Goal: Answer question/provide support: Share knowledge or assist other users

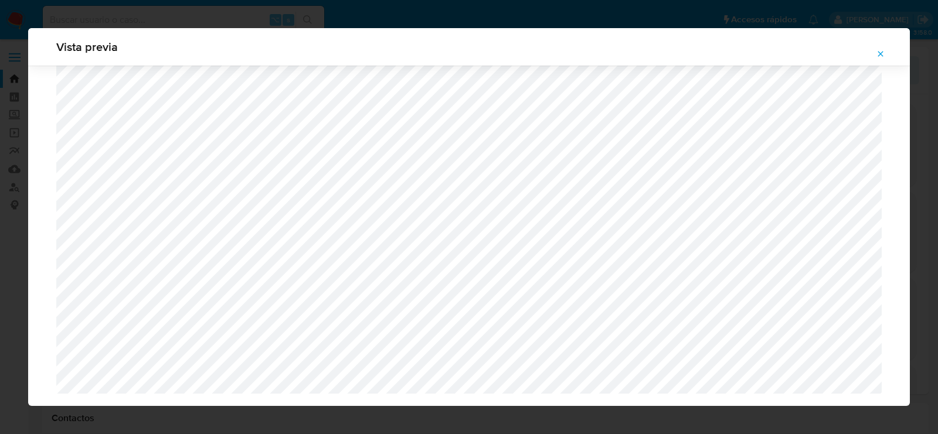
select select "10"
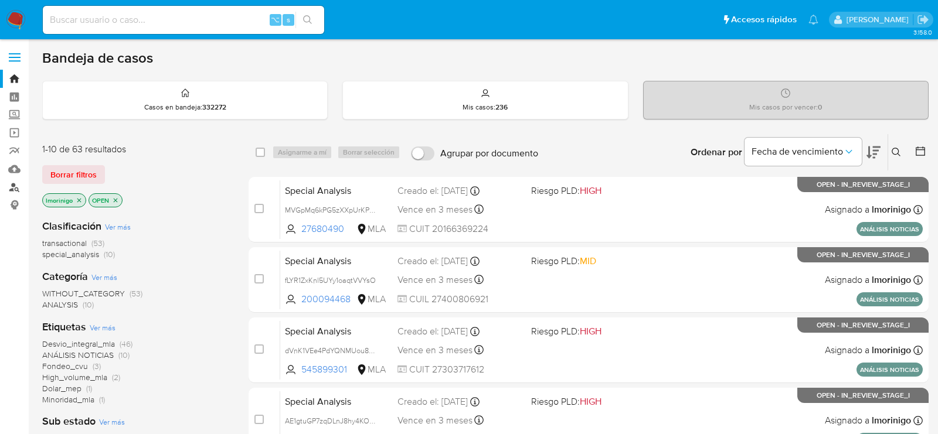
click at [15, 190] on link "Buscador de personas" at bounding box center [70, 187] width 140 height 18
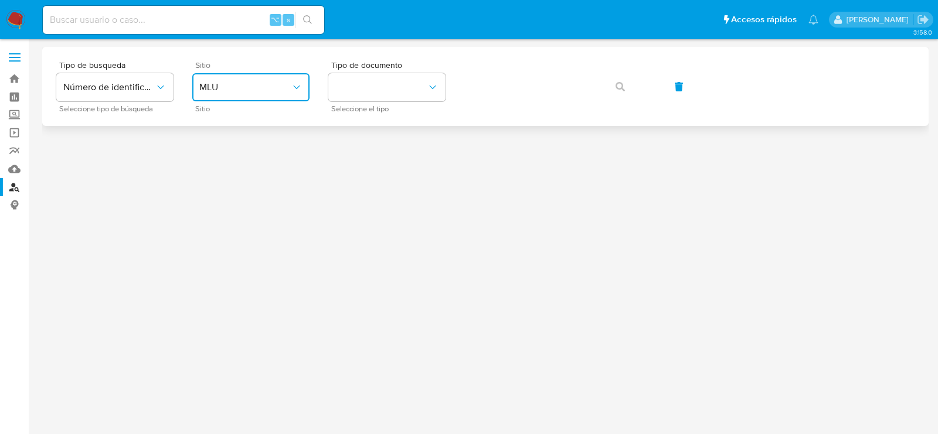
click at [240, 94] on button "MLU" at bounding box center [250, 87] width 117 height 28
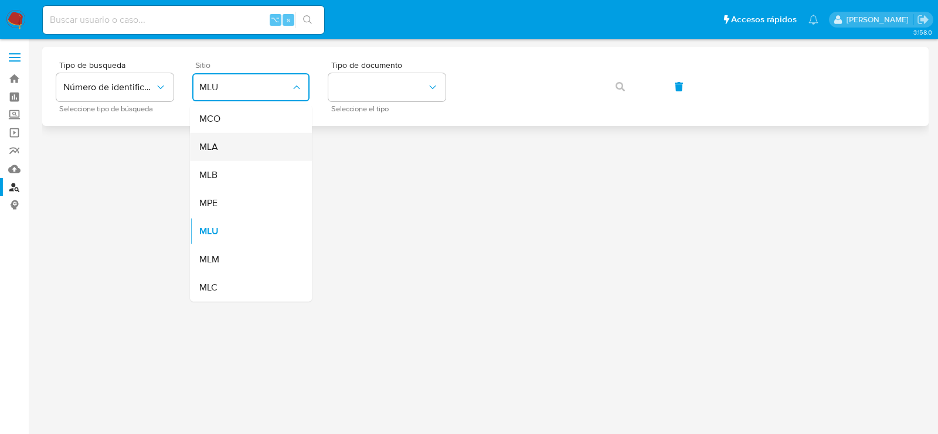
click at [227, 148] on div "MLA" at bounding box center [247, 147] width 96 height 28
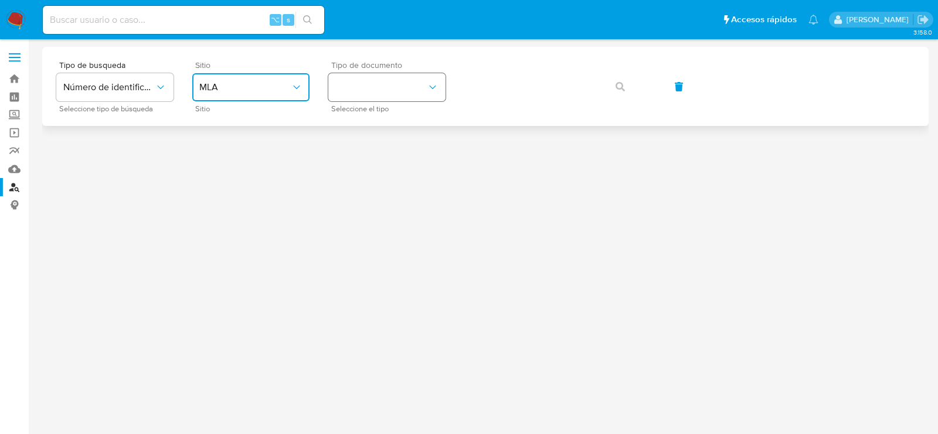
click at [366, 87] on button "identificationType" at bounding box center [386, 87] width 117 height 28
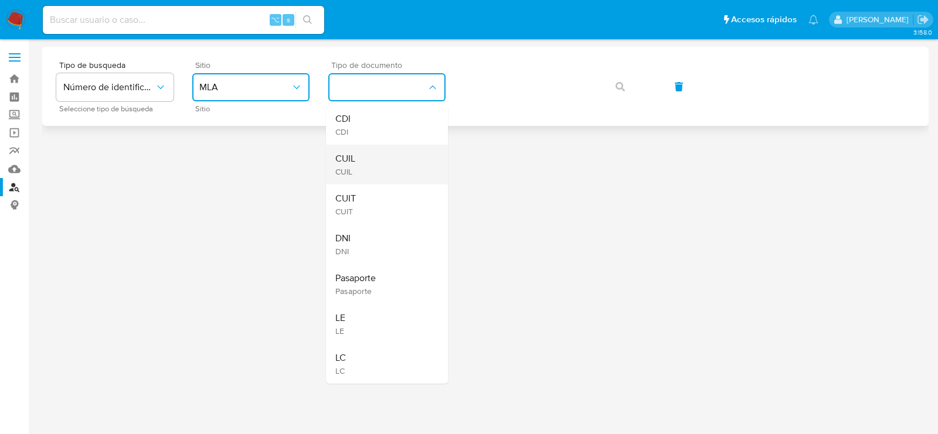
click at [366, 152] on div "CUIL CUIL" at bounding box center [383, 165] width 96 height 40
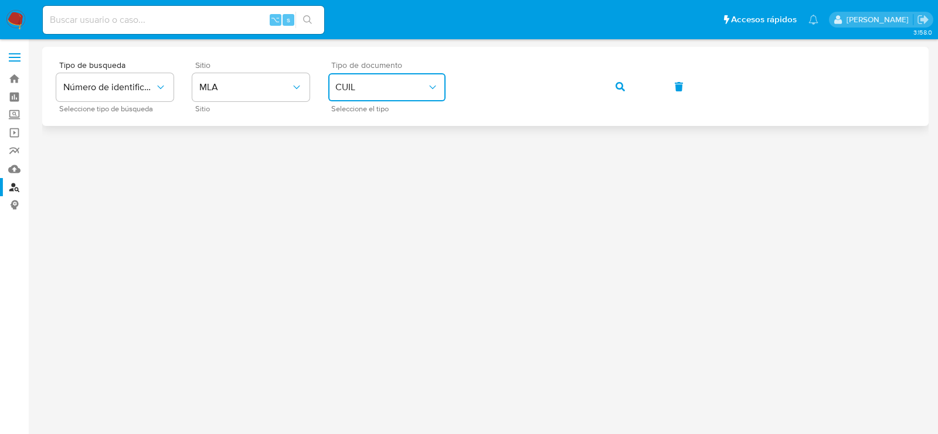
click at [651, 94] on div "Tipo de busqueda Número de identificación Seleccione tipo de búsqueda Sitio MLA…" at bounding box center [485, 86] width 858 height 51
click at [619, 87] on icon "button" at bounding box center [620, 86] width 9 height 9
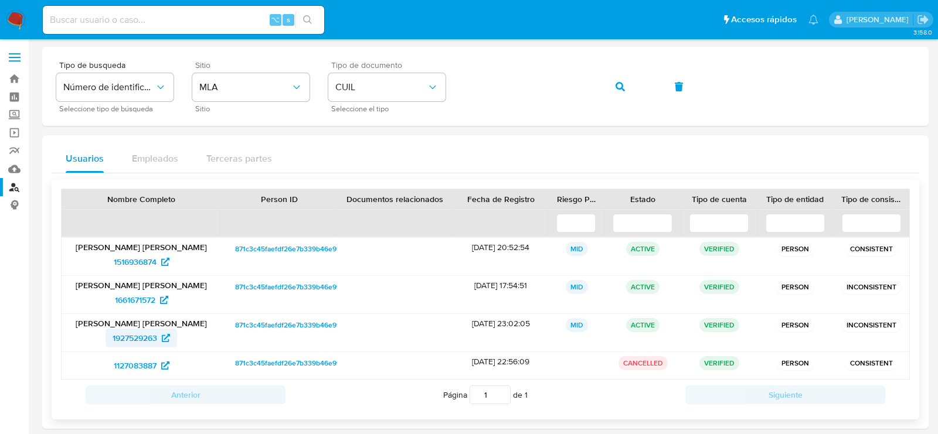
click at [146, 336] on span "1927529263" at bounding box center [135, 338] width 45 height 19
click at [623, 89] on icon "button" at bounding box center [620, 86] width 9 height 9
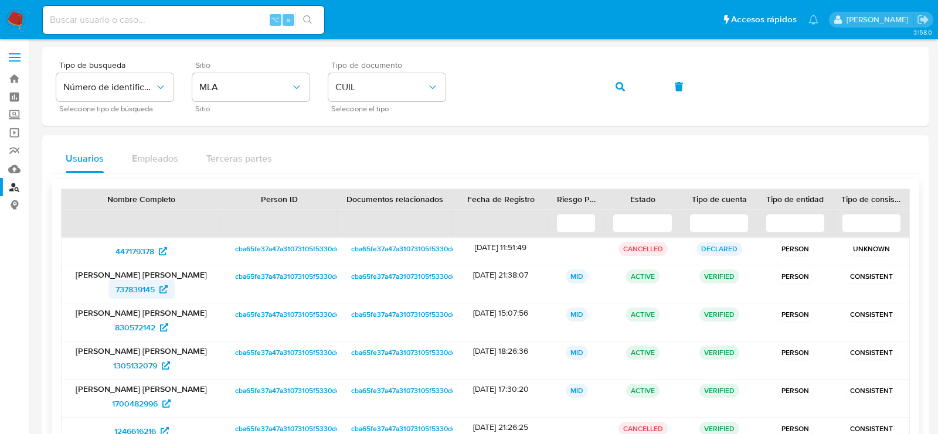
click at [151, 287] on span "737839145" at bounding box center [134, 289] width 39 height 19
click at [611, 86] on button "button" at bounding box center [620, 87] width 40 height 28
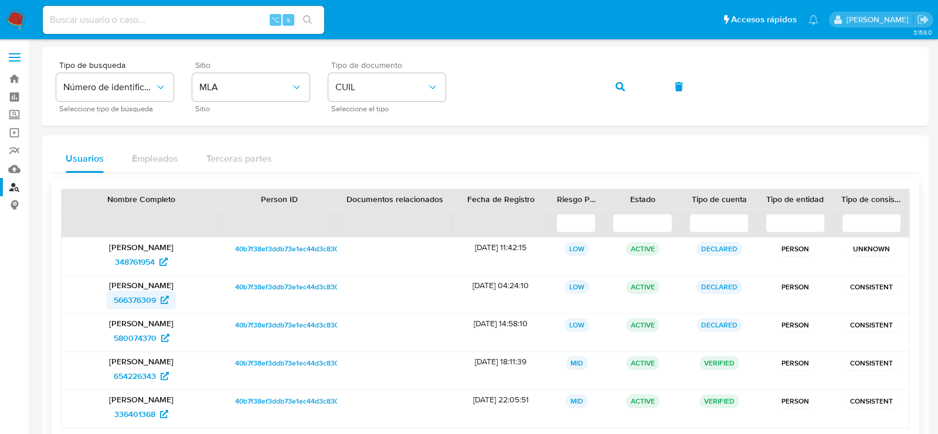
click at [134, 300] on span "566376309" at bounding box center [135, 300] width 42 height 19
click at [621, 90] on icon "button" at bounding box center [620, 86] width 9 height 9
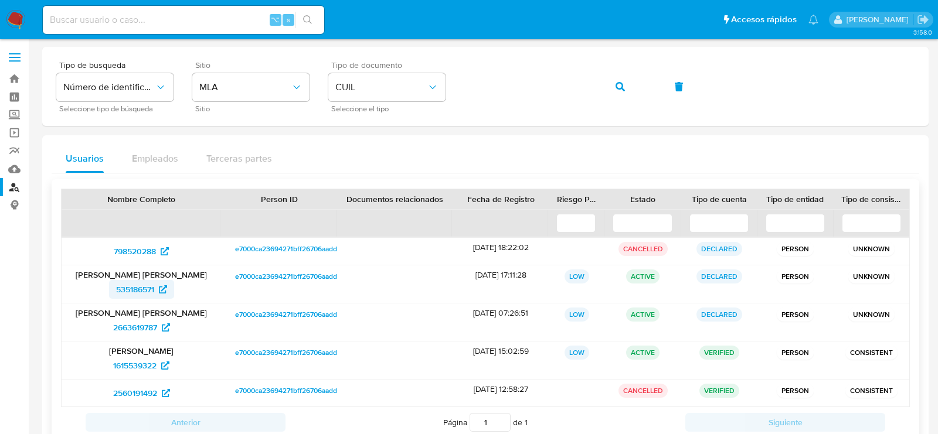
click at [151, 289] on span "535186571" at bounding box center [135, 289] width 38 height 19
click at [626, 81] on button "button" at bounding box center [620, 87] width 40 height 28
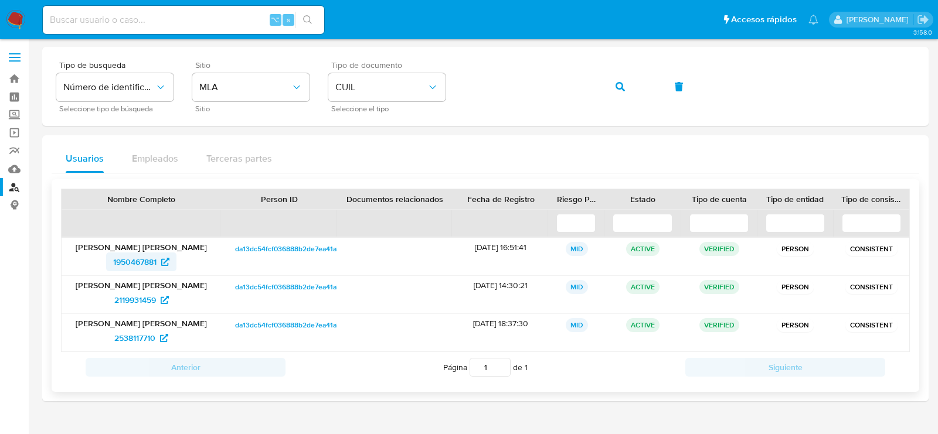
click at [159, 253] on span "1950467881" at bounding box center [141, 262] width 56 height 19
click at [620, 76] on span "button" at bounding box center [620, 87] width 9 height 26
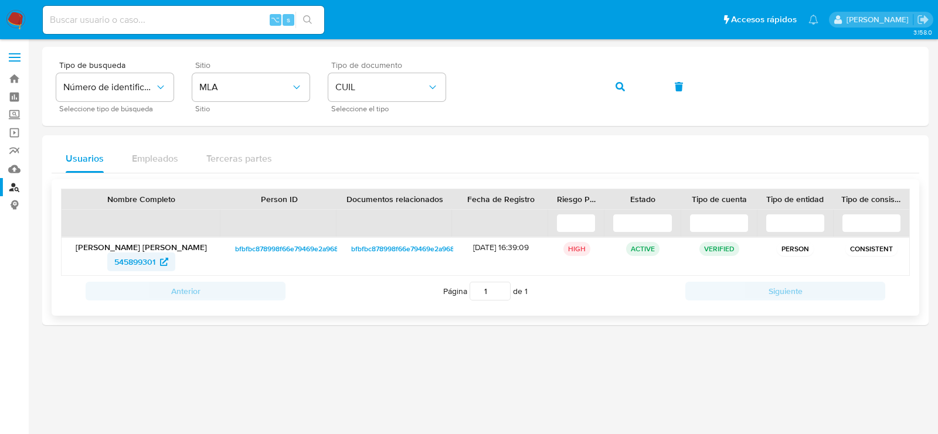
click at [145, 258] on span "545899301" at bounding box center [134, 262] width 41 height 19
click at [618, 92] on span "button" at bounding box center [620, 87] width 9 height 26
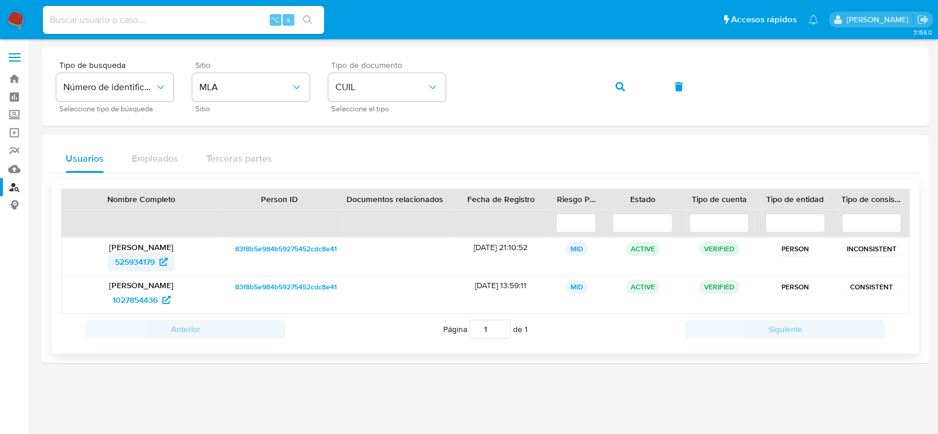
click at [147, 261] on span "525934179" at bounding box center [135, 262] width 40 height 19
click at [611, 89] on button "button" at bounding box center [620, 87] width 40 height 28
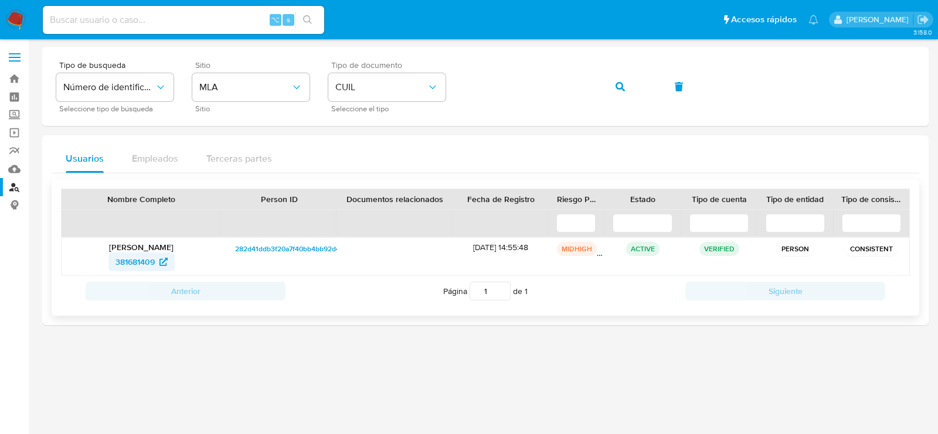
click at [152, 264] on span "381681409" at bounding box center [134, 262] width 39 height 19
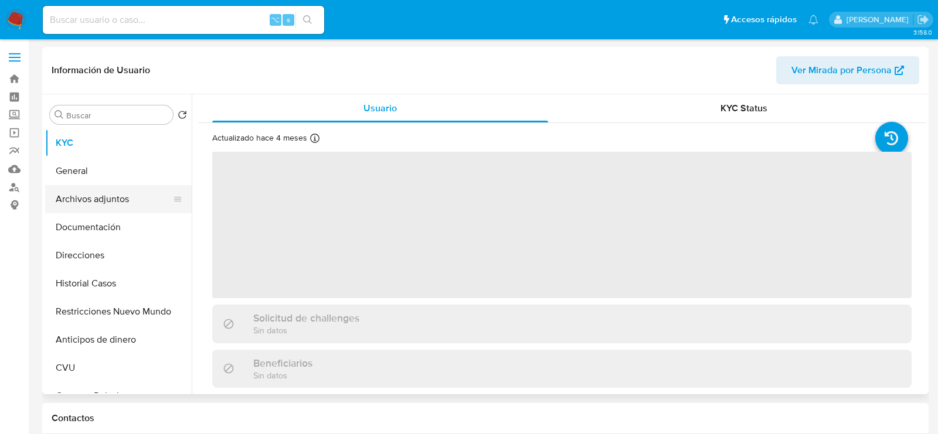
select select "10"
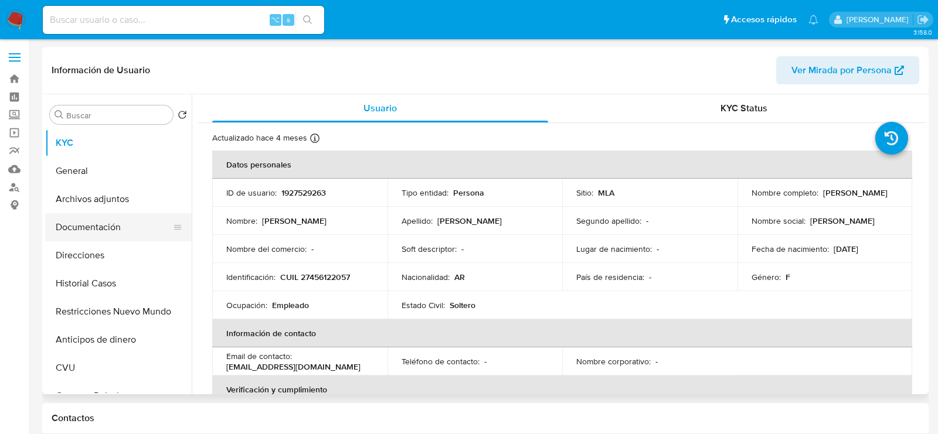
click at [121, 218] on button "Documentación" at bounding box center [113, 227] width 137 height 28
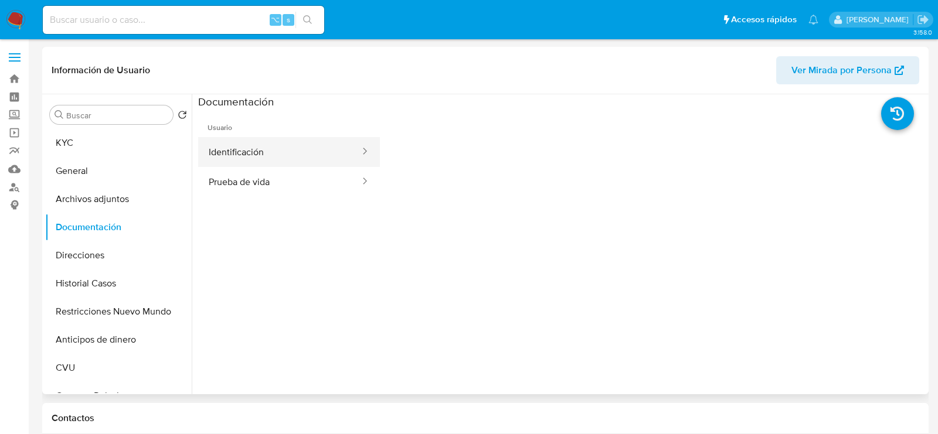
click at [286, 159] on button "Identificación" at bounding box center [279, 152] width 163 height 30
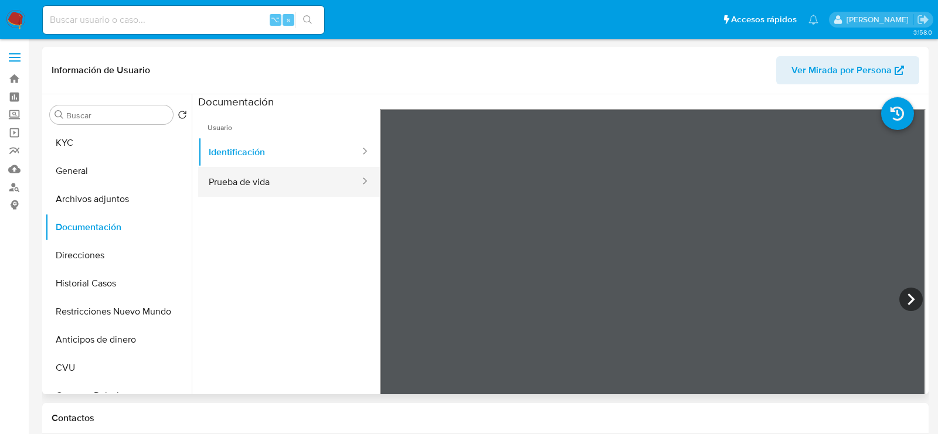
click at [318, 185] on button "Prueba de vida" at bounding box center [279, 182] width 163 height 30
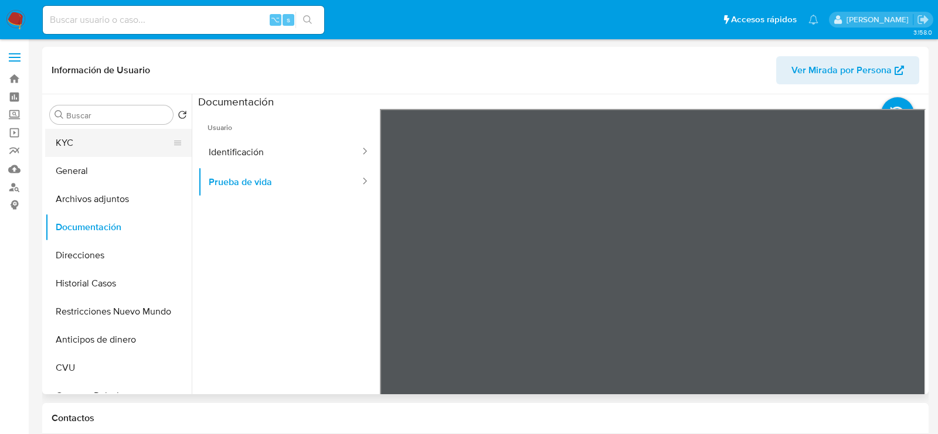
click at [76, 135] on button "KYC" at bounding box center [113, 143] width 137 height 28
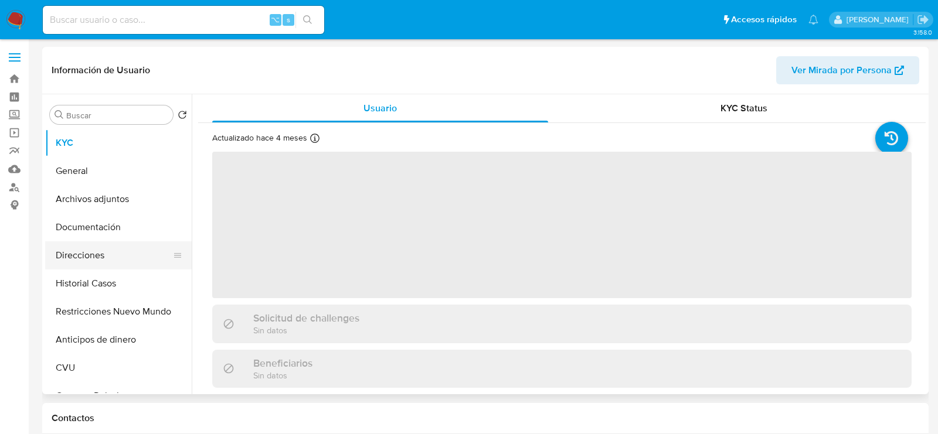
click at [100, 250] on button "Direcciones" at bounding box center [113, 256] width 137 height 28
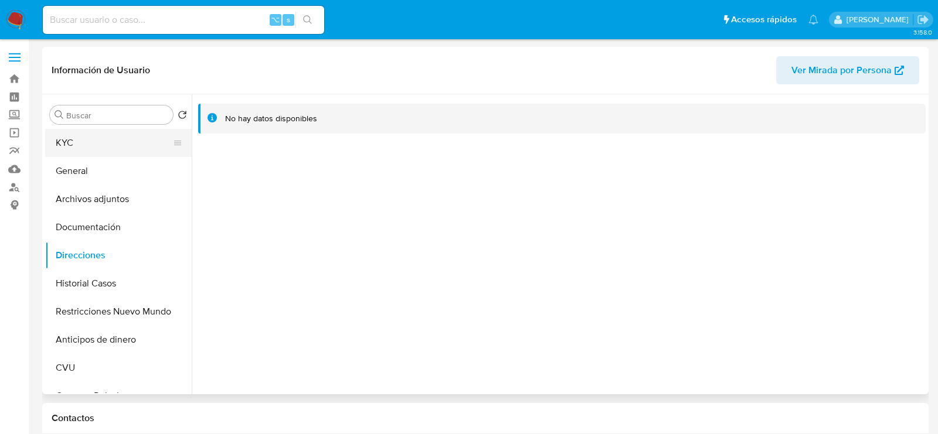
click at [92, 150] on button "KYC" at bounding box center [113, 143] width 137 height 28
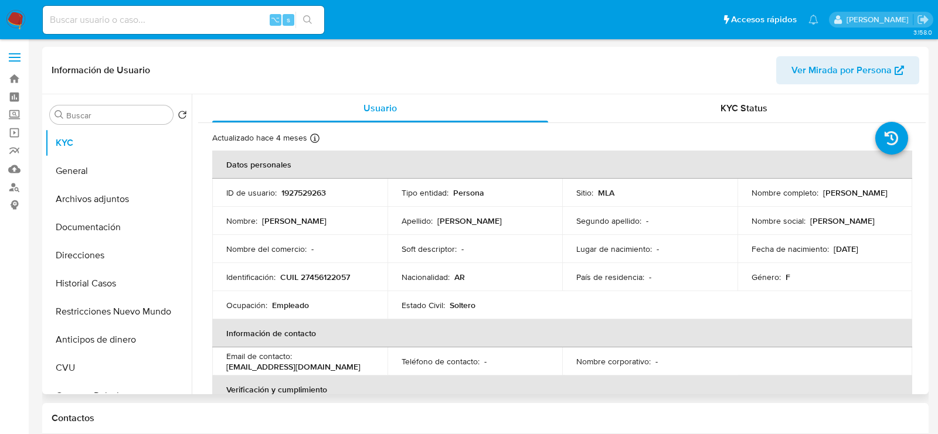
drag, startPoint x: 831, startPoint y: 249, endPoint x: 878, endPoint y: 250, distance: 47.5
click at [878, 250] on div "Fecha de nacimiento : 28/04/2004" at bounding box center [825, 249] width 147 height 11
copy p "28/04/2004"
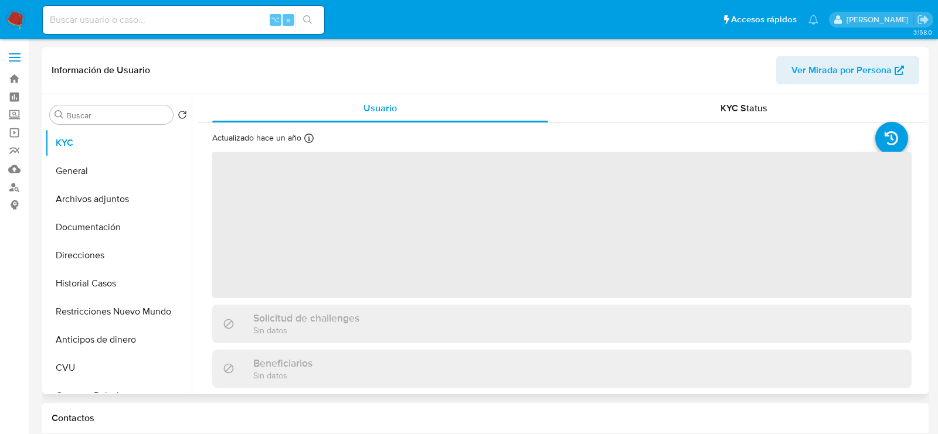
select select "10"
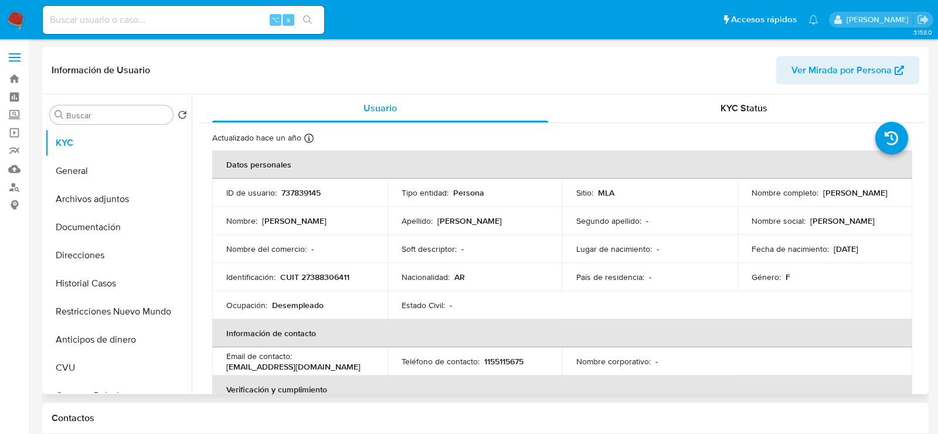
drag, startPoint x: 871, startPoint y: 248, endPoint x: 828, endPoint y: 247, distance: 43.4
click at [828, 247] on div "Fecha de nacimiento : 16/05/1995" at bounding box center [825, 249] width 147 height 11
copy p "16/05/1995"
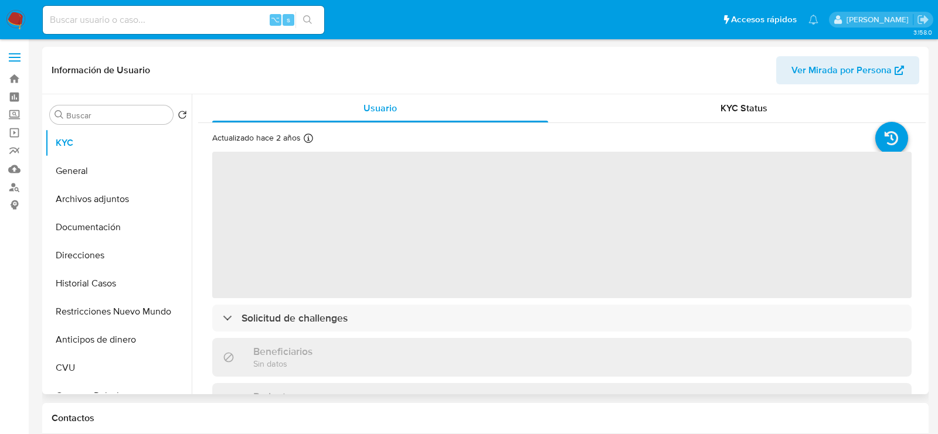
select select "10"
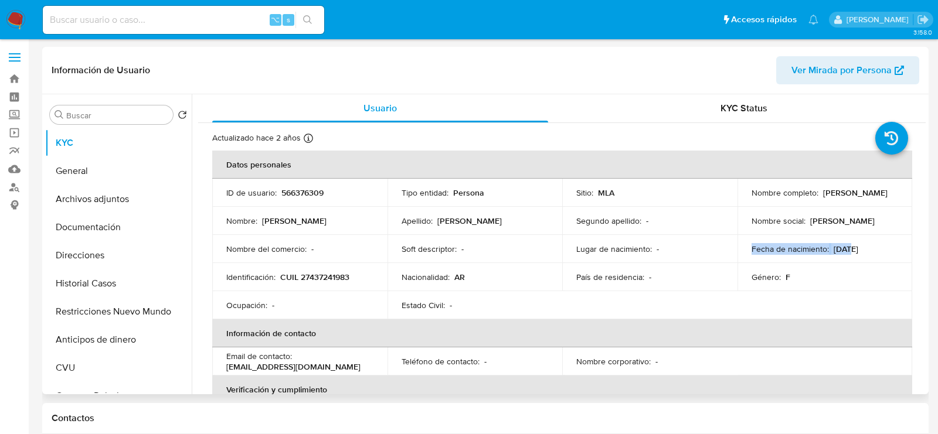
drag, startPoint x: 878, startPoint y: 242, endPoint x: 845, endPoint y: 247, distance: 33.2
click at [845, 247] on td "Fecha de nacimiento : 30/12/2001" at bounding box center [824, 249] width 175 height 28
click at [845, 247] on p "30/12/2001" at bounding box center [846, 249] width 25 height 11
click at [834, 248] on p "30/12/2001" at bounding box center [846, 249] width 25 height 11
drag, startPoint x: 827, startPoint y: 248, endPoint x: 882, endPoint y: 246, distance: 55.2
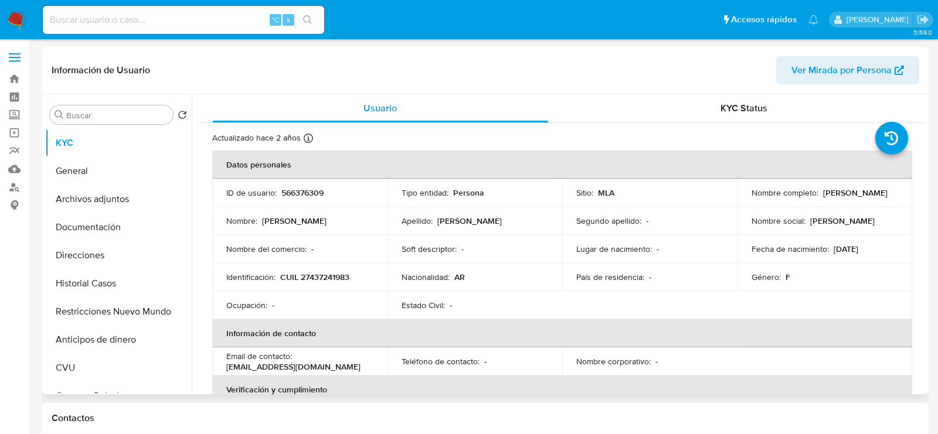
click at [882, 246] on div "Fecha de nacimiento : 30/12/2001" at bounding box center [825, 249] width 147 height 11
copy div "30/12/2001"
select select "10"
drag, startPoint x: 830, startPoint y: 246, endPoint x: 877, endPoint y: 245, distance: 46.9
click at [877, 246] on div "Fecha de nacimiento : [DEMOGRAPHIC_DATA]" at bounding box center [825, 249] width 147 height 11
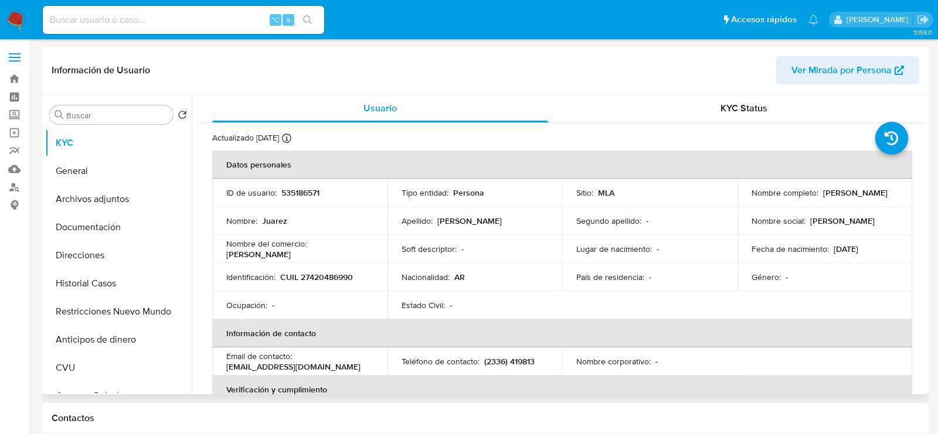
copy p "[DATE]"
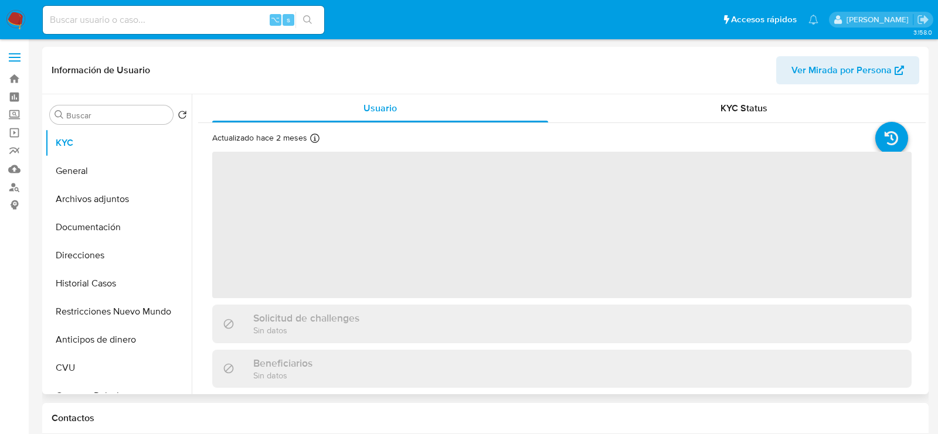
select select "10"
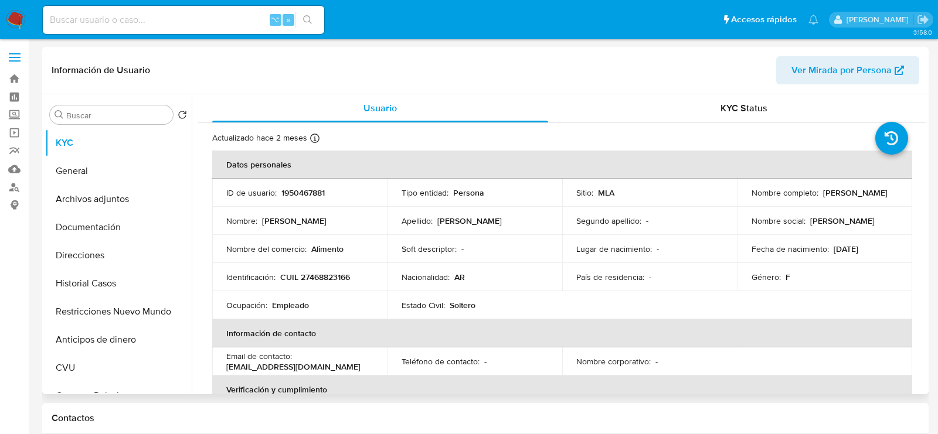
drag, startPoint x: 830, startPoint y: 249, endPoint x: 888, endPoint y: 250, distance: 58.1
click at [888, 250] on div "Fecha de nacimiento : [DEMOGRAPHIC_DATA]" at bounding box center [825, 249] width 147 height 11
copy p "[DATE]"
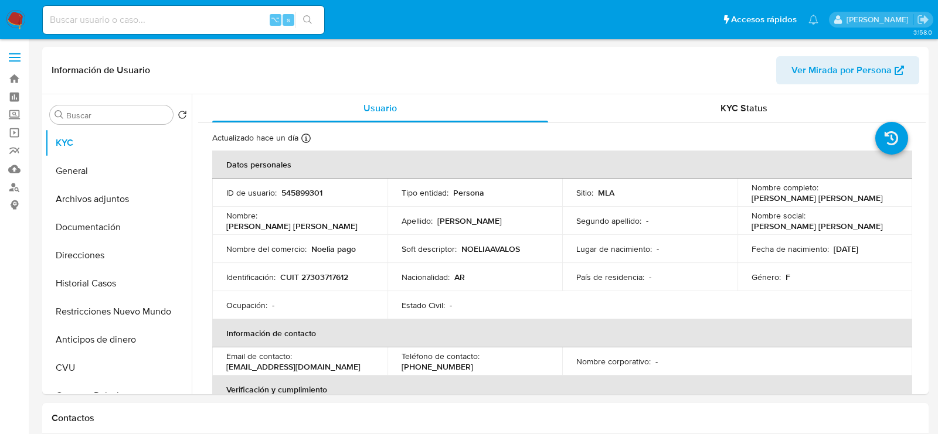
select select "10"
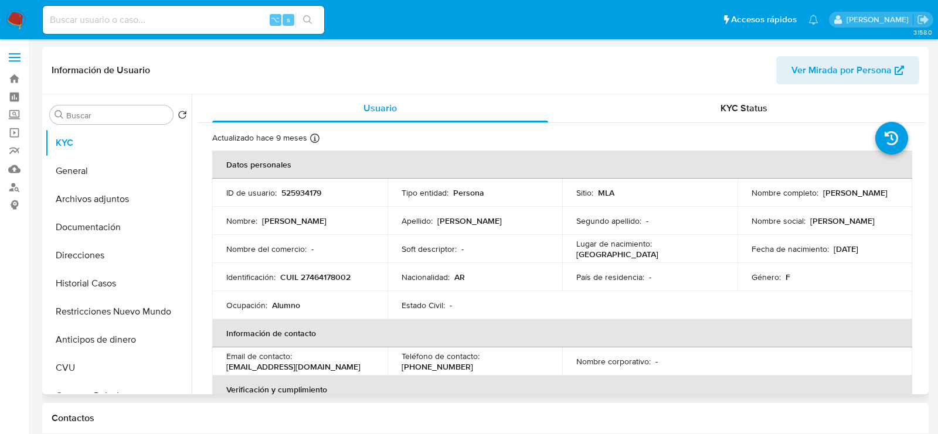
select select "10"
drag, startPoint x: 828, startPoint y: 252, endPoint x: 886, endPoint y: 252, distance: 57.5
click at [886, 252] on div "Fecha de nacimiento : 11/02/2005" at bounding box center [825, 249] width 147 height 11
copy p "11/02/2005"
select select "10"
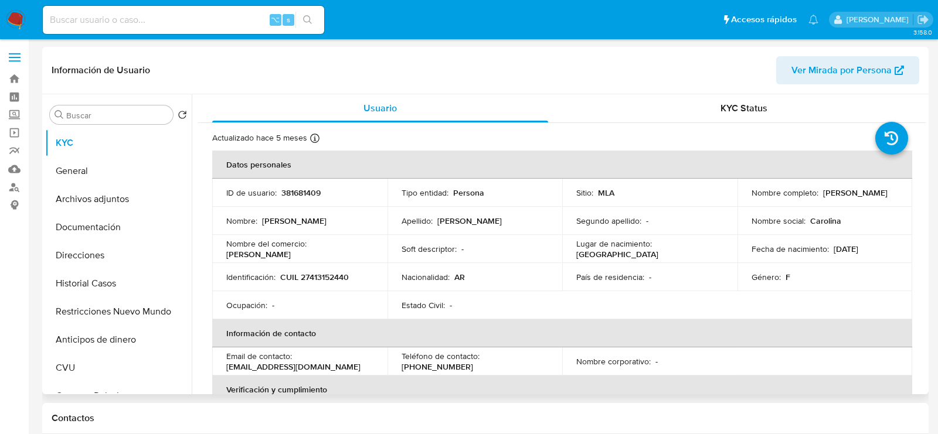
drag, startPoint x: 830, startPoint y: 250, endPoint x: 866, endPoint y: 249, distance: 37.0
click at [858, 249] on p "[DATE]" at bounding box center [846, 249] width 25 height 11
copy p "[DATE]"
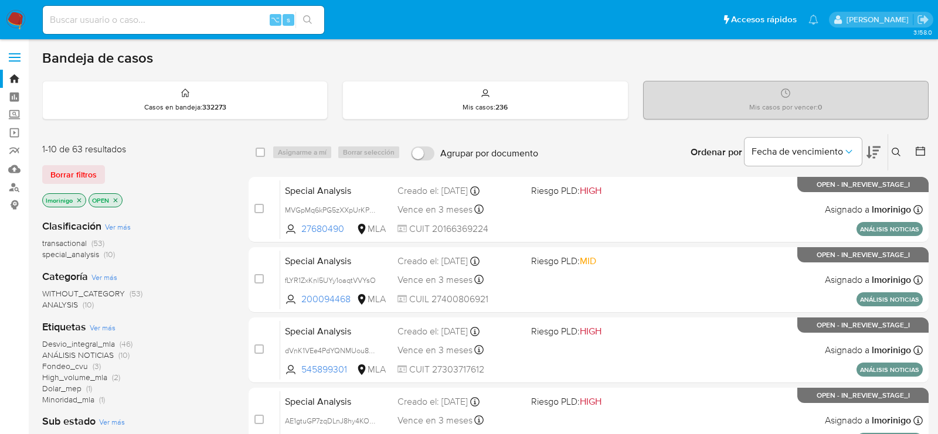
click at [893, 160] on div "Ingrese ID de usuario o caso Buscar Borrar filtros" at bounding box center [898, 152] width 20 height 36
click at [895, 158] on div "Ingrese ID de usuario o caso Buscar Borrar filtros" at bounding box center [898, 152] width 20 height 36
click at [895, 155] on icon at bounding box center [896, 152] width 9 height 9
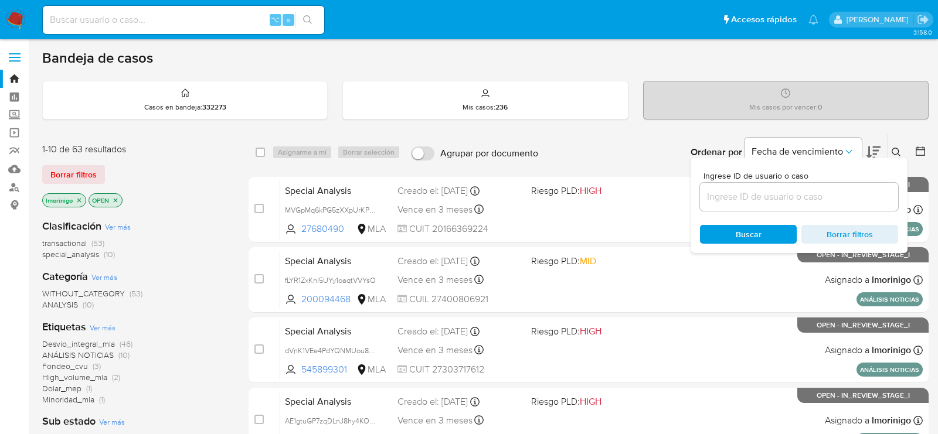
click at [794, 195] on input at bounding box center [799, 196] width 198 height 15
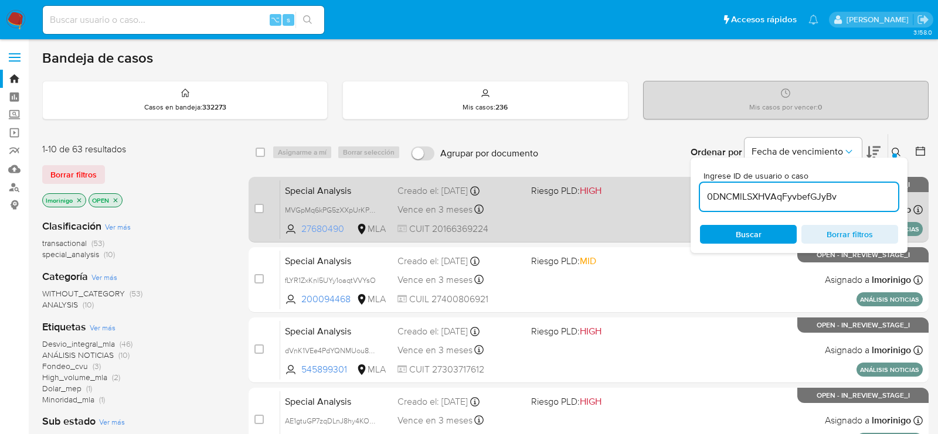
type input "0DNCMlLSXHVAqFyvbefGJyBv"
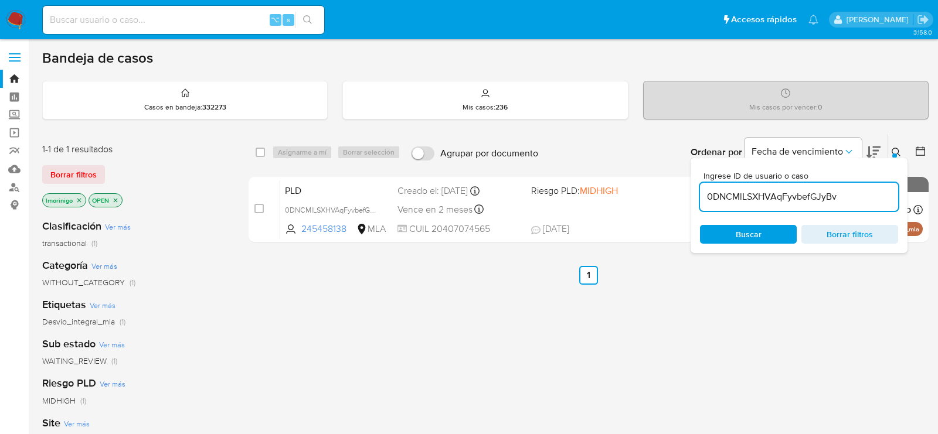
click at [784, 193] on input "0DNCMlLSXHVAqFyvbefGJyBv" at bounding box center [799, 196] width 198 height 15
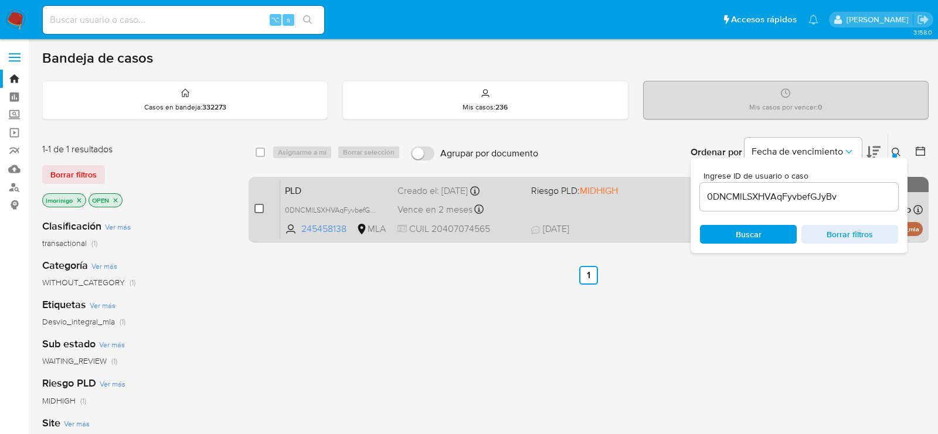
click at [257, 209] on input "checkbox" at bounding box center [258, 208] width 9 height 9
checkbox input "true"
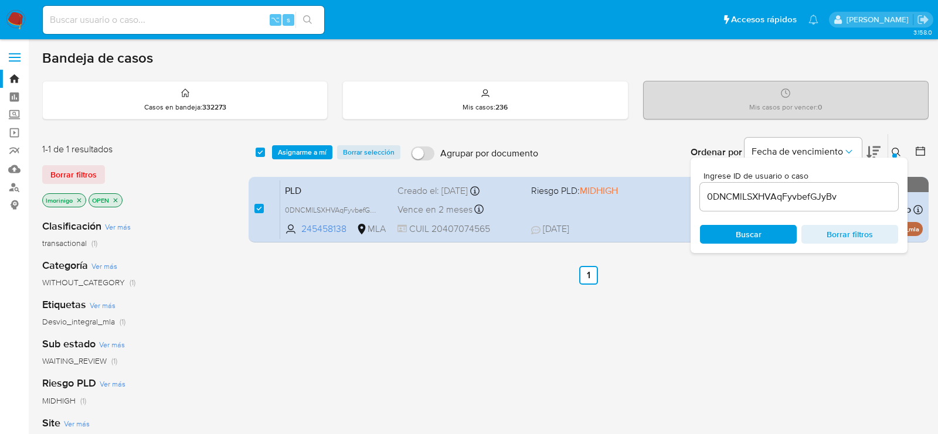
click at [287, 159] on div "select-all-cases-checkbox Asignarme a mí Borrar selección Agrupar por documento…" at bounding box center [589, 152] width 680 height 36
click at [287, 152] on span "Asignarme a mí" at bounding box center [302, 153] width 49 height 12
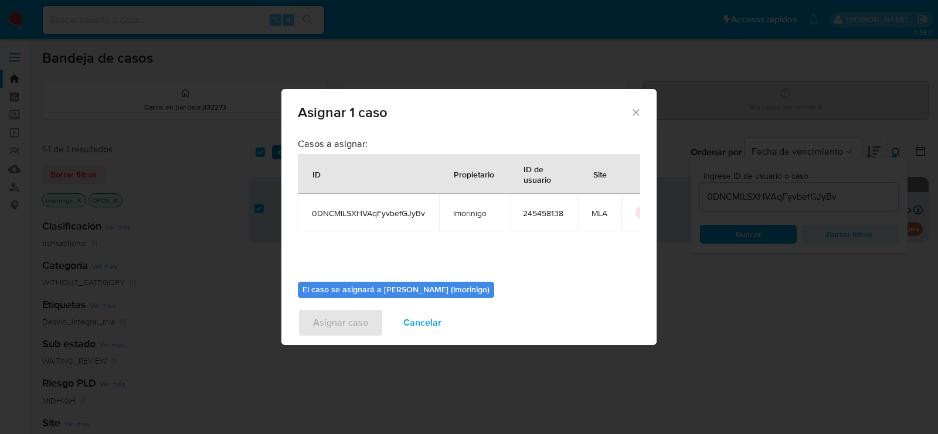
scroll to position [60, 0]
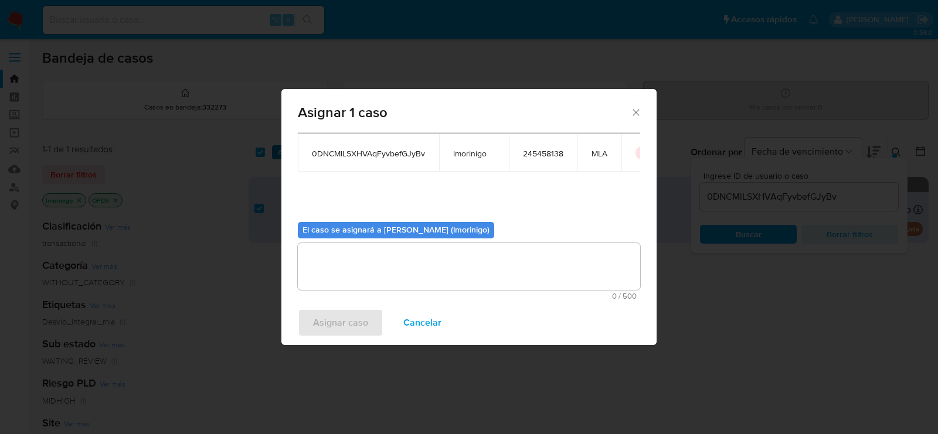
click at [427, 267] on textarea "assign-modal" at bounding box center [469, 266] width 342 height 47
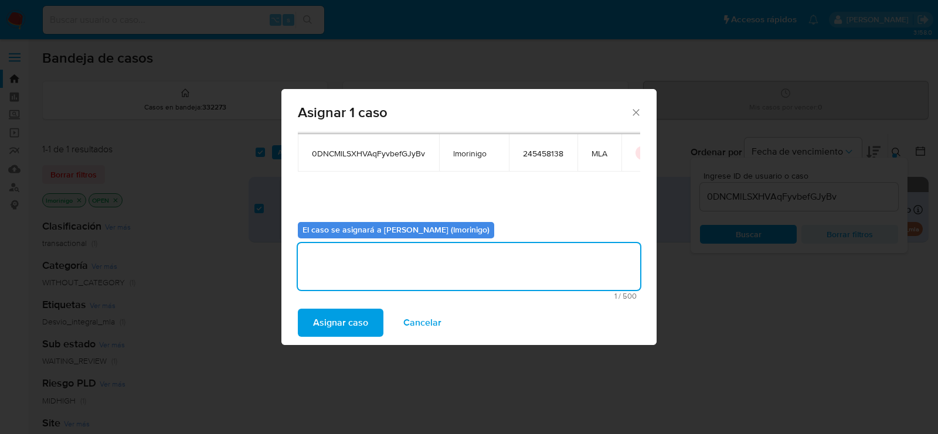
click at [330, 310] on span "Asignar caso" at bounding box center [340, 323] width 55 height 26
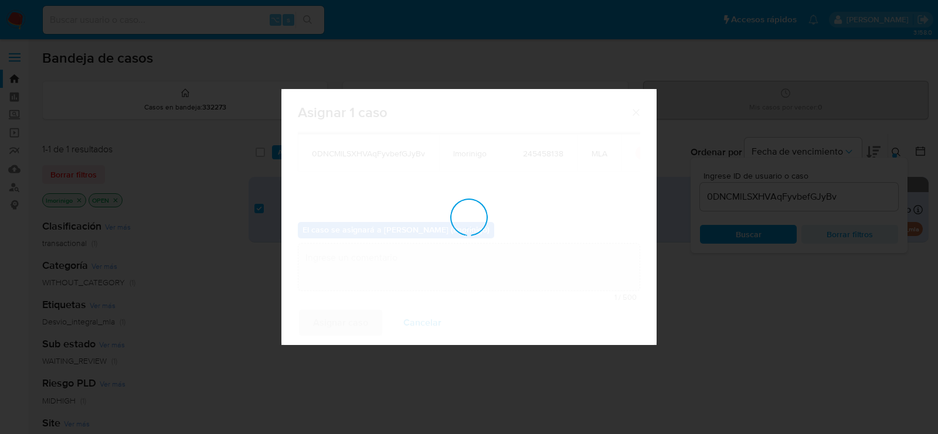
checkbox input "false"
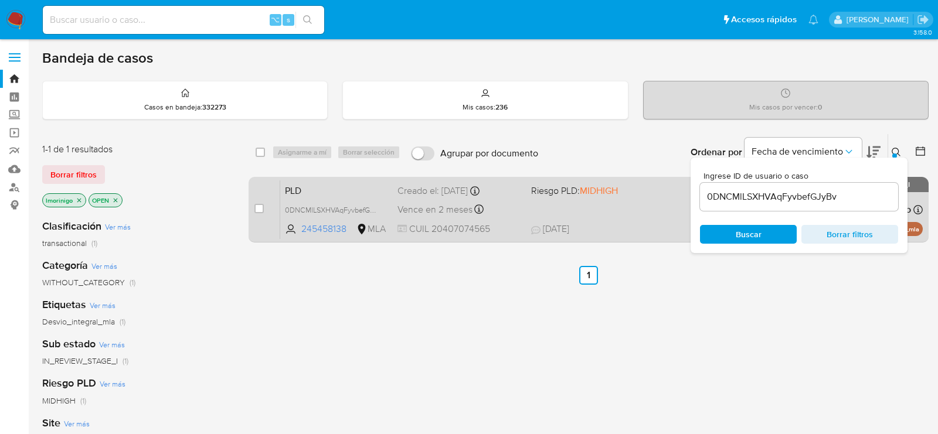
click at [257, 203] on div "case-item-checkbox" at bounding box center [258, 209] width 9 height 12
click at [263, 206] on input "checkbox" at bounding box center [258, 208] width 9 height 9
checkbox input "true"
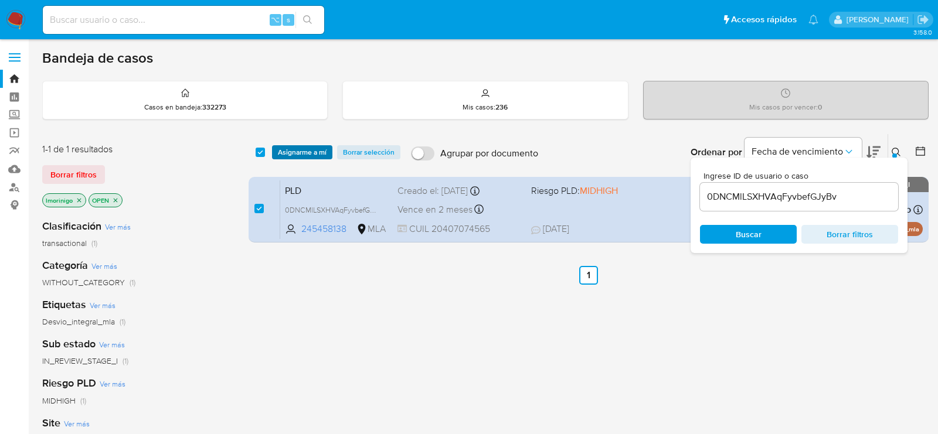
click at [302, 147] on span "Asignarme a mí" at bounding box center [302, 153] width 49 height 12
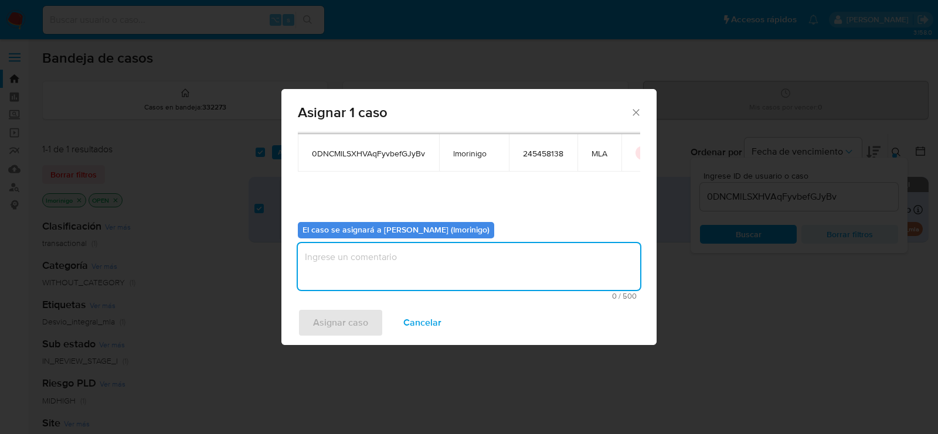
click at [397, 253] on textarea "assign-modal" at bounding box center [469, 266] width 342 height 47
click at [325, 325] on span "Asignar caso" at bounding box center [340, 323] width 55 height 26
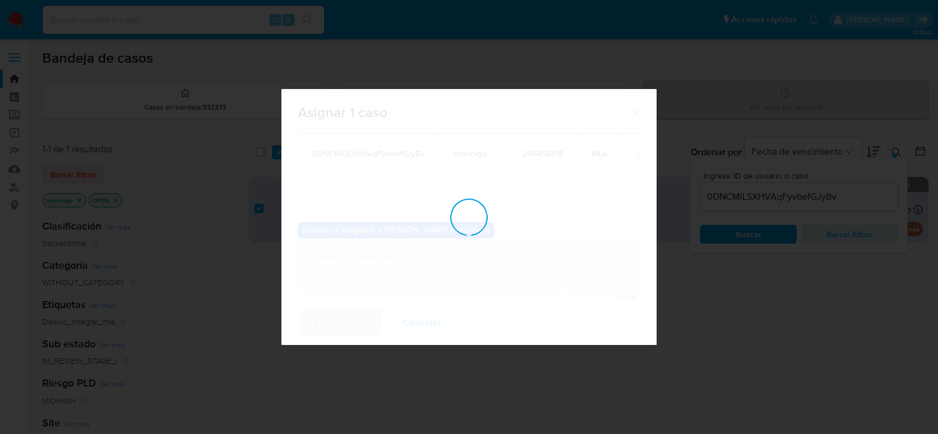
checkbox input "false"
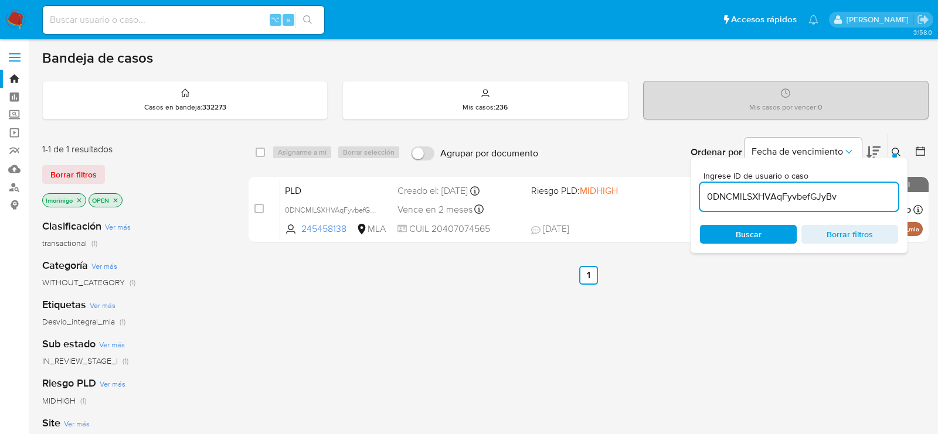
click at [762, 200] on input "0DNCMlLSXHVAqFyvbefGJyBv" at bounding box center [799, 196] width 198 height 15
paste input "7S0qLRYjAqiVzaI0T8iww8Wo"
type input "7S0qLRYjAqiVzaI0T8iww8Wo"
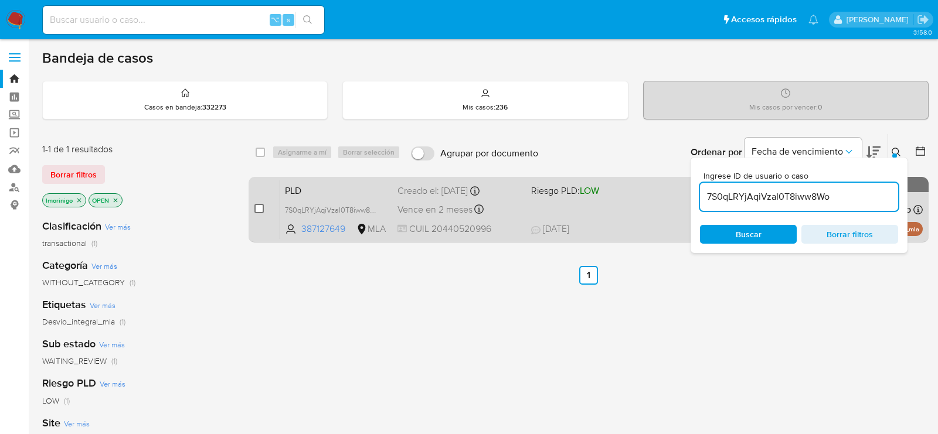
click at [261, 209] on input "checkbox" at bounding box center [258, 208] width 9 height 9
checkbox input "true"
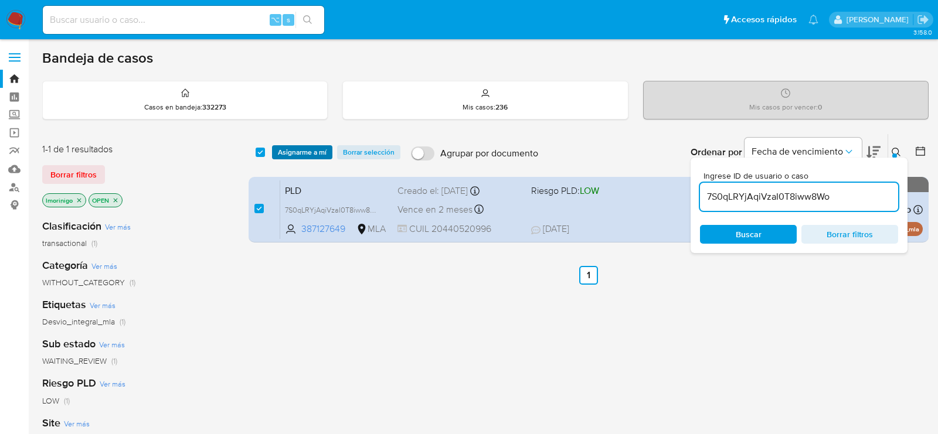
click at [296, 149] on span "Asignarme a mí" at bounding box center [302, 153] width 49 height 12
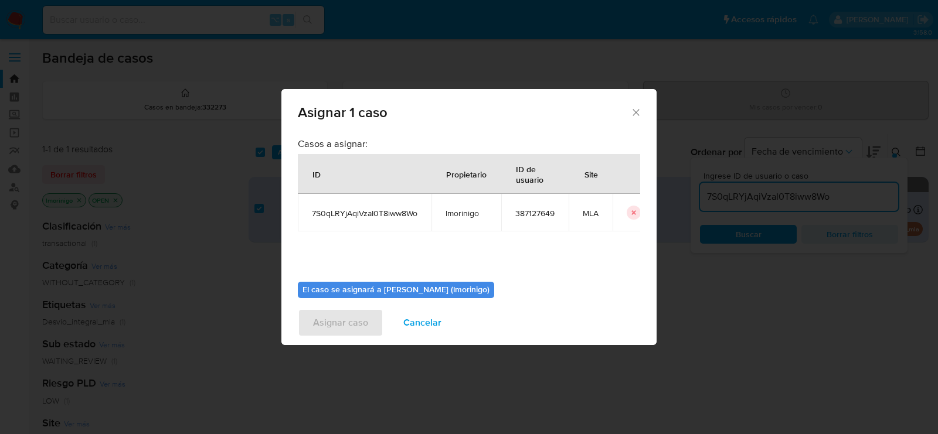
scroll to position [60, 0]
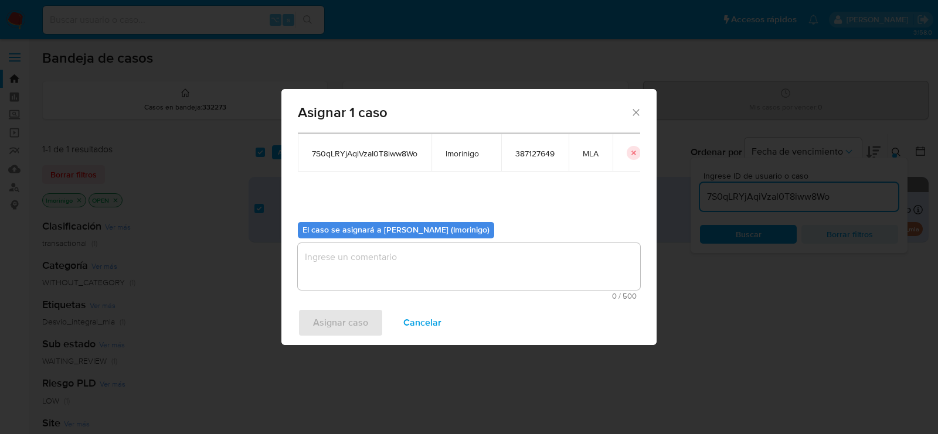
click at [407, 261] on textarea "assign-modal" at bounding box center [469, 266] width 342 height 47
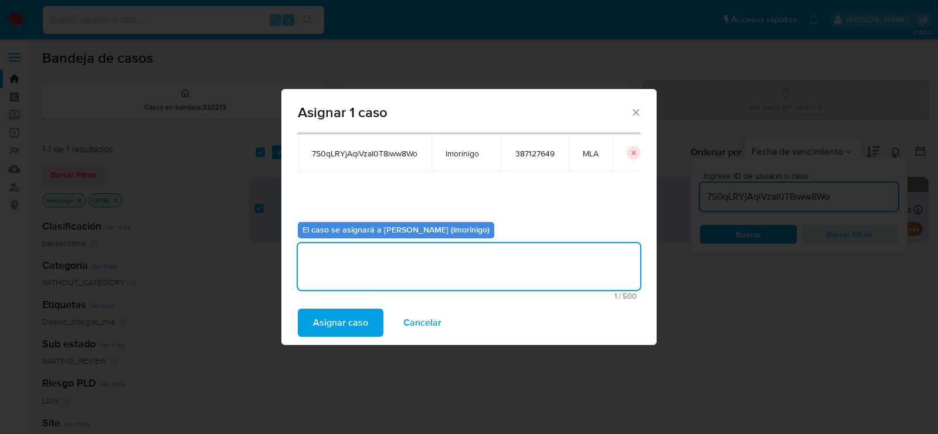
click at [343, 318] on span "Asignar caso" at bounding box center [340, 323] width 55 height 26
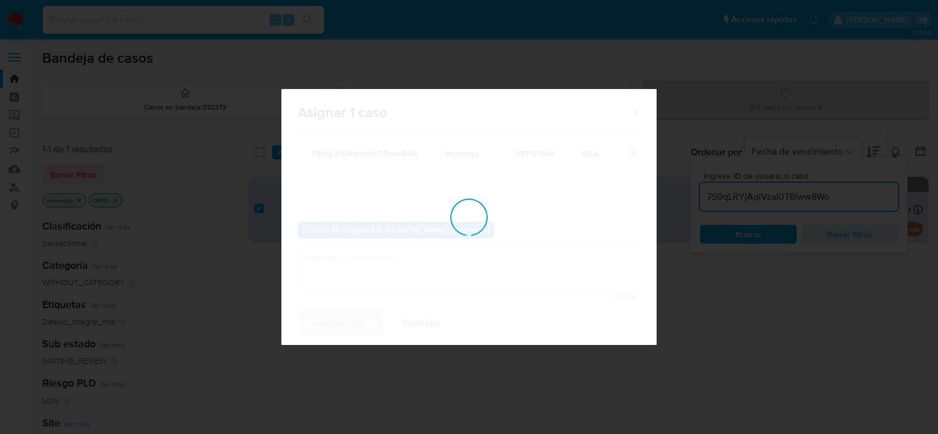
checkbox input "false"
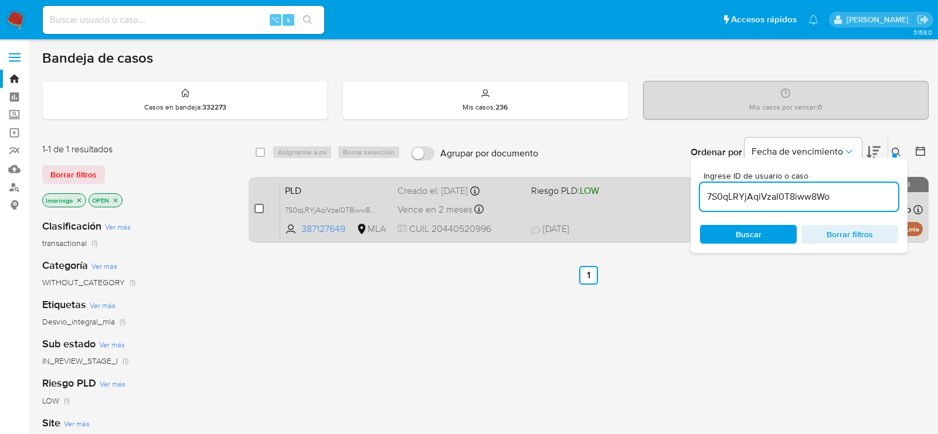
click at [257, 210] on input "checkbox" at bounding box center [258, 208] width 9 height 9
checkbox input "true"
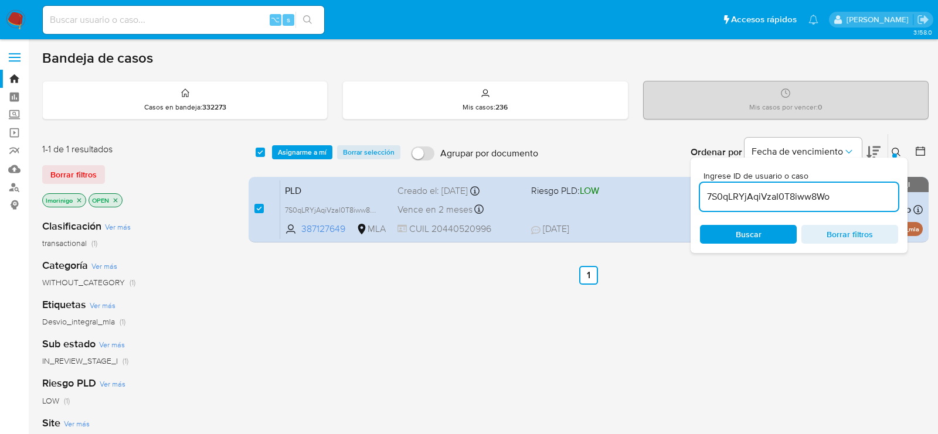
click at [311, 142] on div "select-all-cases-checkbox Asignarme a mí Borrar selección Agrupar por documento…" at bounding box center [589, 152] width 680 height 36
click at [311, 147] on span "Asignarme a mí" at bounding box center [302, 153] width 49 height 12
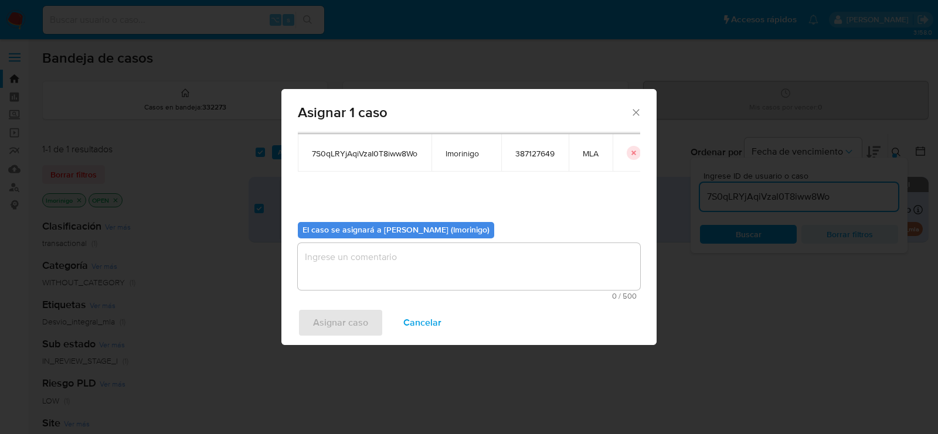
click at [356, 271] on textarea "assign-modal" at bounding box center [469, 266] width 342 height 47
click at [346, 321] on span "Asignar caso" at bounding box center [340, 323] width 55 height 26
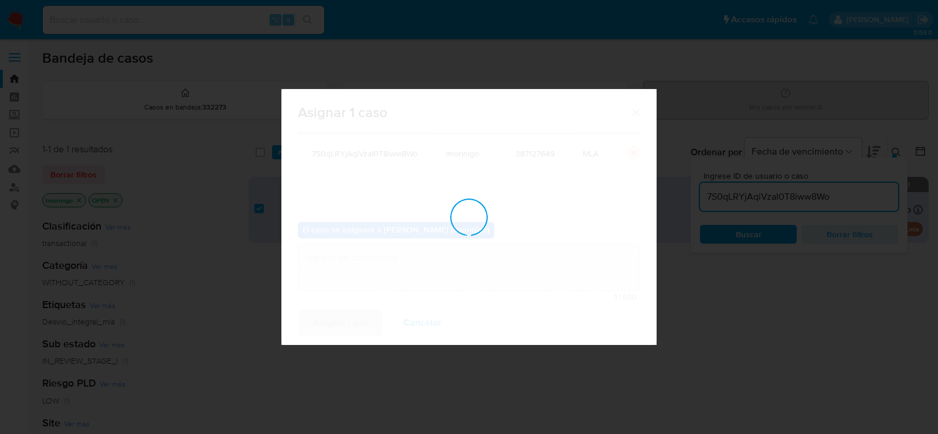
checkbox input "false"
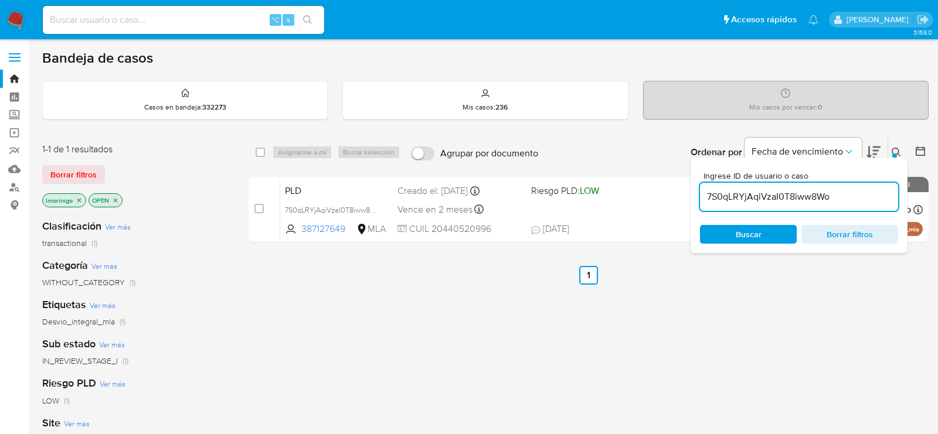
click at [746, 205] on div "7S0qLRYjAqiVzaI0T8iww8Wo" at bounding box center [799, 197] width 198 height 28
click at [745, 201] on input "7S0qLRYjAqiVzaI0T8iww8Wo" at bounding box center [799, 196] width 198 height 15
paste input "VLWttuK7UwfHpoUwLfAmVlp3"
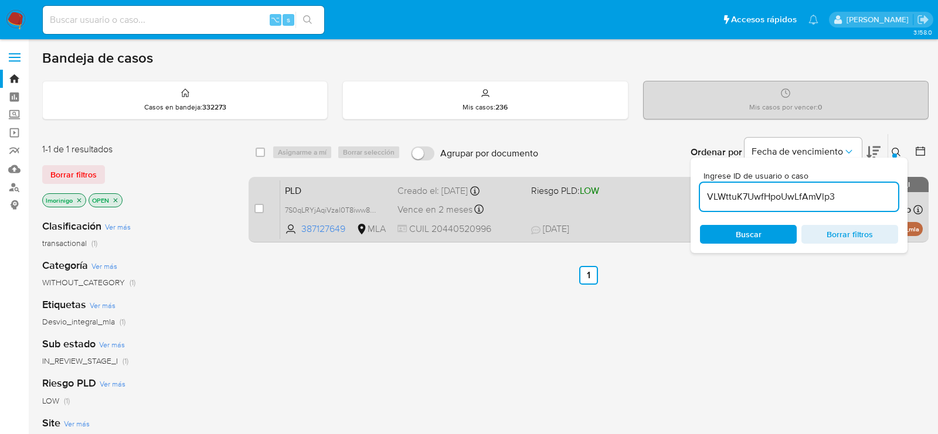
type input "VLWttuK7UwfHpoUwLfAmVlp3"
click at [259, 210] on input "checkbox" at bounding box center [258, 208] width 9 height 9
checkbox input "true"
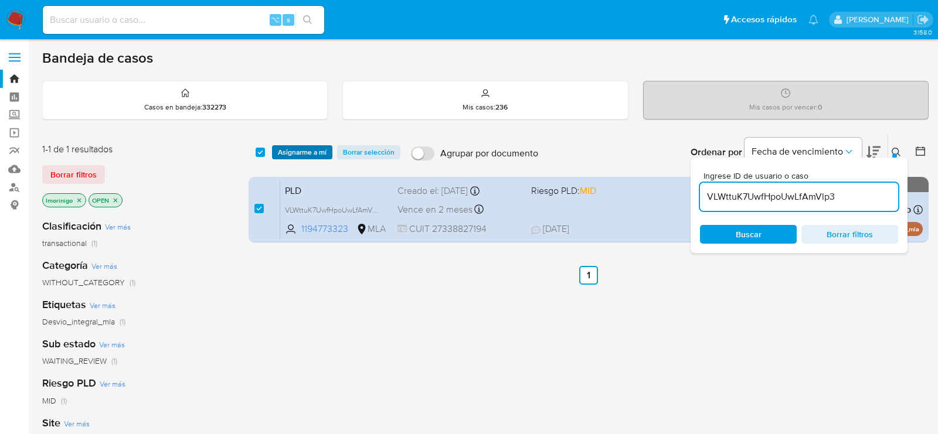
click at [300, 153] on span "Asignarme a mí" at bounding box center [302, 153] width 49 height 12
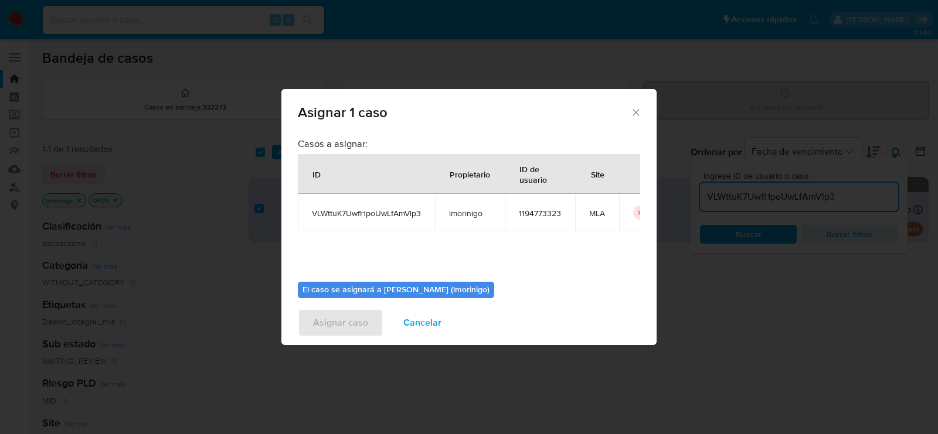
scroll to position [60, 0]
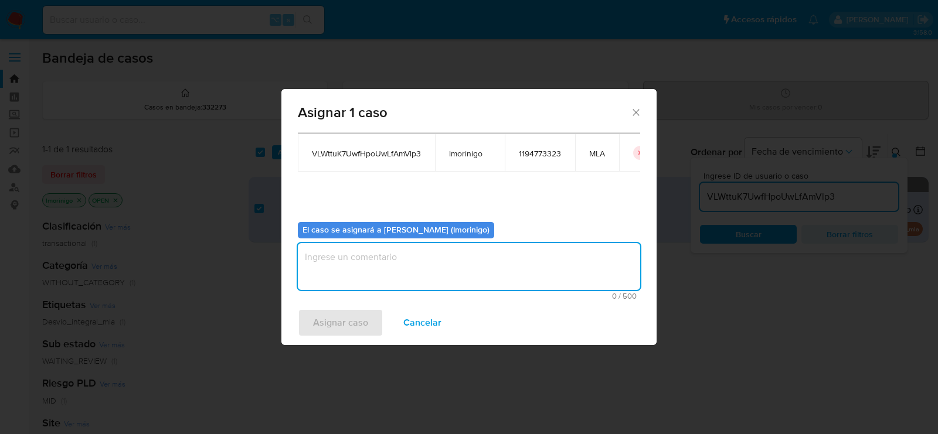
click at [413, 272] on textarea "assign-modal" at bounding box center [469, 266] width 342 height 47
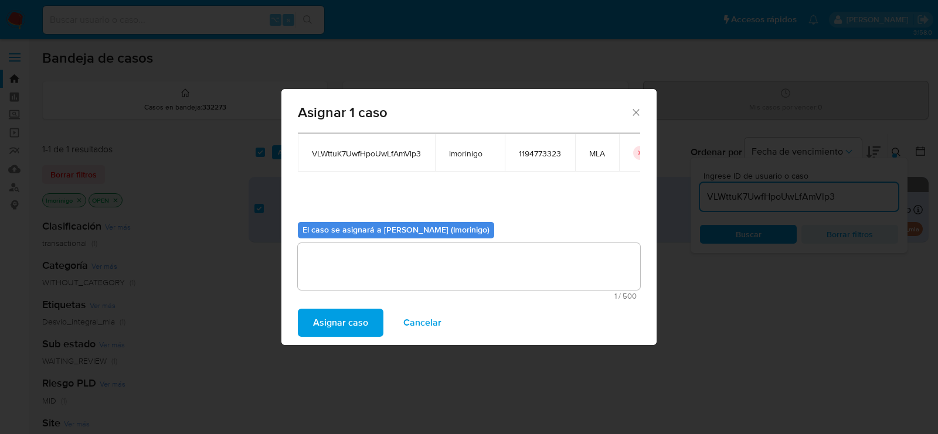
click at [338, 328] on span "Asignar caso" at bounding box center [340, 323] width 55 height 26
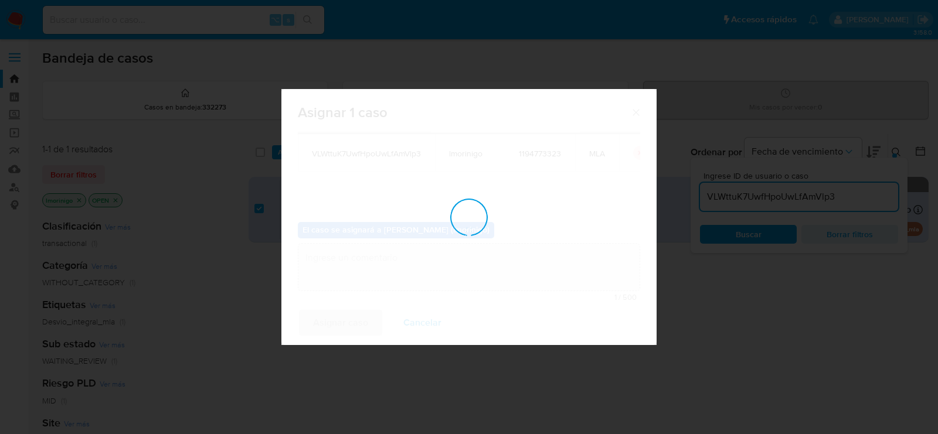
checkbox input "false"
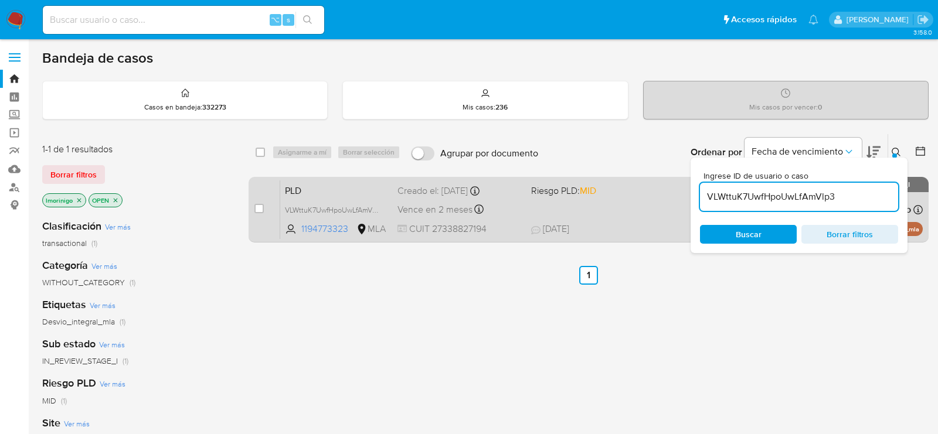
click at [257, 213] on div "case-item-checkbox" at bounding box center [258, 210] width 9 height 14
click at [257, 210] on input "checkbox" at bounding box center [258, 208] width 9 height 9
checkbox input "true"
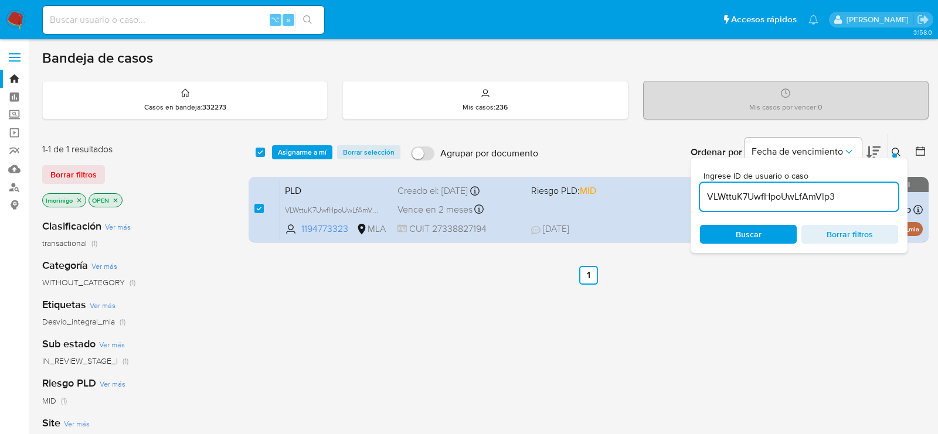
click at [315, 141] on div "select-all-cases-checkbox Asignarme a mí Borrar selección Agrupar por documento…" at bounding box center [589, 152] width 680 height 36
click at [315, 149] on span "Asignarme a mí" at bounding box center [302, 153] width 49 height 12
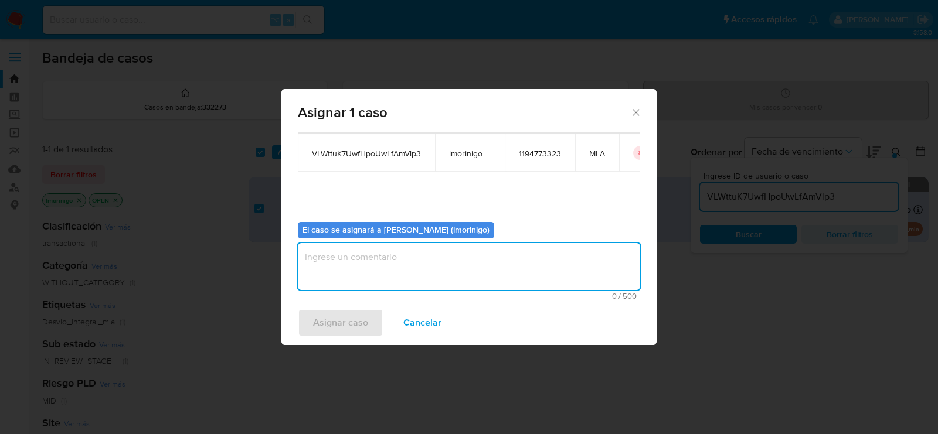
click at [324, 282] on textarea "assign-modal" at bounding box center [469, 266] width 342 height 47
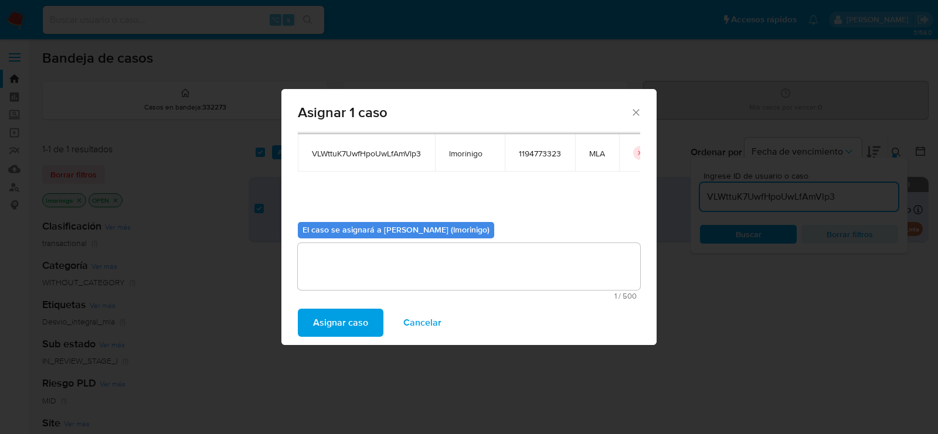
click at [324, 334] on span "Asignar caso" at bounding box center [340, 323] width 55 height 26
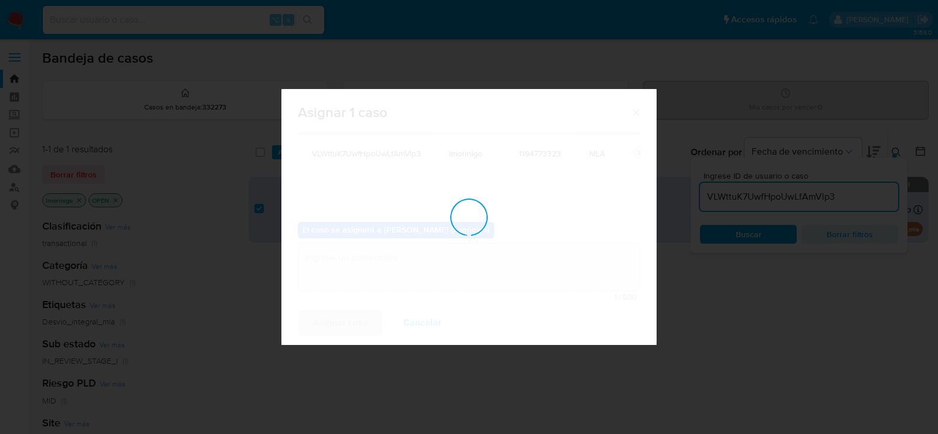
checkbox input "false"
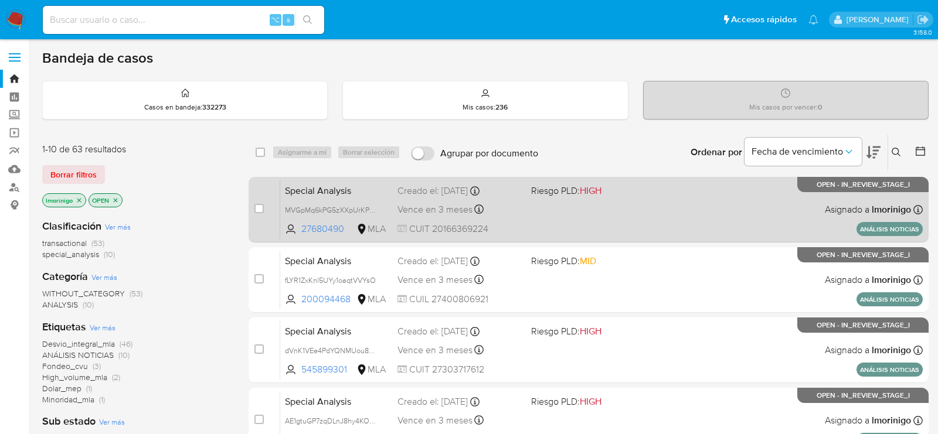
click at [371, 177] on div "case-item-checkbox No es posible asignar el caso Special Analysis MVGpMq6kPG5zX…" at bounding box center [589, 210] width 680 height 66
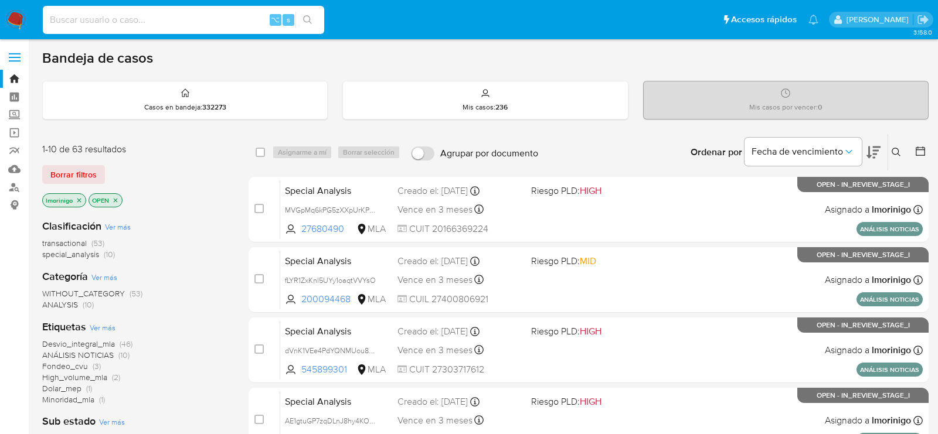
click at [162, 15] on input at bounding box center [183, 19] width 281 height 15
paste input "XqOlgpKFNYlF78IZR4EuSE38"
type input "XqOlgpKFNYlF78IZR4EuSE38"
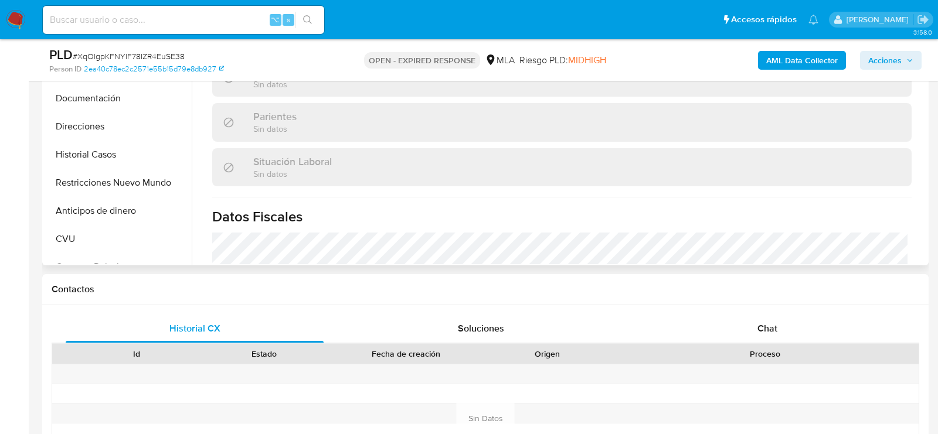
select select "10"
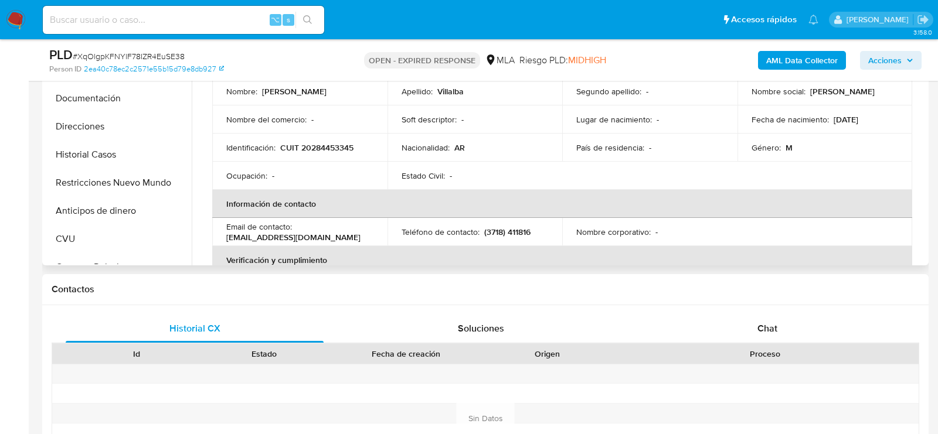
scroll to position [429, 0]
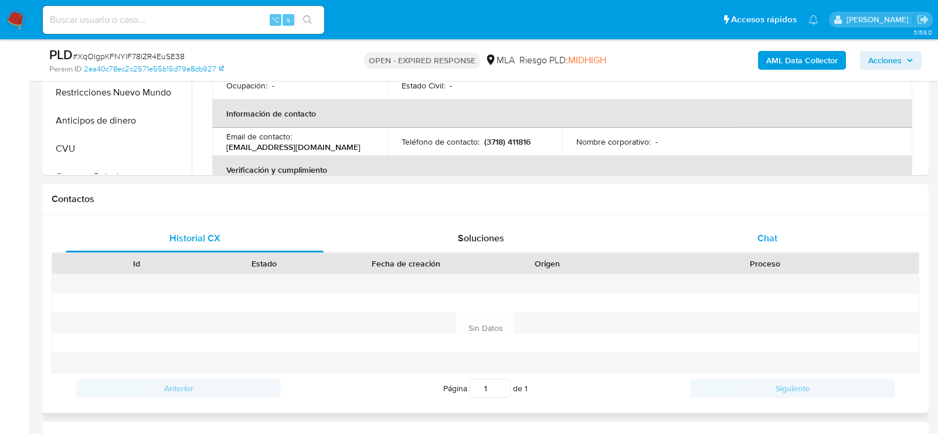
click at [789, 225] on div "Chat" at bounding box center [767, 239] width 258 height 28
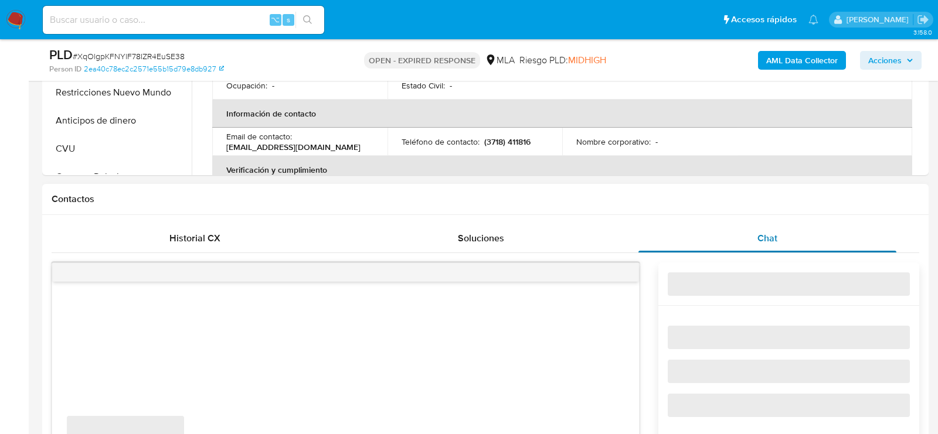
click at [784, 232] on div "Chat" at bounding box center [767, 239] width 258 height 28
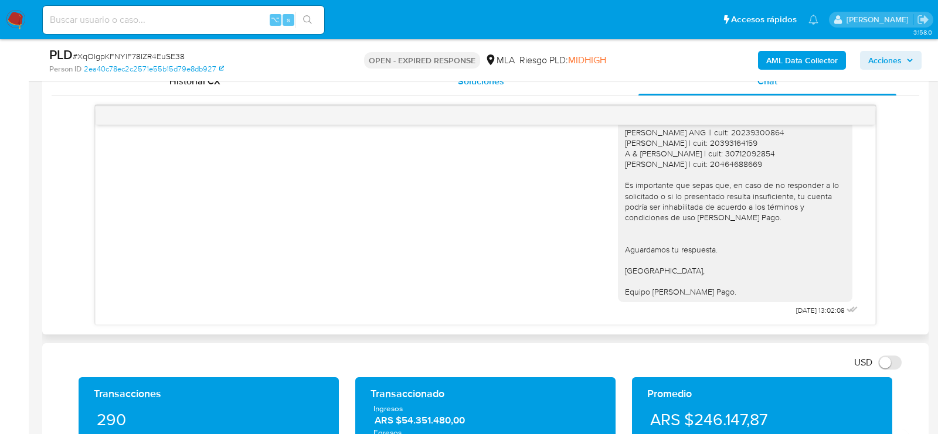
scroll to position [587, 0]
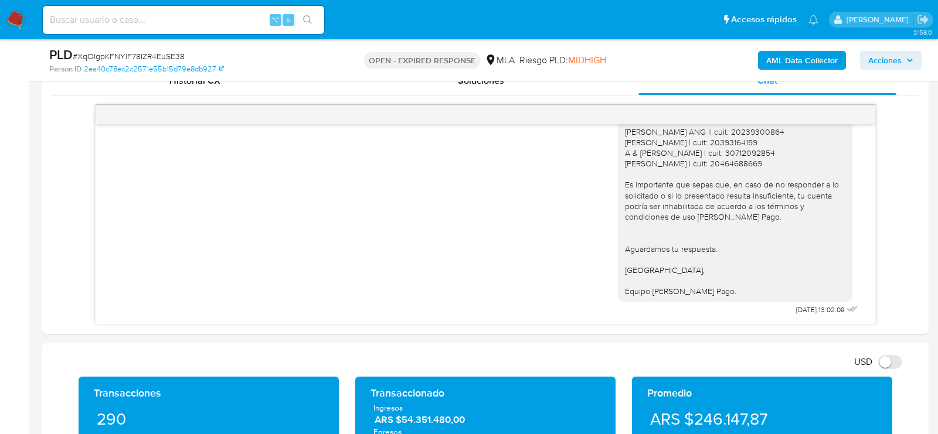
click at [170, 26] on input at bounding box center [183, 19] width 281 height 15
paste input "YxlvGM3NhWS8WkPu19NuXftz"
type input "YxlvGM3NhWS8WkPu19NuXftz"
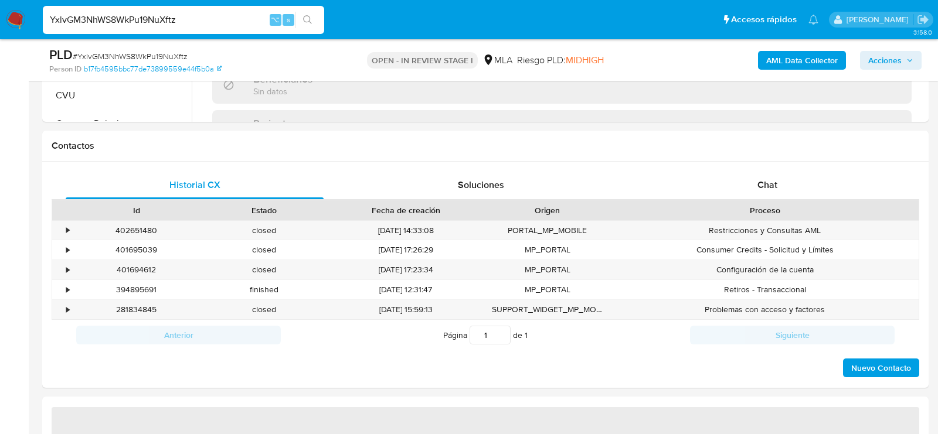
scroll to position [495, 0]
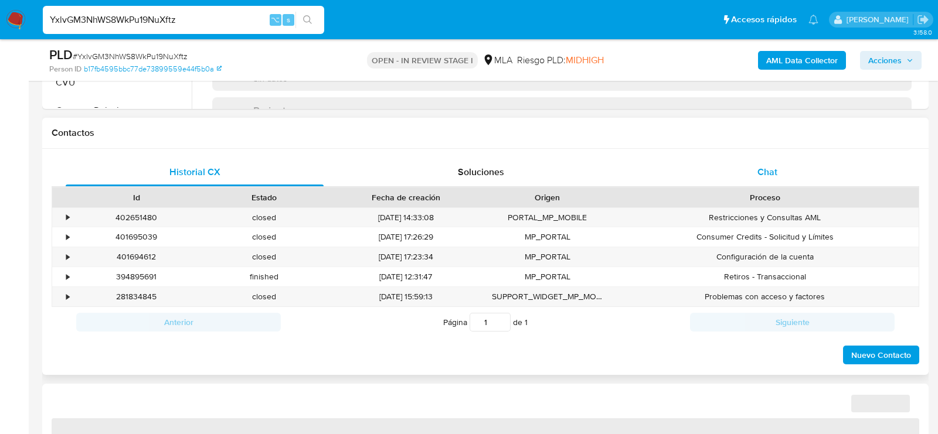
click at [767, 172] on span "Chat" at bounding box center [767, 171] width 20 height 13
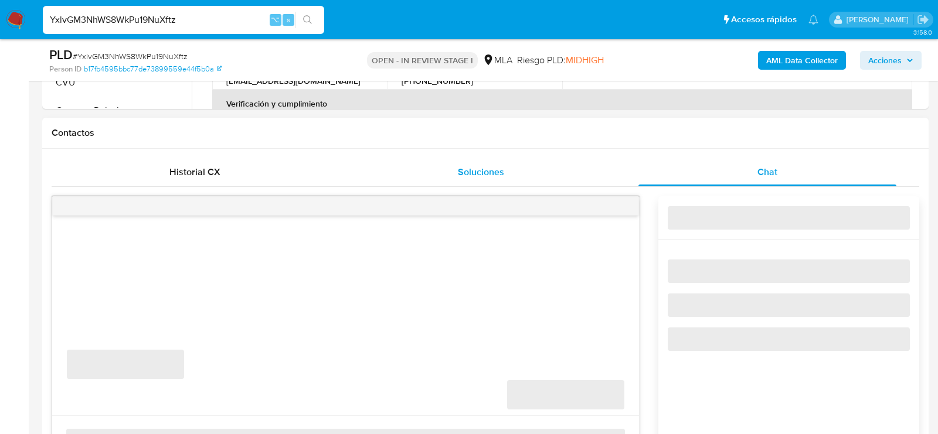
select select "10"
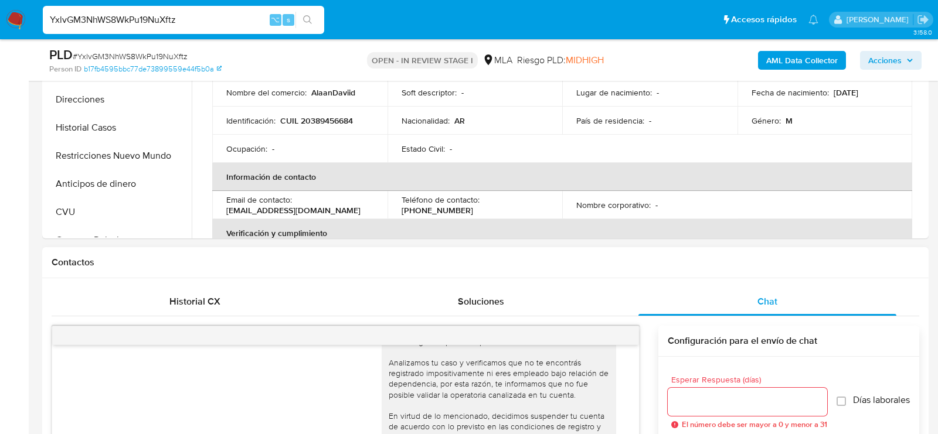
scroll to position [280, 0]
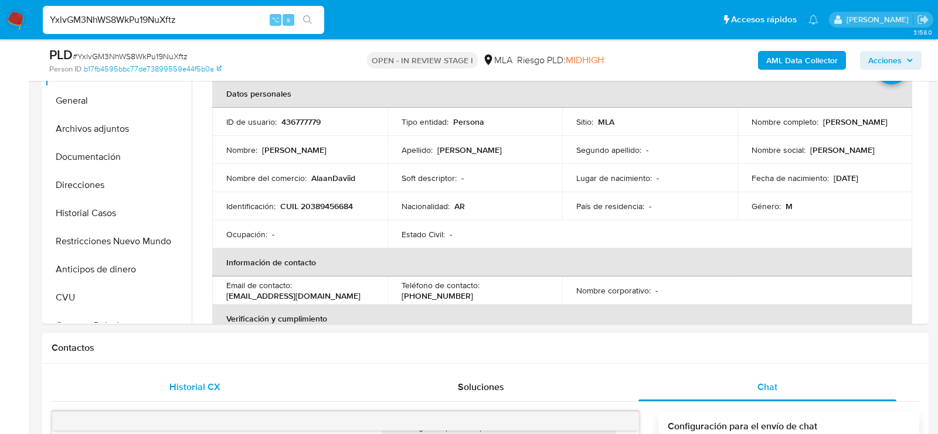
click at [205, 377] on div "Historial CX" at bounding box center [195, 387] width 258 height 28
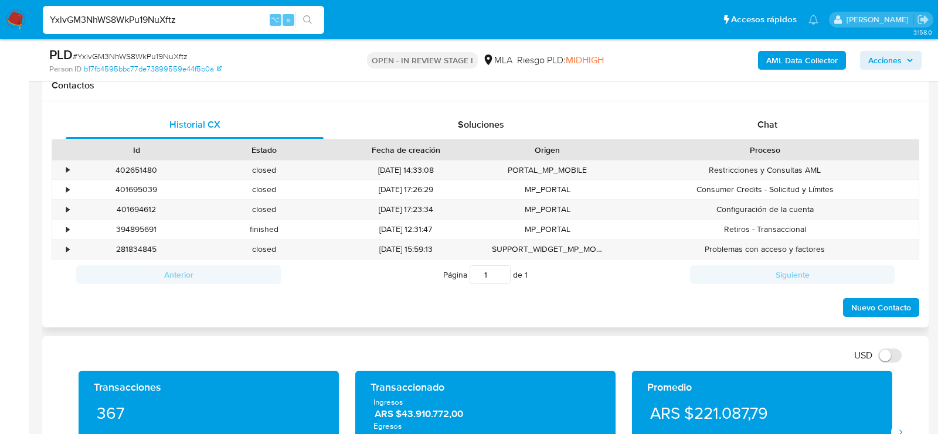
scroll to position [542, 0]
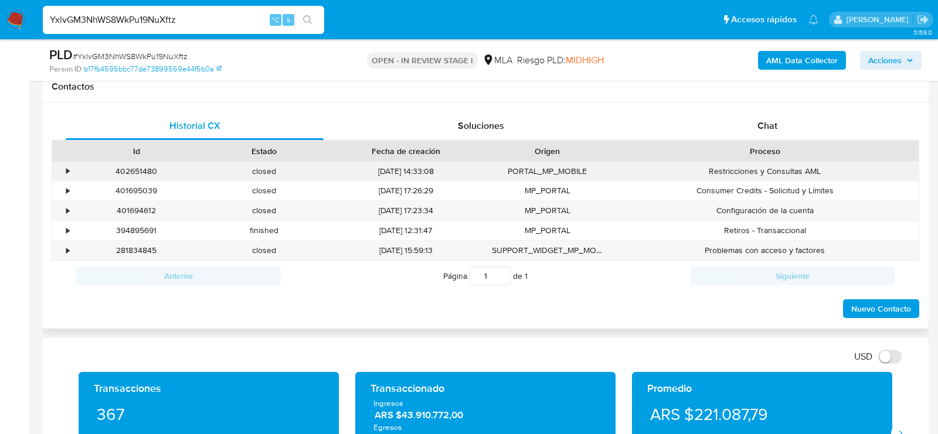
click at [132, 166] on div "402651480" at bounding box center [137, 171] width 128 height 19
copy div "402651480"
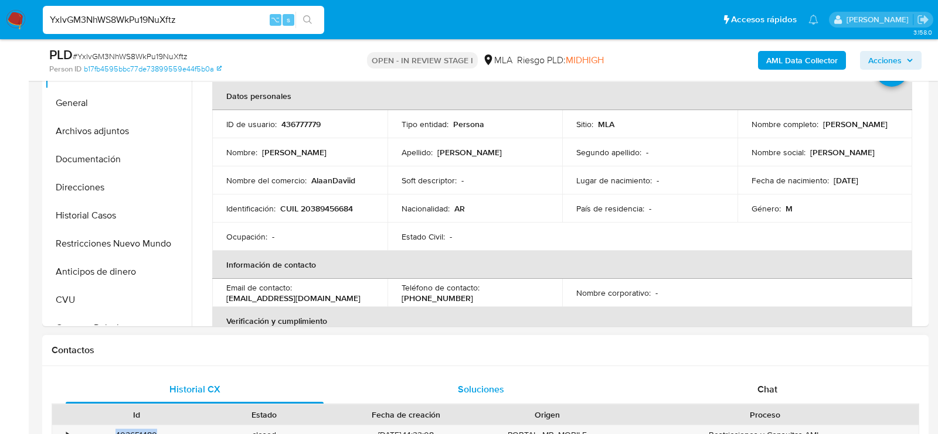
scroll to position [193, 0]
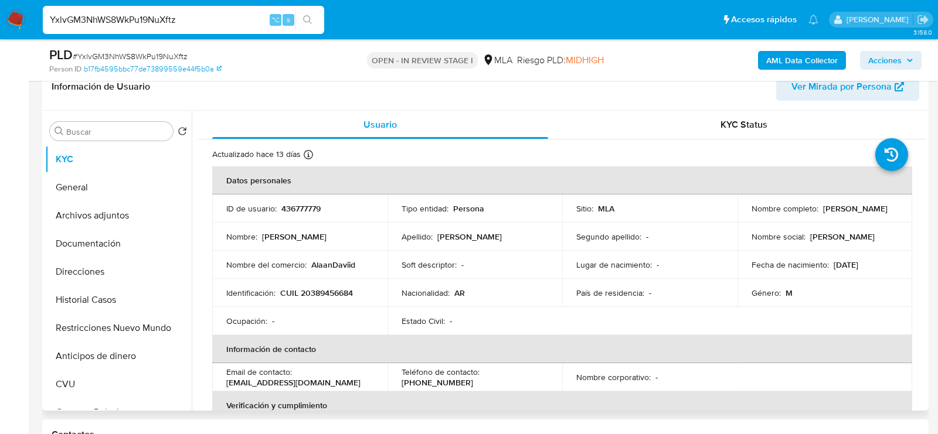
drag, startPoint x: 747, startPoint y: 214, endPoint x: 840, endPoint y: 213, distance: 92.6
click at [840, 214] on div "Nombre completo : Alan David Serrano" at bounding box center [825, 208] width 147 height 11
click at [107, 186] on button "General" at bounding box center [113, 188] width 137 height 28
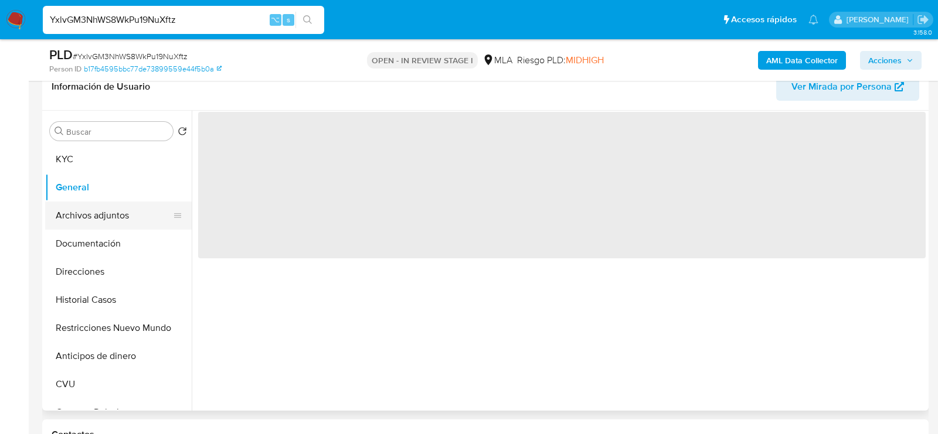
click at [107, 212] on button "Archivos adjuntos" at bounding box center [113, 216] width 137 height 28
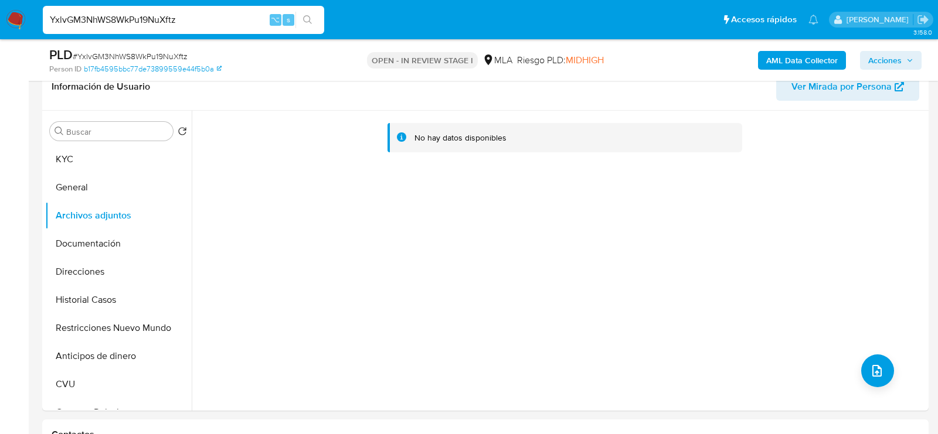
click at [769, 63] on b "AML Data Collector" at bounding box center [802, 60] width 72 height 19
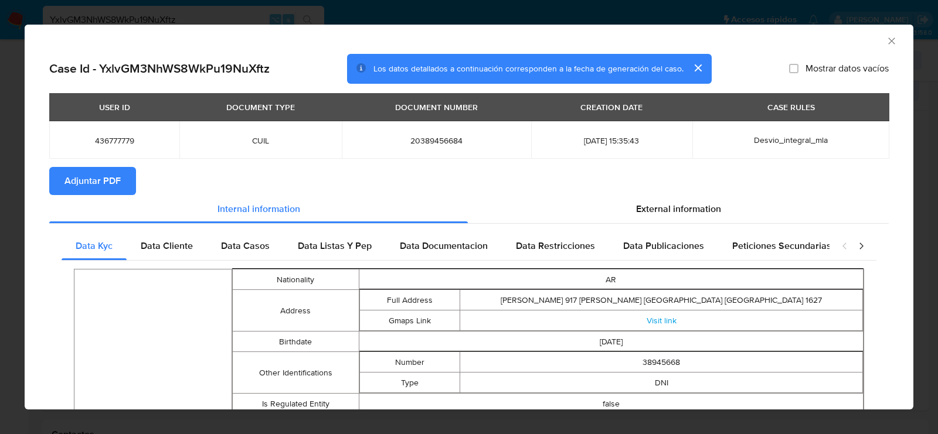
click at [102, 183] on span "Adjuntar PDF" at bounding box center [92, 181] width 56 height 26
click at [129, 183] on button "Adjuntar PDF" at bounding box center [92, 181] width 87 height 28
click at [892, 37] on icon "Cerrar ventana" at bounding box center [892, 41] width 12 height 12
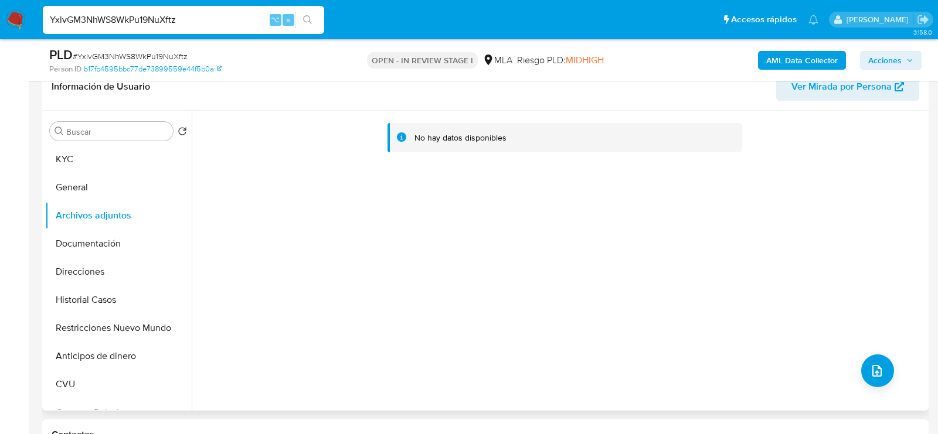
scroll to position [212, 0]
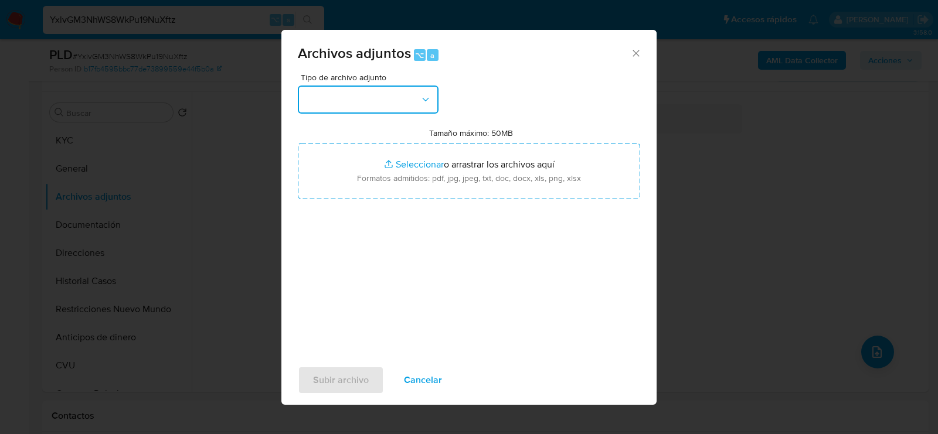
click at [417, 113] on button "button" at bounding box center [368, 100] width 141 height 28
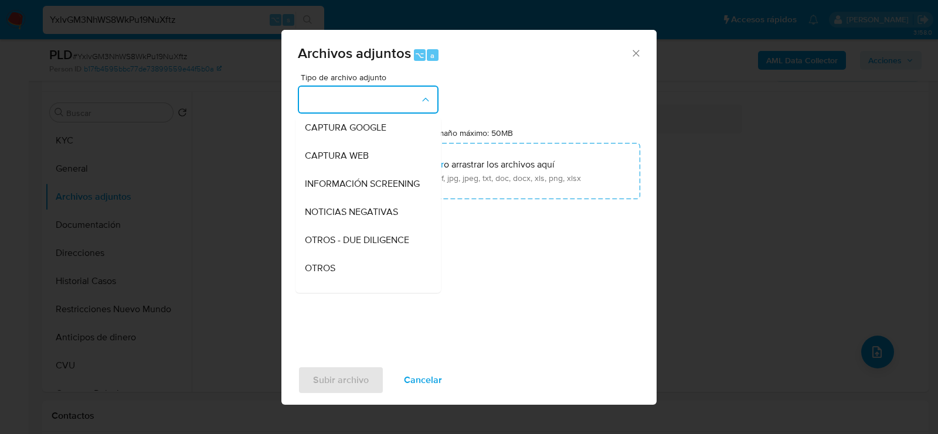
scroll to position [89, 0]
click at [358, 264] on div "OTROS" at bounding box center [365, 267] width 120 height 28
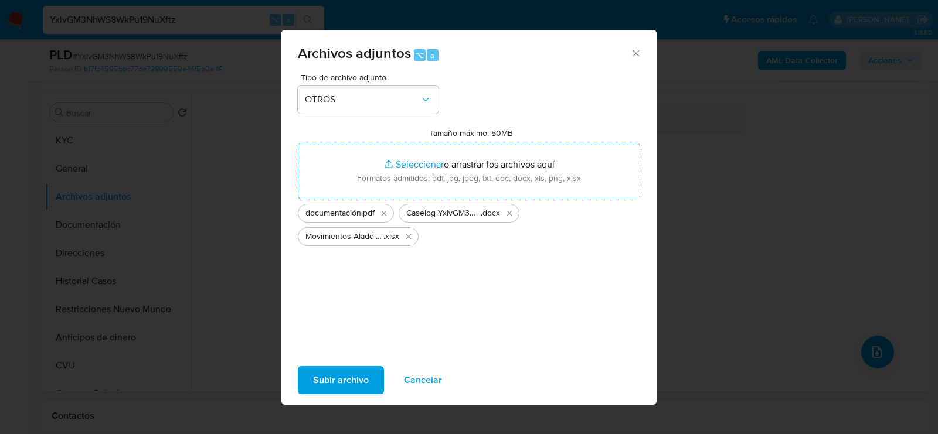
click at [342, 386] on span "Subir archivo" at bounding box center [341, 381] width 56 height 26
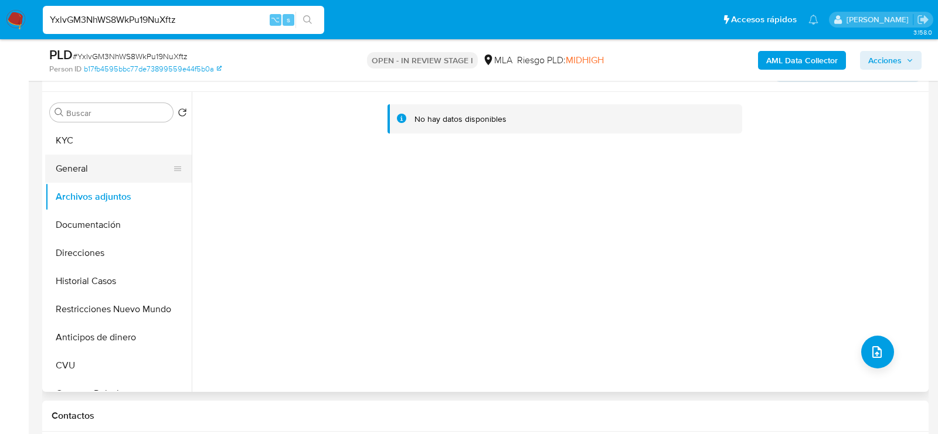
click at [108, 165] on button "General" at bounding box center [113, 169] width 137 height 28
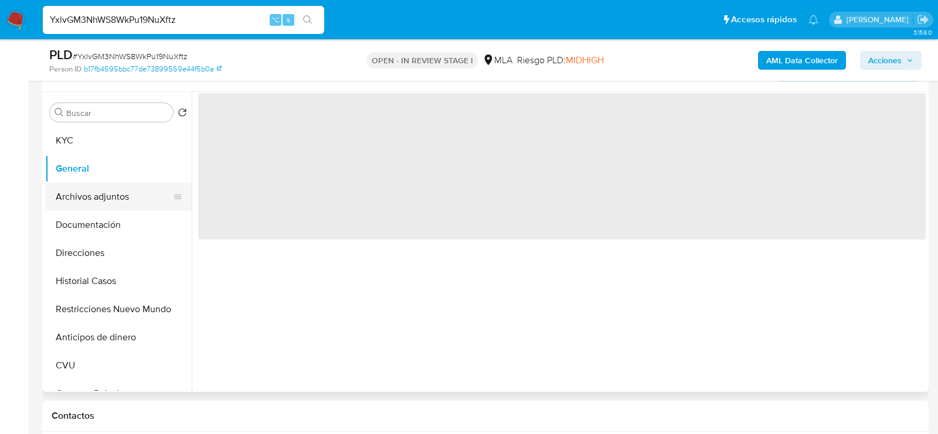
click at [108, 197] on button "Archivos adjuntos" at bounding box center [113, 197] width 137 height 28
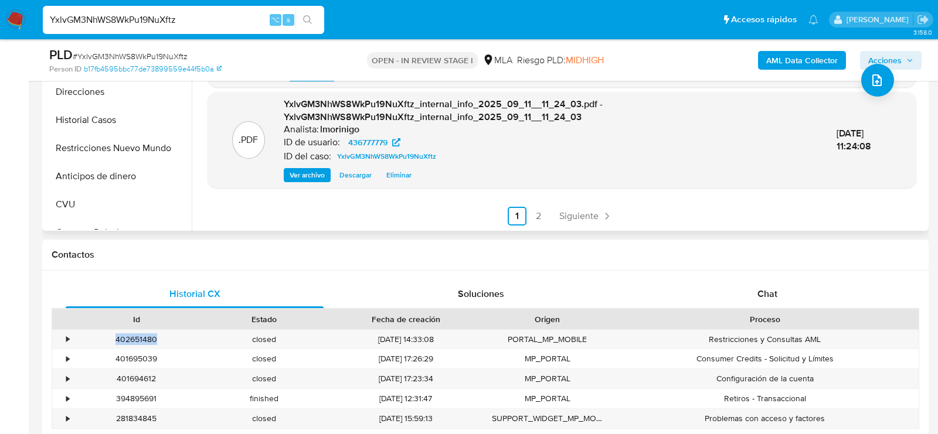
scroll to position [385, 0]
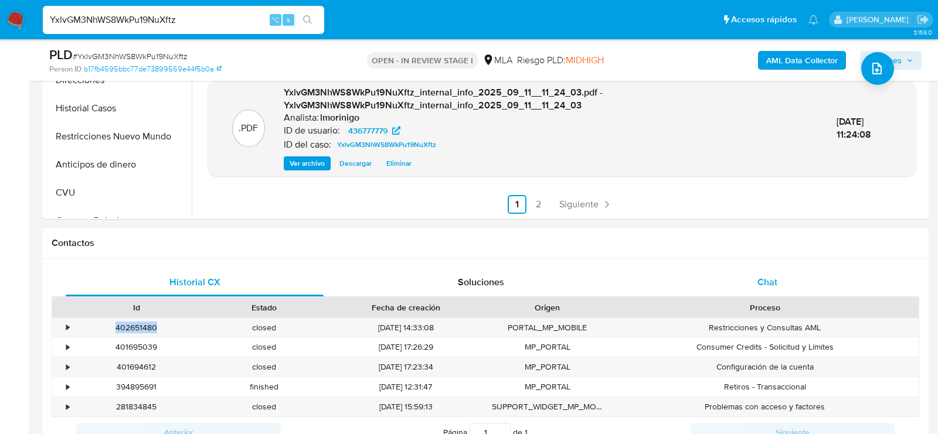
click at [767, 280] on span "Chat" at bounding box center [767, 282] width 20 height 13
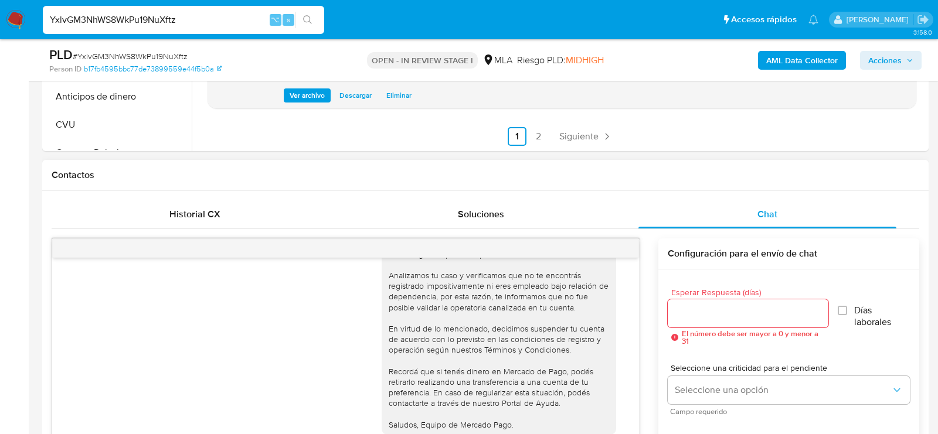
scroll to position [288, 0]
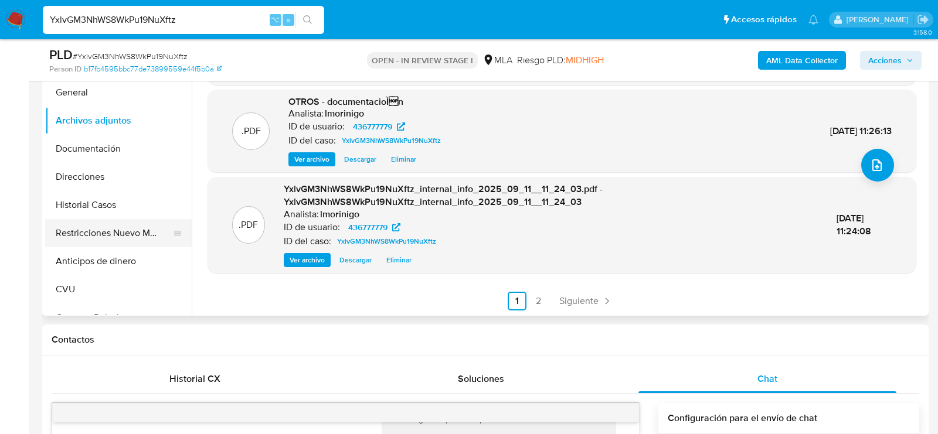
click at [92, 230] on button "Restricciones Nuevo Mundo" at bounding box center [113, 233] width 137 height 28
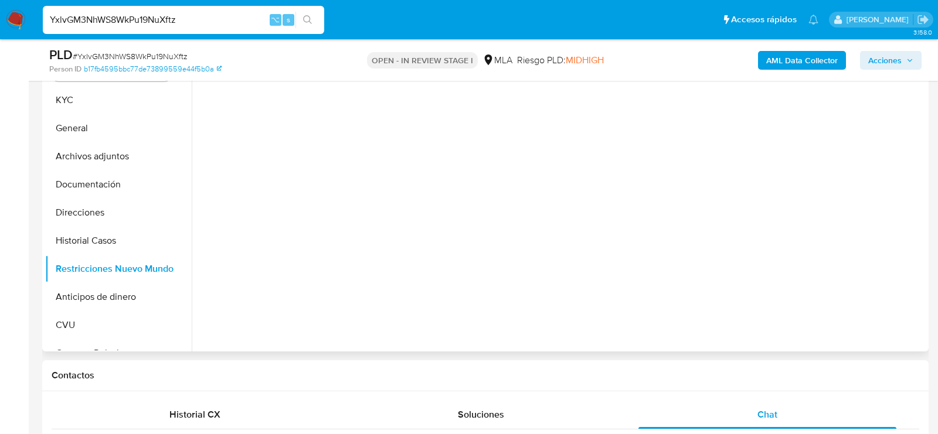
scroll to position [230, 0]
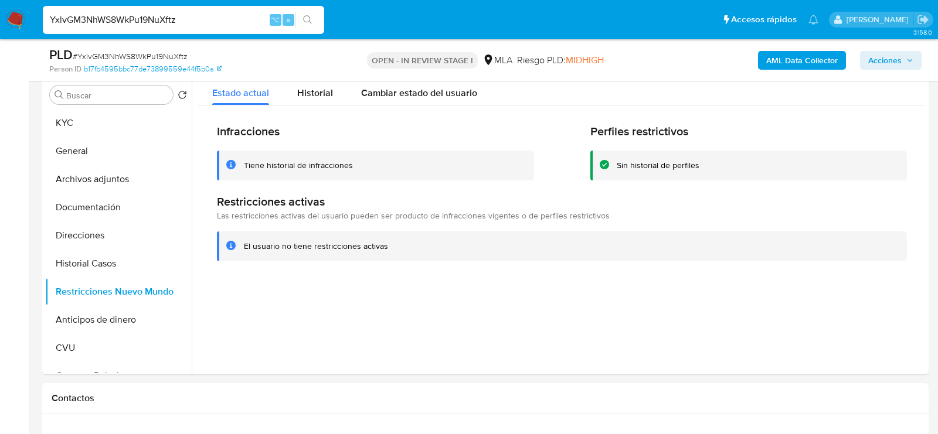
click at [905, 57] on span "Acciones" at bounding box center [890, 60] width 45 height 16
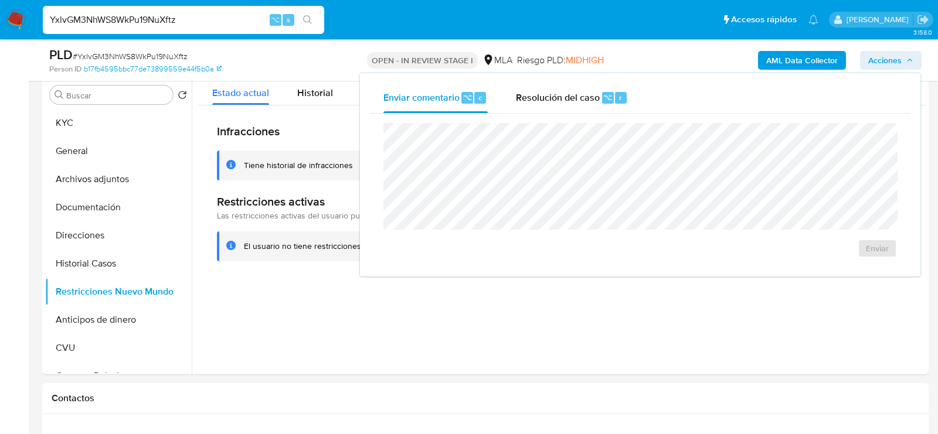
click at [606, 115] on div "Enviar" at bounding box center [640, 191] width 542 height 154
click at [605, 104] on div "Resolución del caso ⌥ r" at bounding box center [572, 98] width 112 height 30
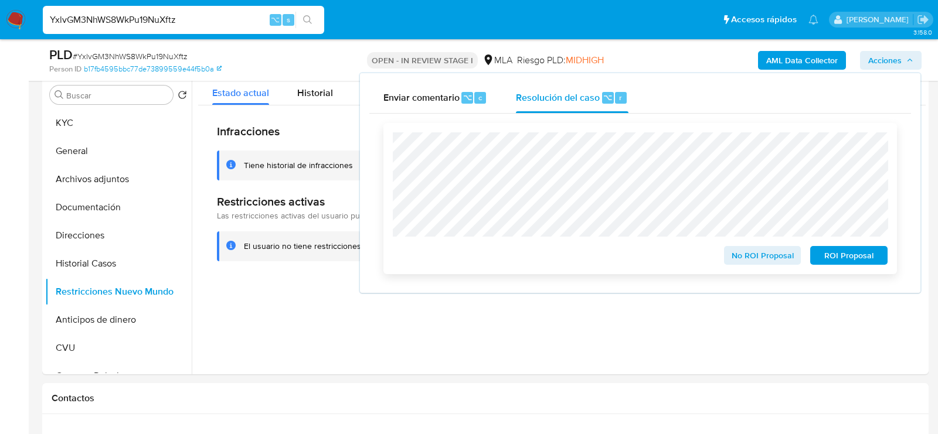
click at [783, 264] on span "No ROI Proposal" at bounding box center [762, 255] width 61 height 16
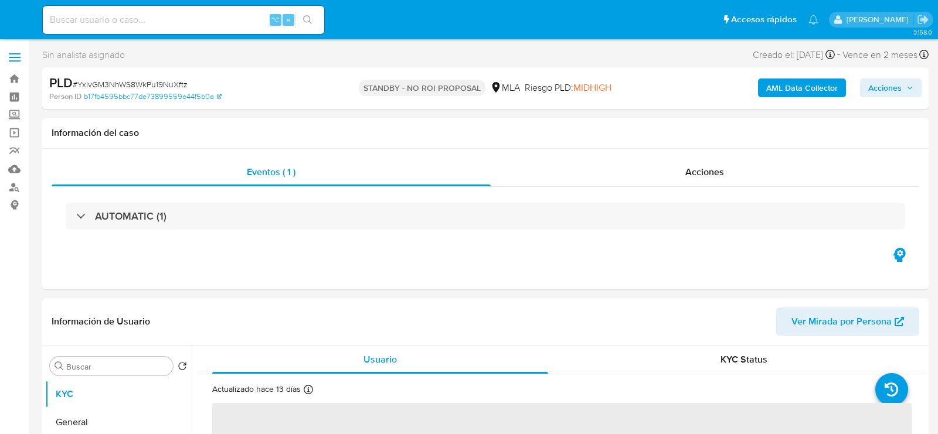
select select "10"
click at [182, 23] on input at bounding box center [183, 19] width 281 height 15
paste input "0DNCMlLSXHVAqFyvbefGJyBv"
type input "0DNCMlLSXHVAqFyvbefGJyBv"
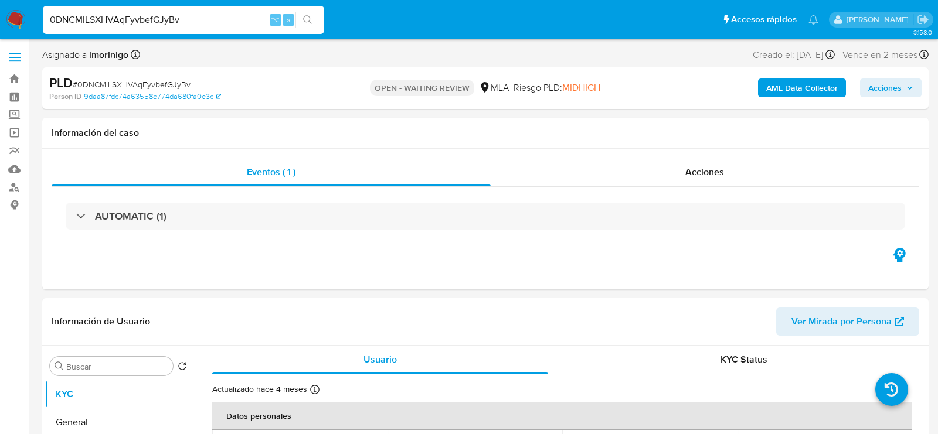
select select "10"
click at [162, 87] on span "# 0DNCMlLSXHVAqFyvbefGJyBv" at bounding box center [132, 85] width 118 height 12
copy span "0DNCMlLSXHVAqFyvbefGJyBv"
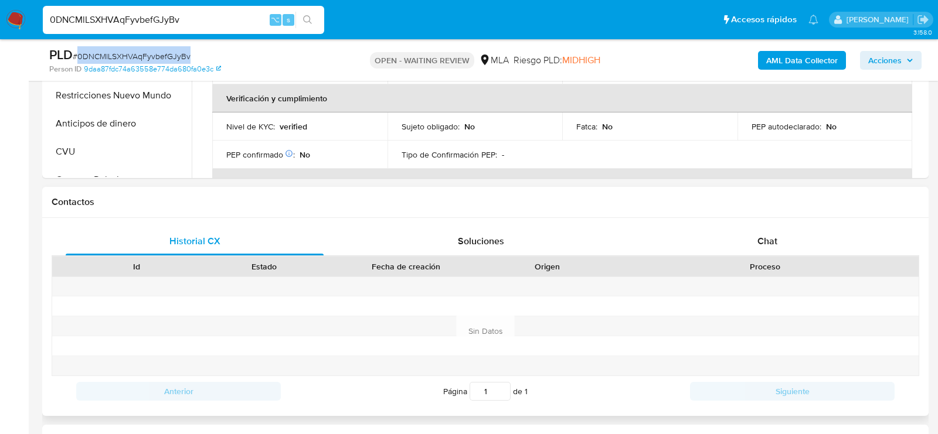
scroll to position [444, 0]
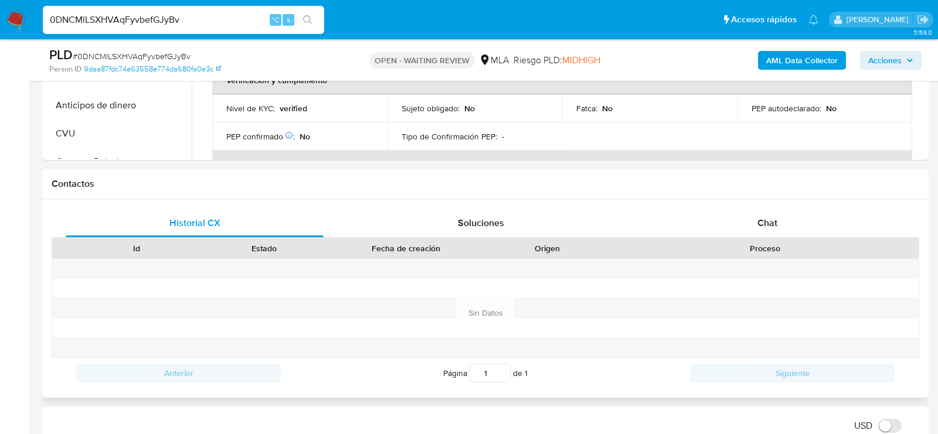
click at [760, 205] on div "Historial CX Soluciones Chat Id Estado Fecha de creación Origen Proceso Anterio…" at bounding box center [485, 299] width 886 height 198
click at [759, 222] on span "Chat" at bounding box center [767, 222] width 20 height 13
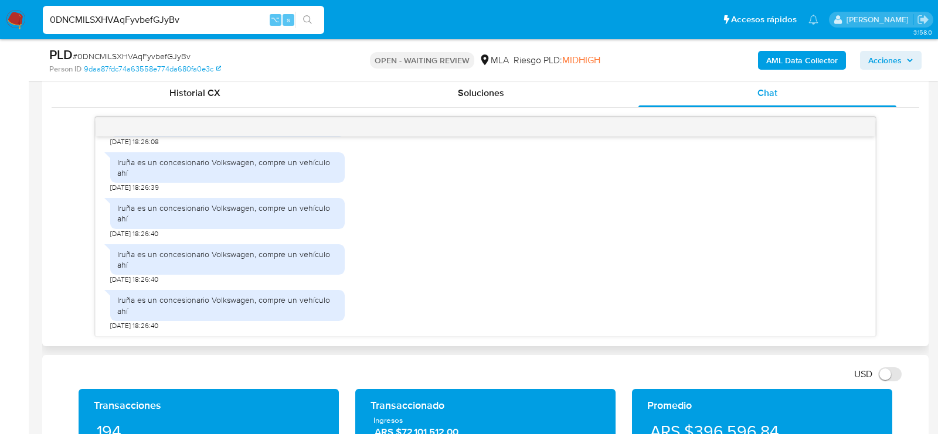
scroll to position [545, 0]
click at [166, 49] on div "PLD # 0DNCMlLSXHVAqFyvbefGJyBv" at bounding box center [192, 55] width 287 height 18
copy span "0DNCMlLSXHVAqFyvbefGJyBv"
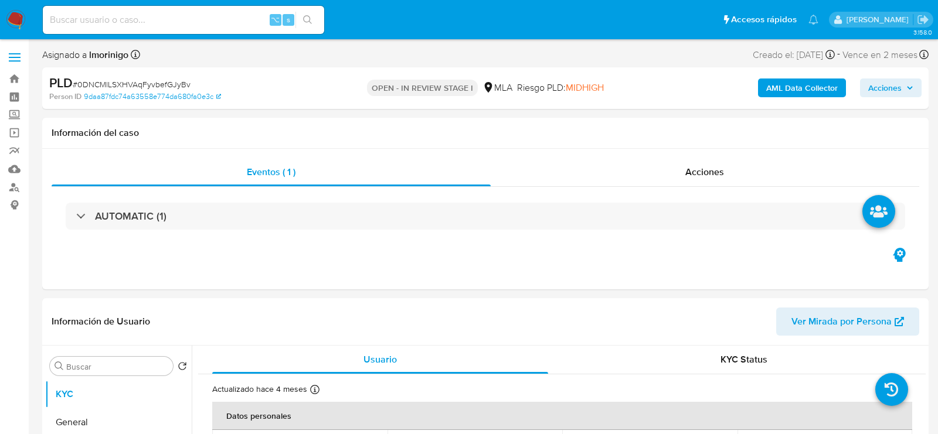
select select "10"
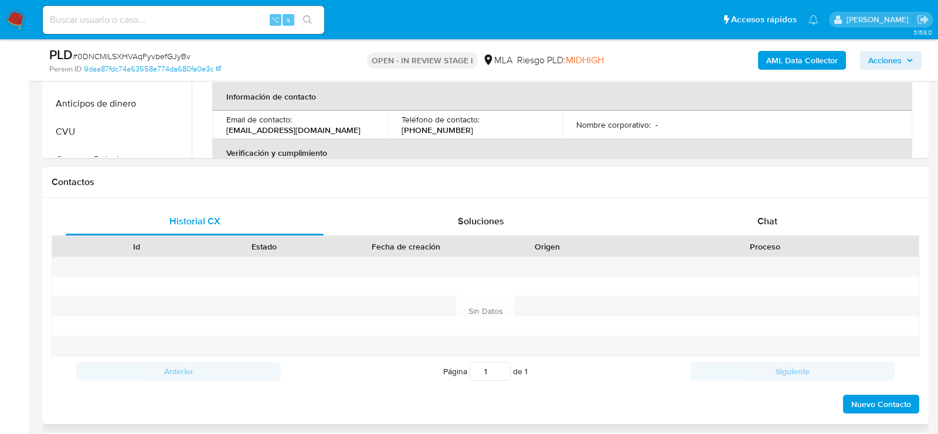
scroll to position [454, 0]
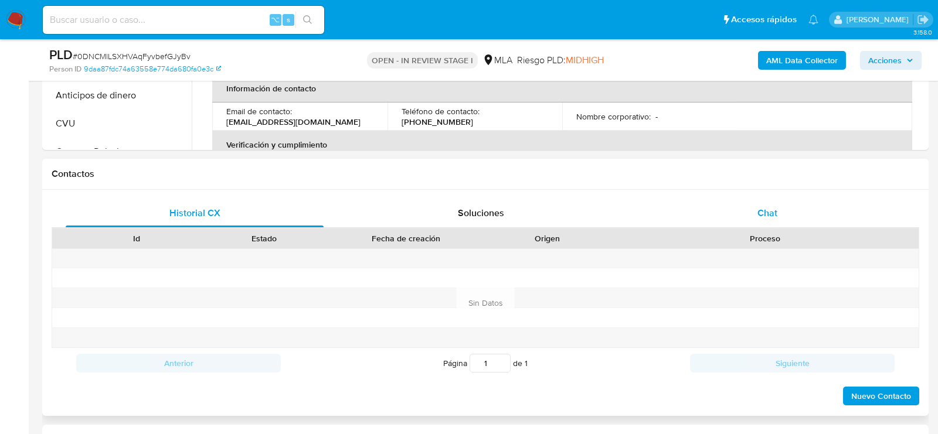
click at [779, 202] on div "Chat" at bounding box center [767, 213] width 258 height 28
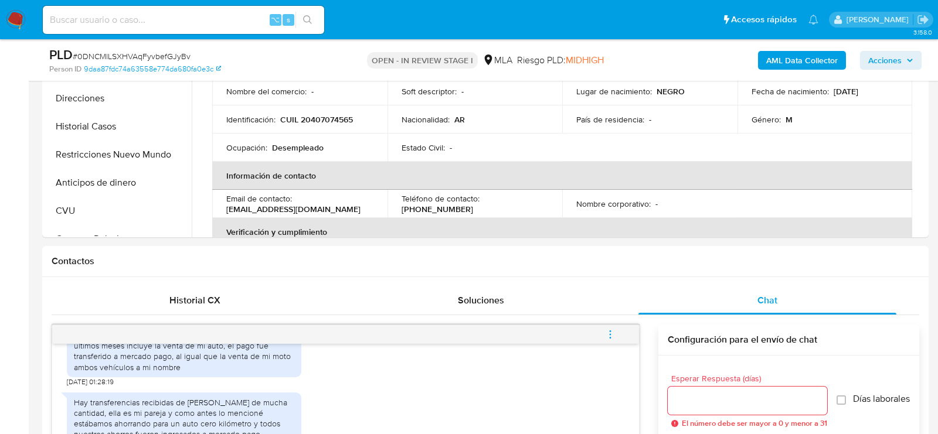
scroll to position [254, 0]
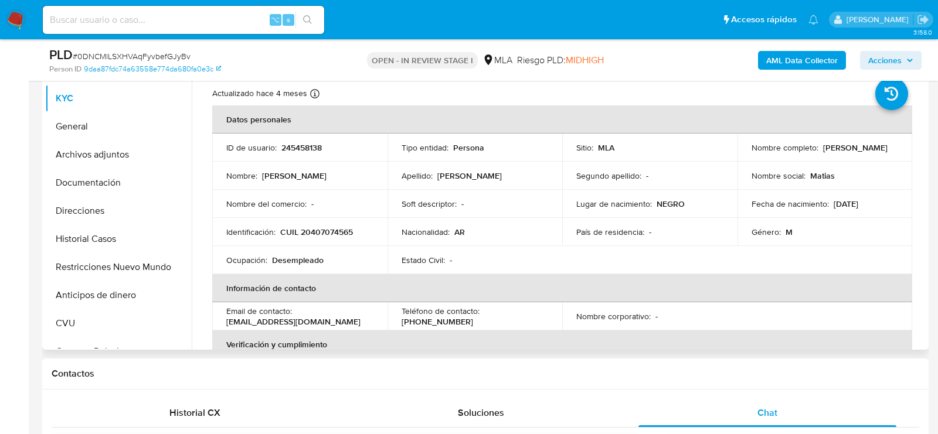
click at [312, 230] on p "CUIL 20407074565" at bounding box center [316, 232] width 73 height 11
copy p "20407074565"
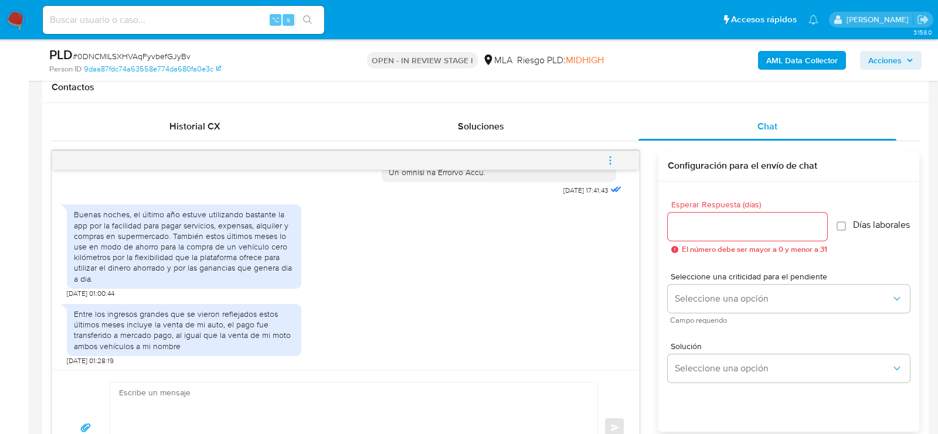
scroll to position [628, 0]
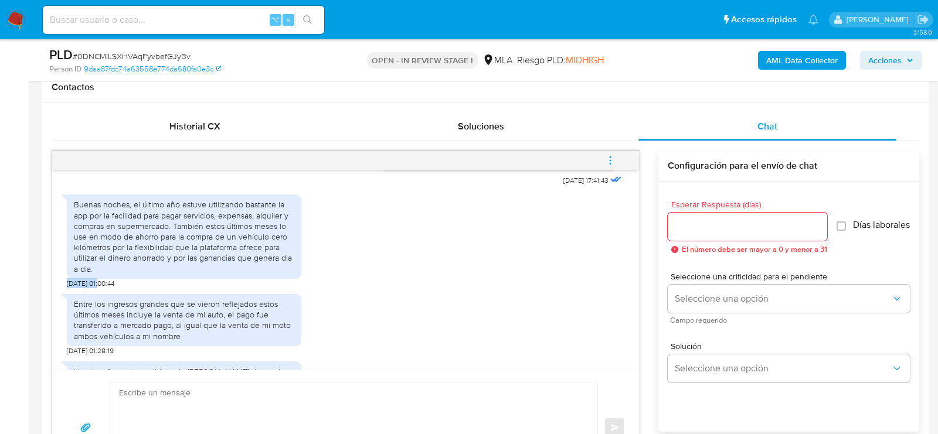
drag, startPoint x: 102, startPoint y: 304, endPoint x: 65, endPoint y: 304, distance: 36.9
click at [65, 304] on div "18/08/2025 17:41:43 Buenas noches, el último año estuve utilizando bastante la …" at bounding box center [345, 270] width 587 height 200
copy span "19/08/2025"
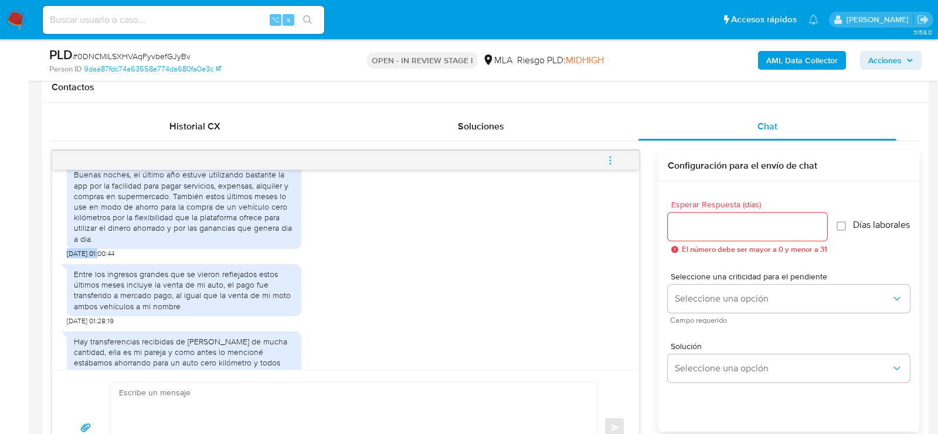
scroll to position [659, 0]
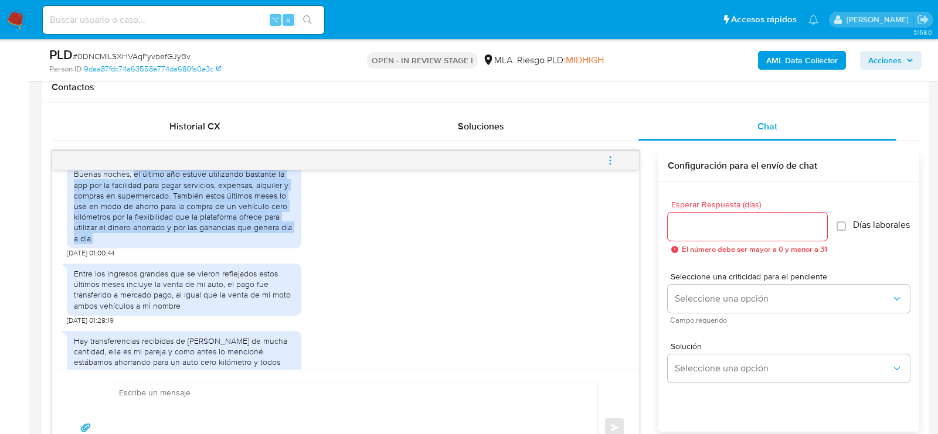
drag, startPoint x: 132, startPoint y: 194, endPoint x: 120, endPoint y: 257, distance: 64.5
click at [120, 243] on div "Buenas noches, el último año estuve utilizando bastante la app por la facilidad…" at bounding box center [184, 206] width 220 height 74
copy div "el último año estuve utilizando bastante la app por la facilidad para pagar ser…"
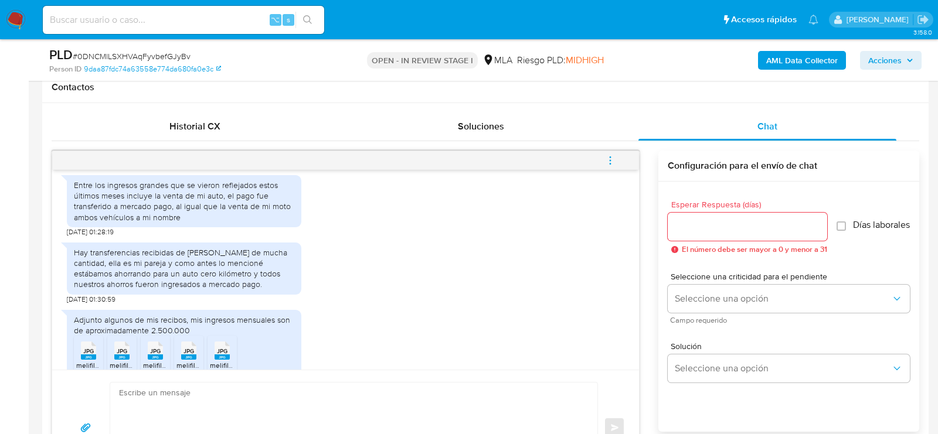
scroll to position [749, 0]
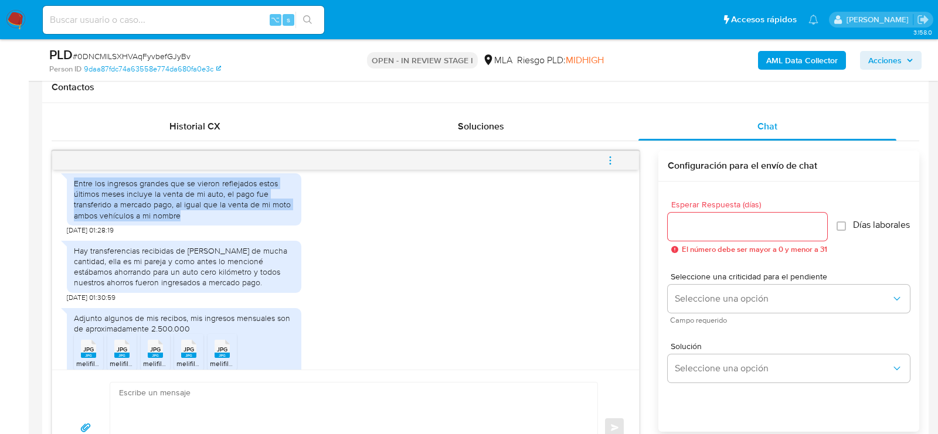
drag, startPoint x: 73, startPoint y: 202, endPoint x: 203, endPoint y: 232, distance: 133.1
click at [203, 221] on div "Entre los ingresos grandes que se vieron reflejados estos últimos meses incluye…" at bounding box center [184, 199] width 220 height 43
copy div "Entre los ingresos grandes que se vieron reflejados estos últimos meses incluye…"
drag, startPoint x: 76, startPoint y: 269, endPoint x: 265, endPoint y: 303, distance: 191.8
click at [265, 288] on div "Hay transferencias recibidas de Viviana Andrea Manriquez de mucha cantidad, ell…" at bounding box center [184, 267] width 220 height 43
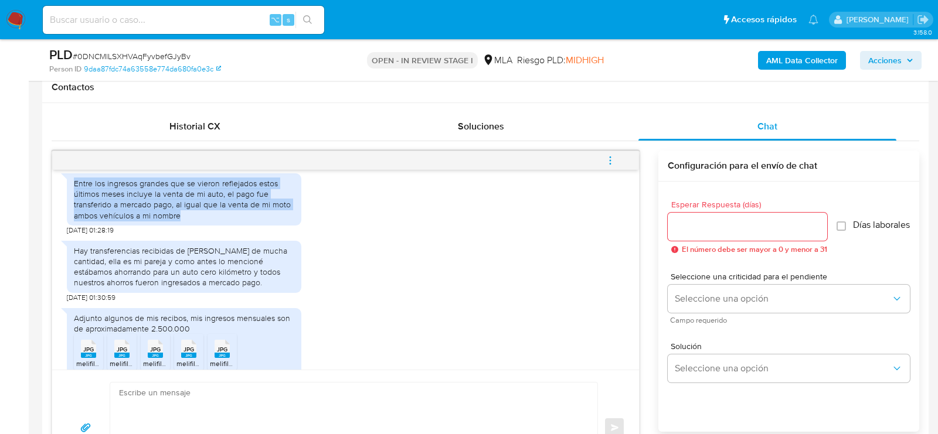
copy div "Hay transferencias recibidas de Viviana Andrea Manriquez de mucha cantidad, ell…"
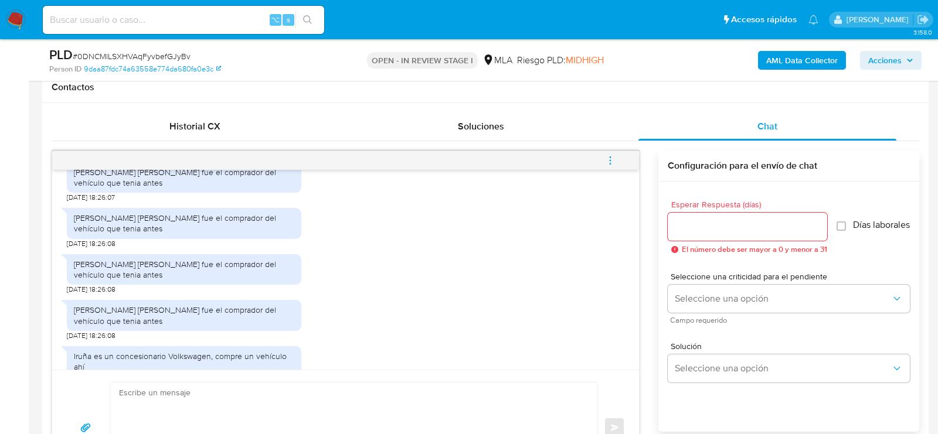
scroll to position [1263, 0]
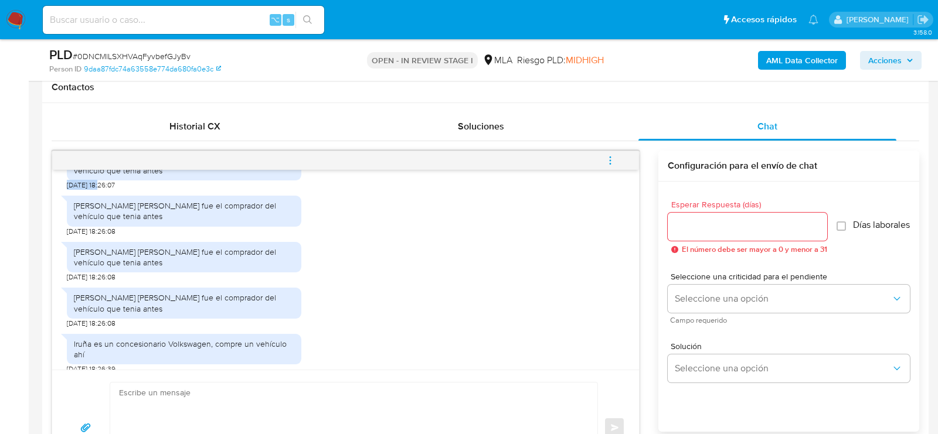
drag, startPoint x: 104, startPoint y: 217, endPoint x: 53, endPoint y: 217, distance: 51.0
click at [53, 217] on div "18/08/2025 17:41:43 Buenas noches, el último año estuve utilizando bastante la …" at bounding box center [345, 270] width 587 height 200
copy span "28/08/2025"
click at [112, 176] on div "HUICHAMAN JONATHAN EFRAIN fue el comprador del vehículo que tenia antes" at bounding box center [184, 165] width 220 height 21
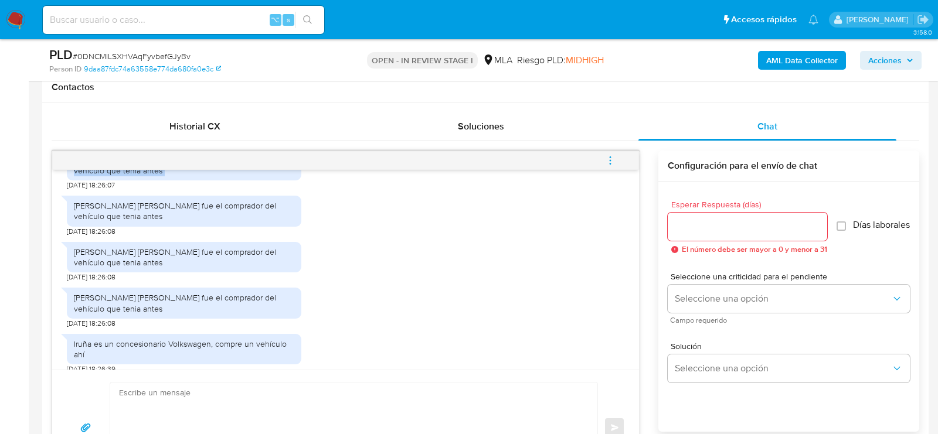
click at [112, 176] on div "HUICHAMAN JONATHAN EFRAIN fue el comprador del vehículo que tenia antes" at bounding box center [184, 165] width 220 height 21
copy div "HUICHAMAN JONATHAN EFRAIN fue el comprador del vehículo que tenia antes"
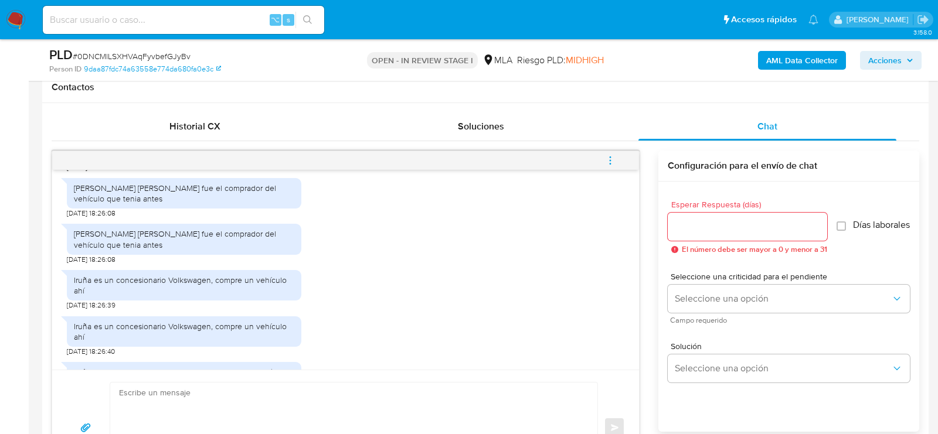
scroll to position [1328, 0]
click at [100, 294] on div "Iruña es un concesionario Volkswagen, compre un vehículo ahí" at bounding box center [184, 283] width 220 height 21
copy div "Iruña es un concesionario Volkswagen, compre un vehículo ahí"
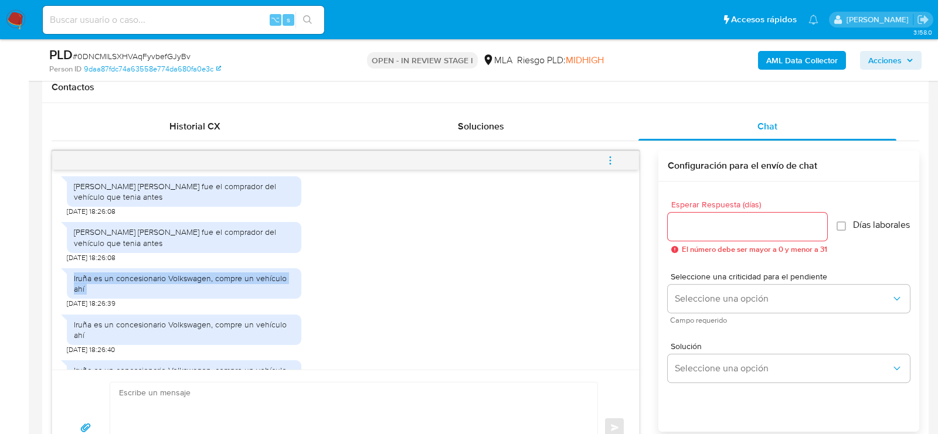
click at [111, 294] on div "Iruña es un concesionario Volkswagen, compre un vehículo ahí" at bounding box center [184, 283] width 220 height 21
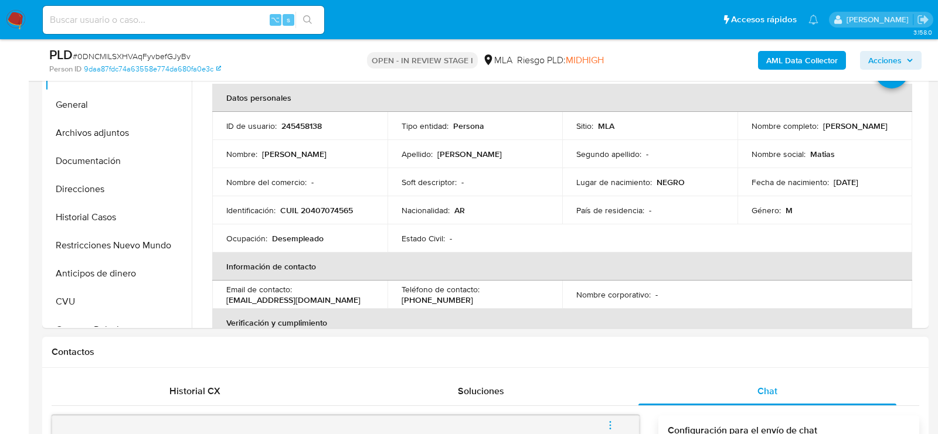
scroll to position [239, 0]
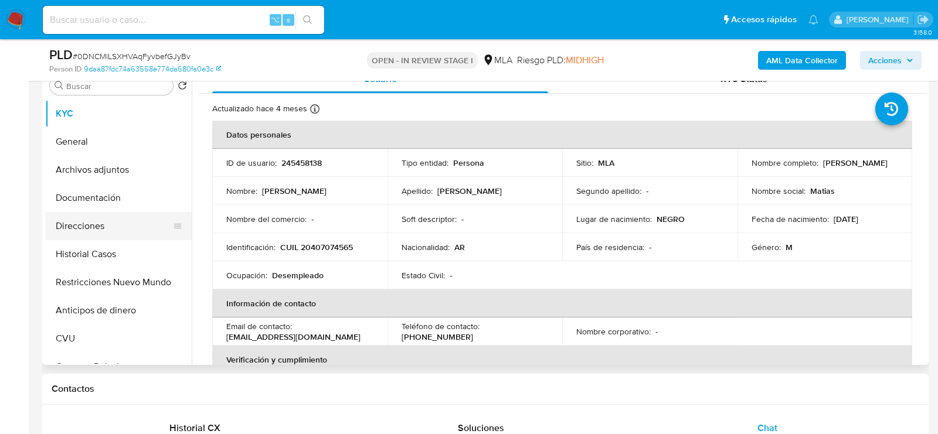
click at [79, 215] on button "Direcciones" at bounding box center [113, 226] width 137 height 28
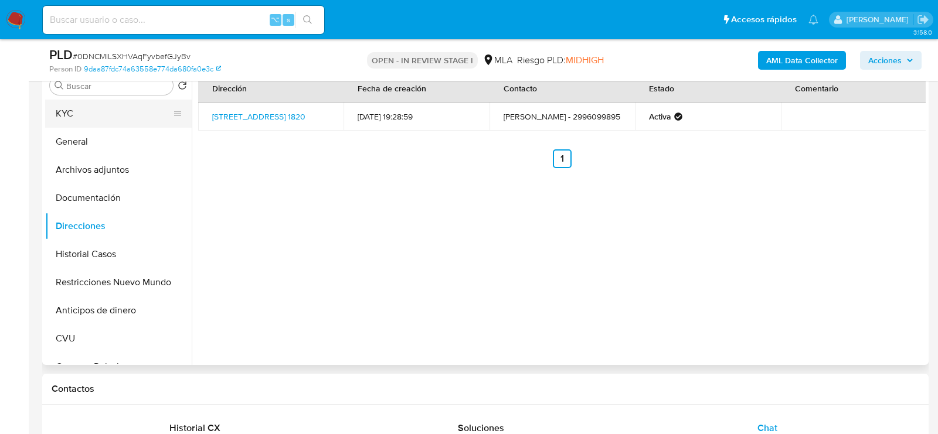
click at [104, 117] on button "KYC" at bounding box center [113, 114] width 137 height 28
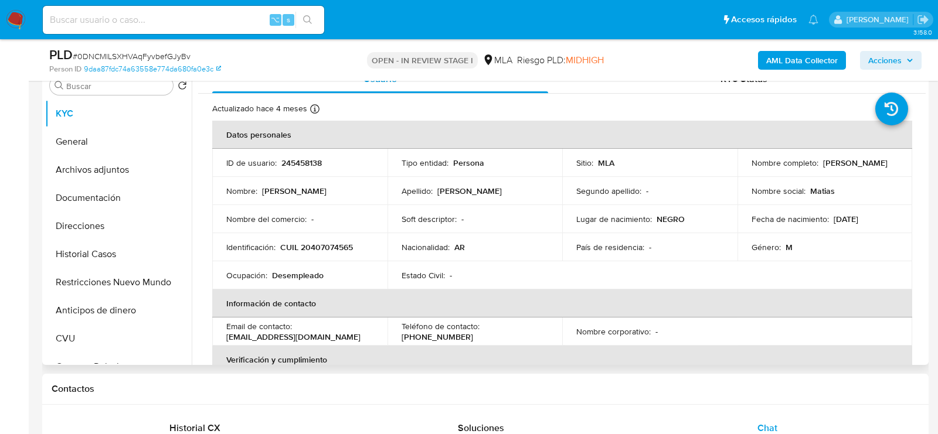
drag, startPoint x: 746, startPoint y: 167, endPoint x: 861, endPoint y: 166, distance: 114.3
click at [861, 167] on td "Nombre completo : Matias Damian Alarcon" at bounding box center [824, 163] width 175 height 28
click at [123, 175] on button "Archivos adjuntos" at bounding box center [113, 170] width 137 height 28
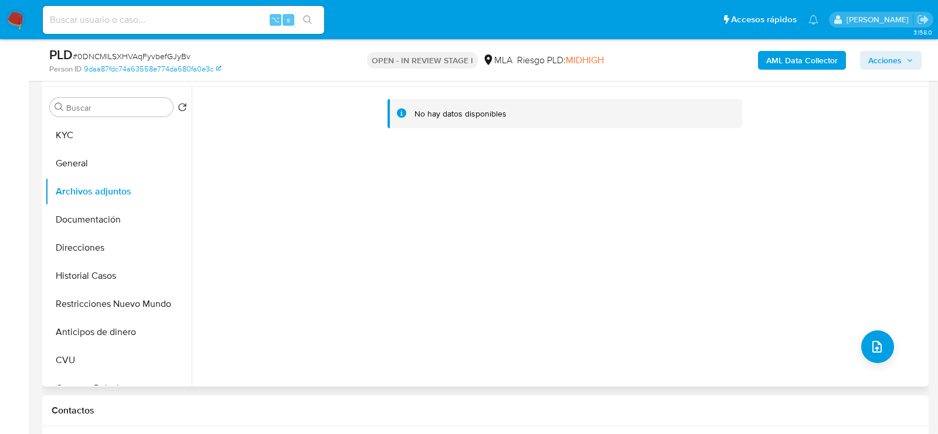
scroll to position [215, 0]
click at [805, 63] on b "AML Data Collector" at bounding box center [802, 60] width 72 height 19
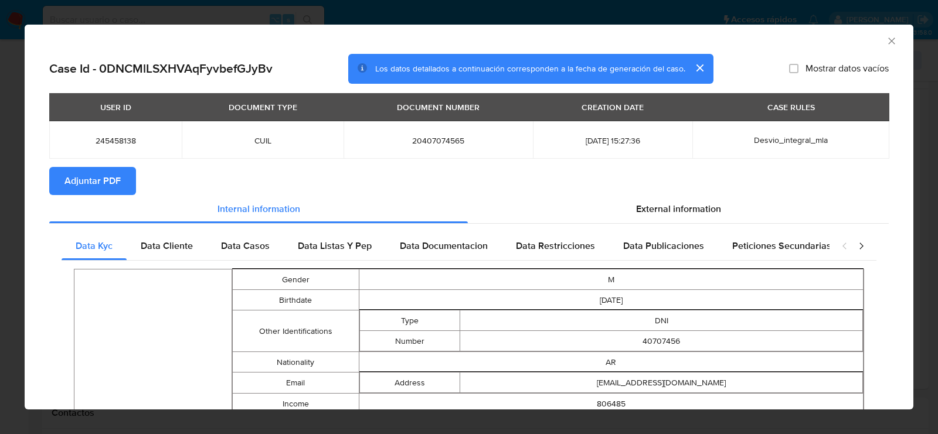
click at [90, 189] on span "Adjuntar PDF" at bounding box center [92, 181] width 56 height 26
click at [892, 40] on icon "Cerrar ventana" at bounding box center [892, 41] width 12 height 12
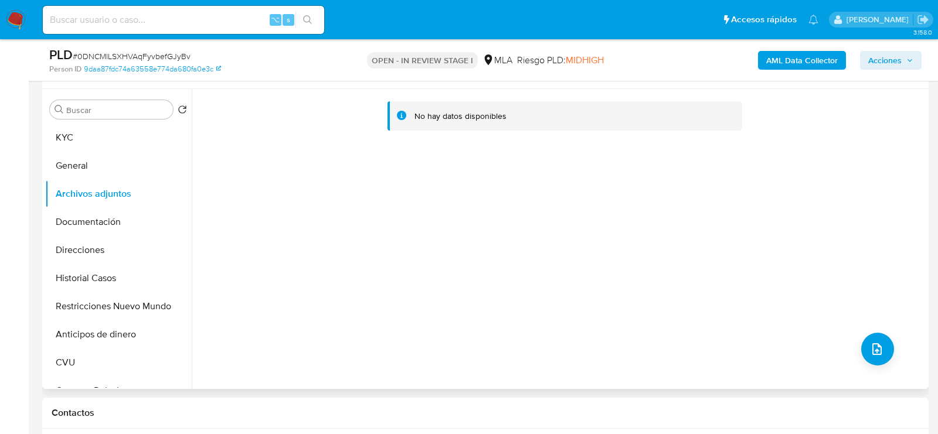
scroll to position [212, 0]
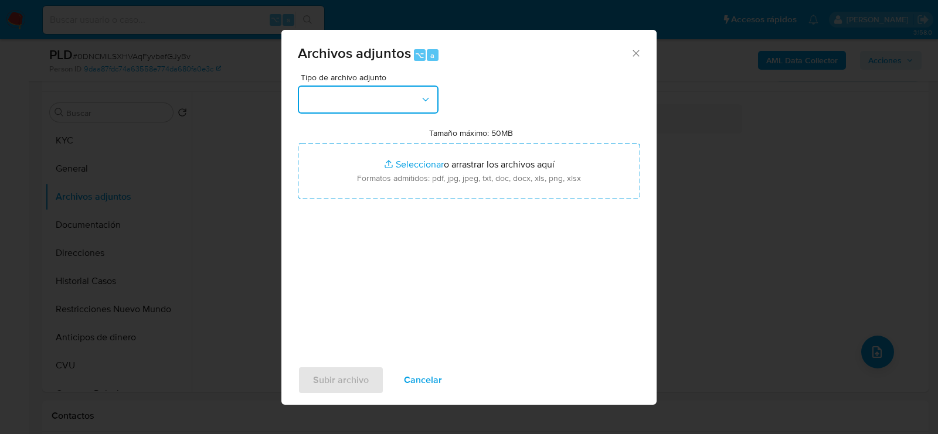
click at [403, 91] on button "button" at bounding box center [368, 100] width 141 height 28
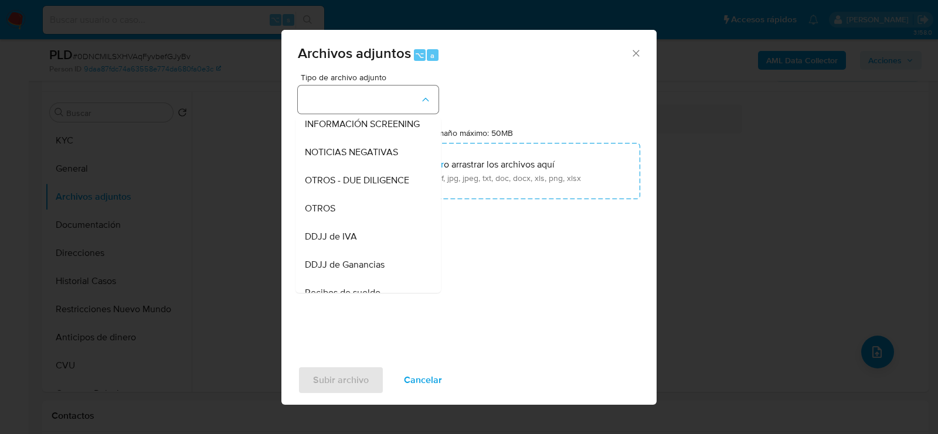
scroll to position [148, 0]
click at [388, 210] on div "OTROS" at bounding box center [365, 209] width 120 height 28
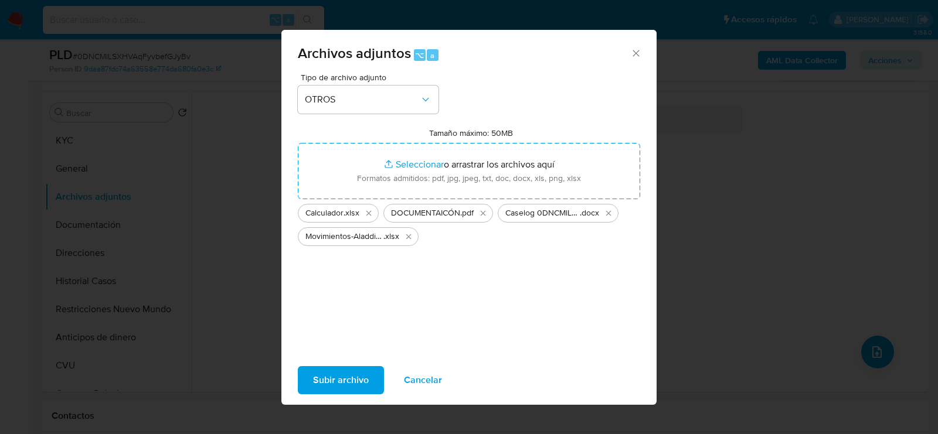
click at [345, 383] on span "Subir archivo" at bounding box center [341, 381] width 56 height 26
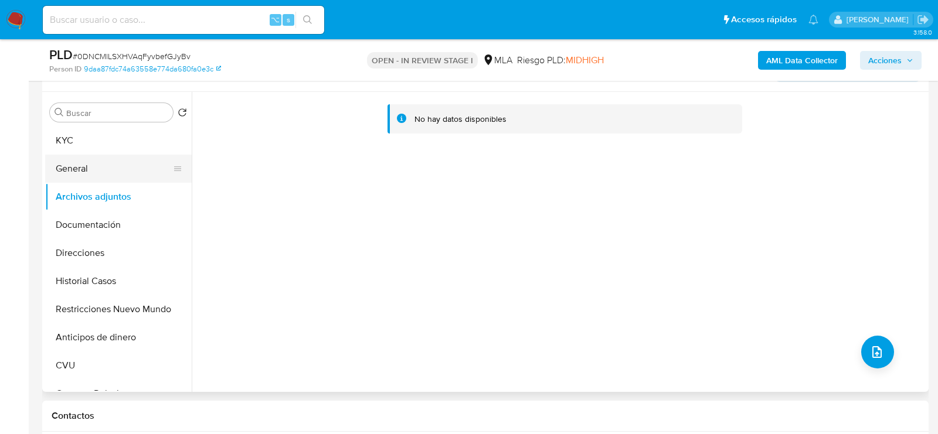
click at [112, 172] on button "General" at bounding box center [113, 169] width 137 height 28
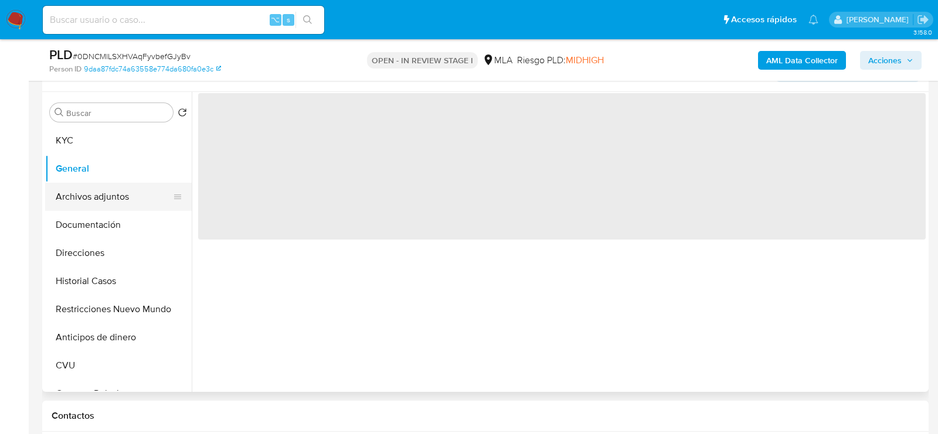
click at [112, 193] on button "Archivos adjuntos" at bounding box center [113, 197] width 137 height 28
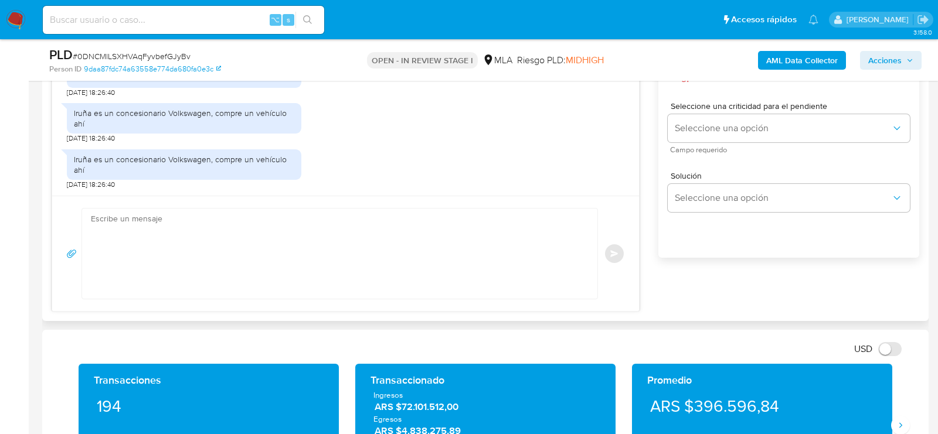
scroll to position [740, 0]
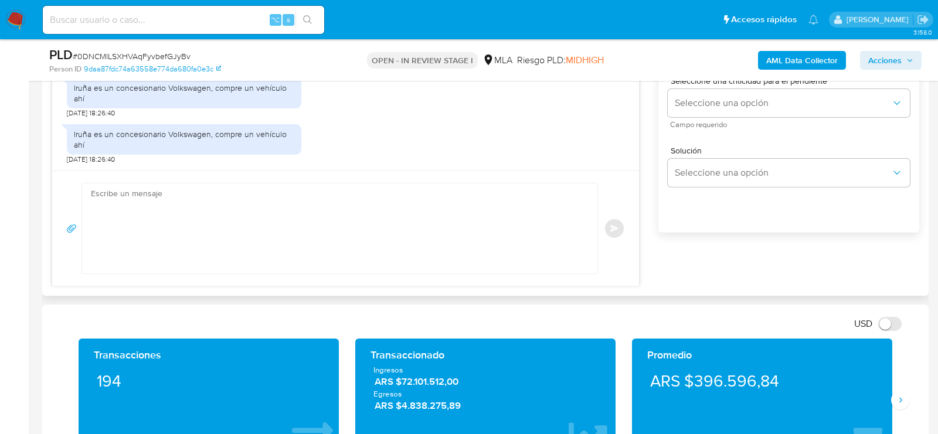
click at [422, 274] on div "Enviar" at bounding box center [345, 228] width 587 height 115
click at [414, 244] on textarea at bounding box center [337, 228] width 492 height 90
paste textarea "Hola, ¡Muchas gracias por tu respuesta! Confirmamos la recepción de la document…"
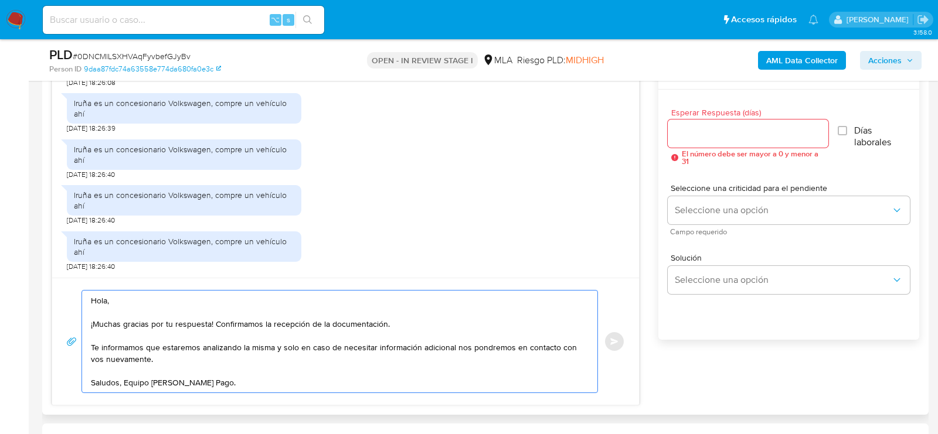
scroll to position [633, 0]
type textarea "Hola, ¡Muchas gracias por tu respuesta! Confirmamos la recepción de la document…"
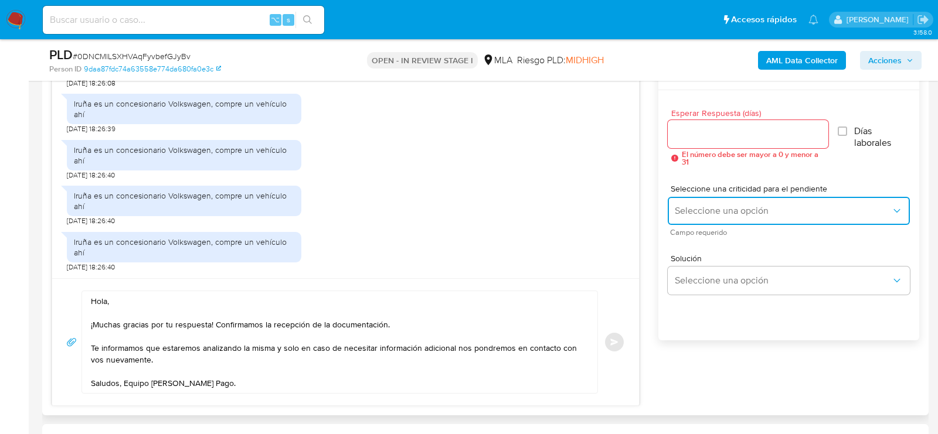
click at [768, 203] on button "Seleccione una opción" at bounding box center [789, 211] width 242 height 28
click at [713, 205] on div "LOW" at bounding box center [783, 211] width 216 height 23
click at [696, 132] on input "Esperar Respuesta (días)" at bounding box center [748, 134] width 161 height 15
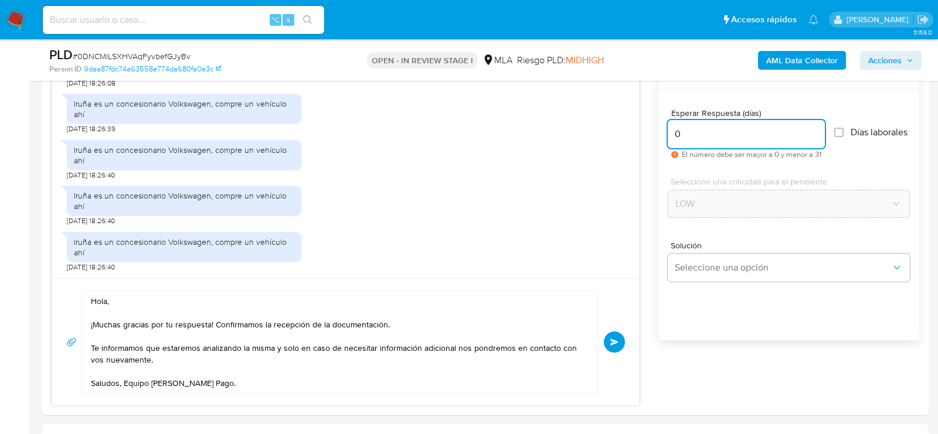
type input "0"
click at [615, 342] on span "Enviar" at bounding box center [614, 342] width 8 height 7
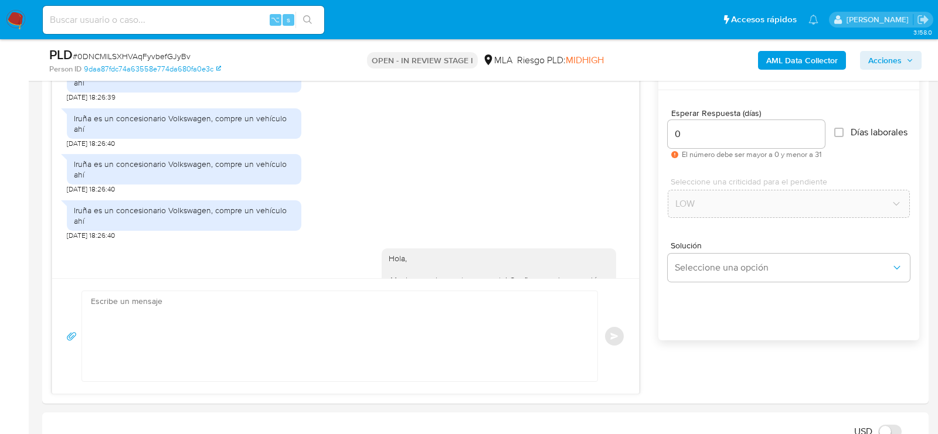
scroll to position [1584, 0]
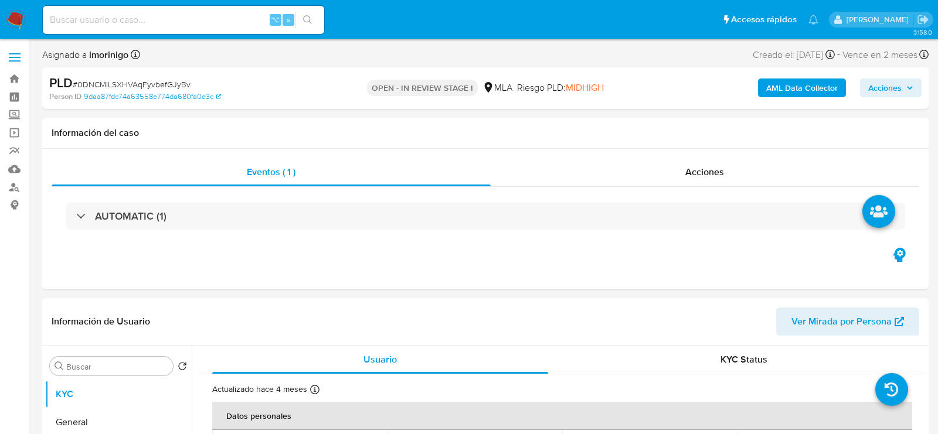
select select "10"
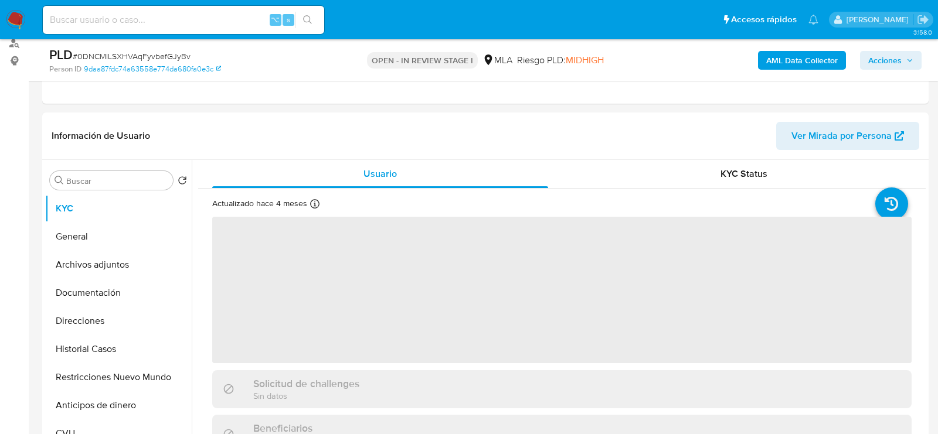
scroll to position [206, 0]
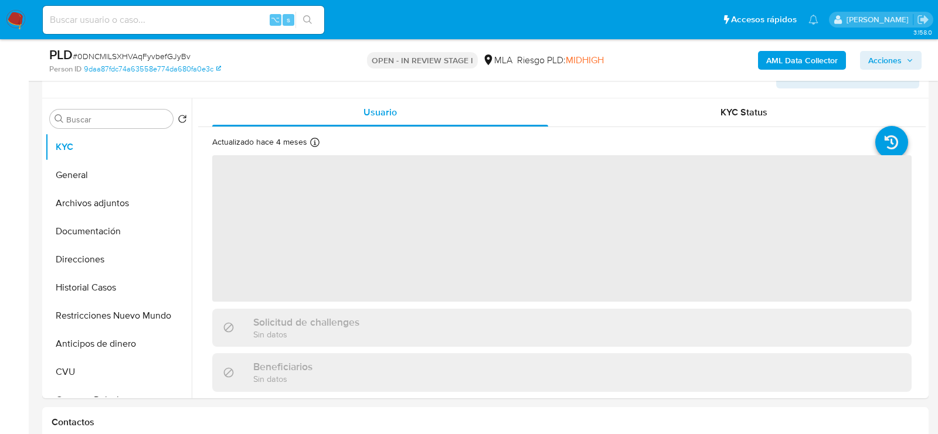
select select "10"
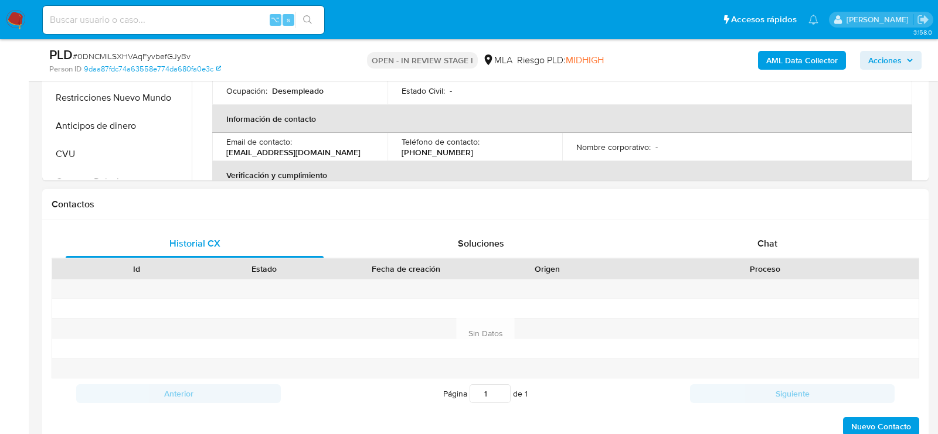
scroll to position [433, 0]
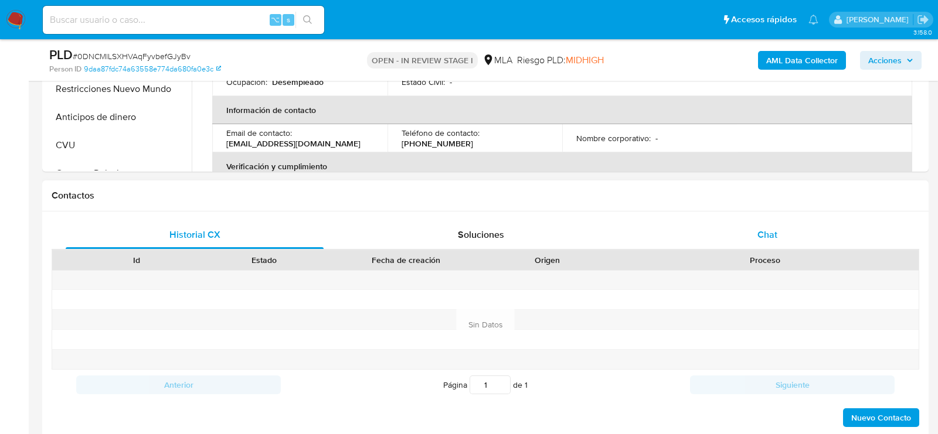
click at [727, 237] on div "Chat" at bounding box center [767, 235] width 258 height 28
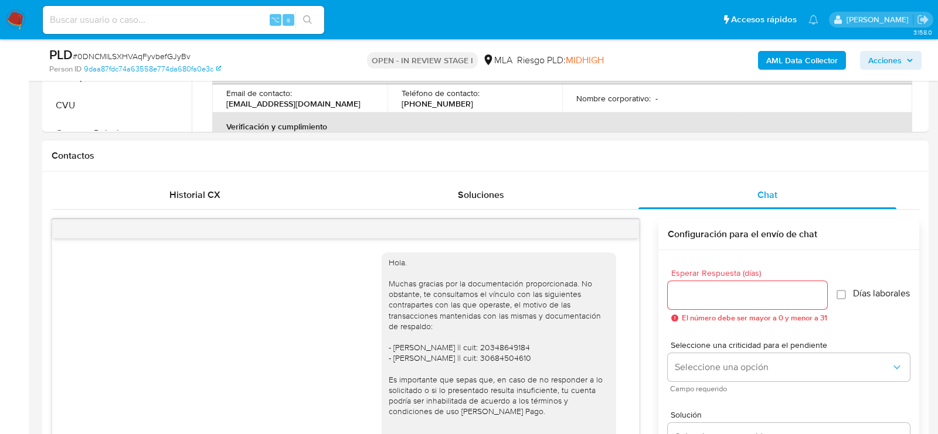
scroll to position [600, 0]
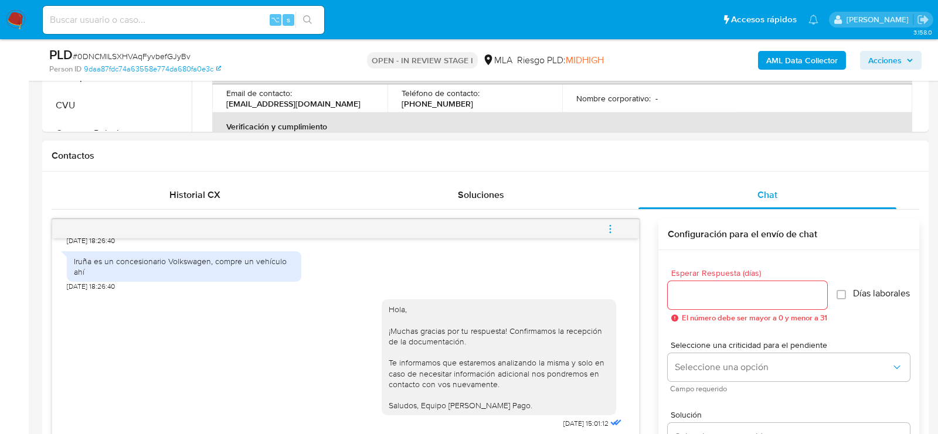
click at [621, 226] on button "menu-action" at bounding box center [610, 229] width 39 height 28
click at [573, 202] on li "Cerrar conversación" at bounding box center [531, 205] width 120 height 21
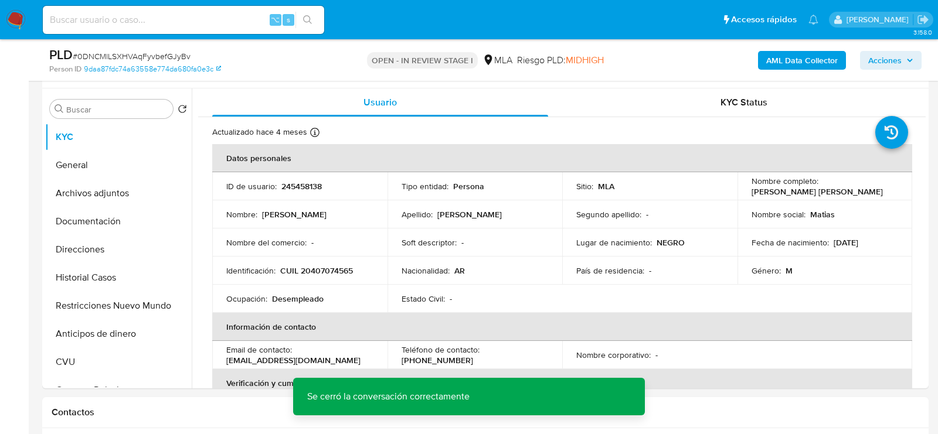
scroll to position [215, 0]
click at [81, 197] on button "Archivos adjuntos" at bounding box center [113, 195] width 137 height 28
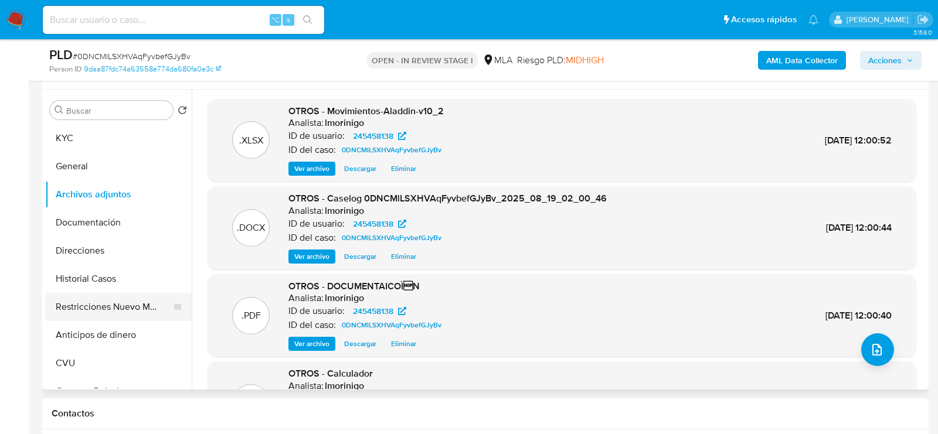
click at [90, 301] on button "Restricciones Nuevo Mundo" at bounding box center [113, 307] width 137 height 28
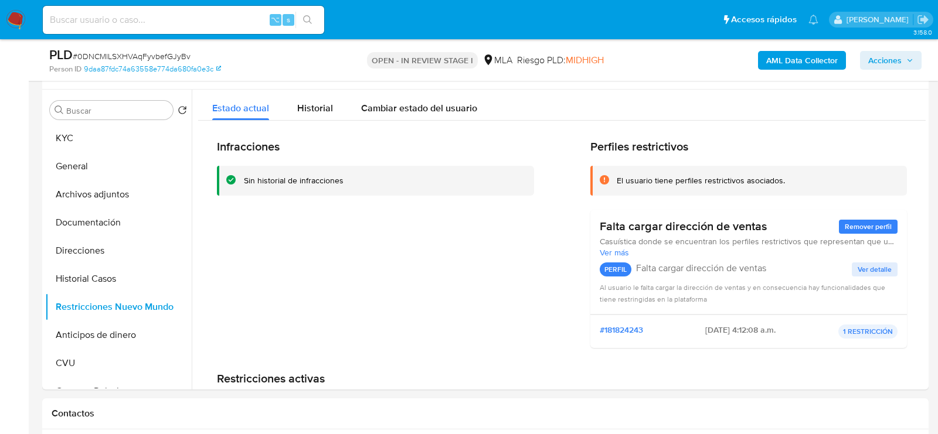
click at [881, 60] on span "Acciones" at bounding box center [884, 60] width 33 height 19
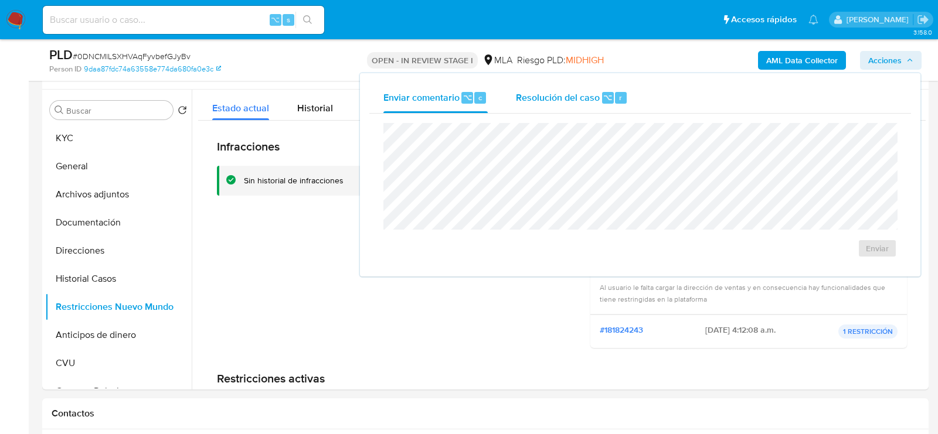
click at [609, 89] on div "Resolución del caso ⌥ r" at bounding box center [572, 98] width 112 height 30
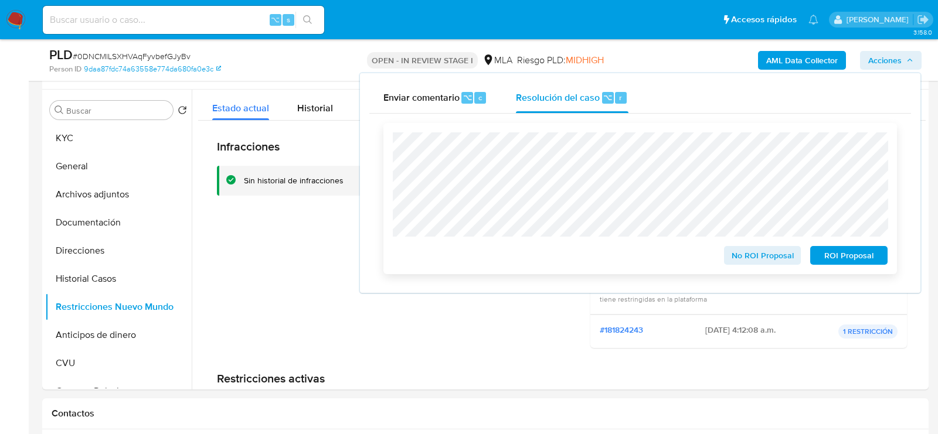
click at [760, 250] on span "No ROI Proposal" at bounding box center [762, 255] width 61 height 16
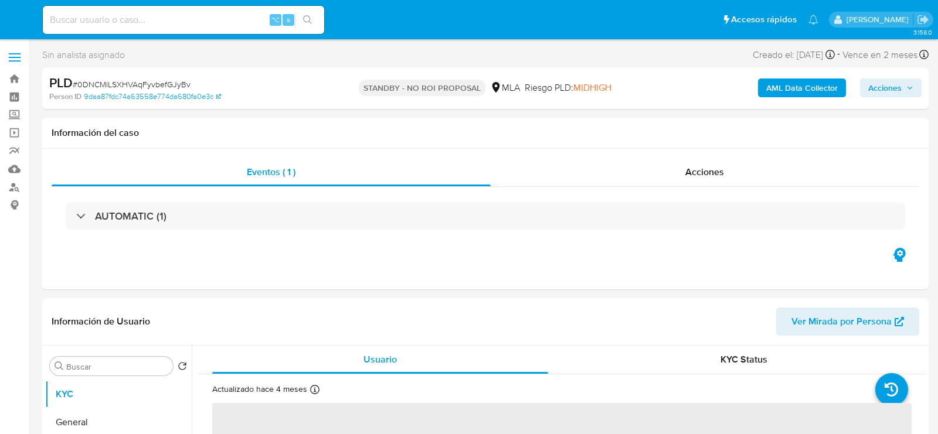
select select "10"
click at [192, 27] on div "⌥ s" at bounding box center [183, 20] width 281 height 28
paste input "7S0qLRYjAqiVzaI0T8iww8Wo"
type input "7S0qLRYjAqiVzaI0T8iww8Wo"
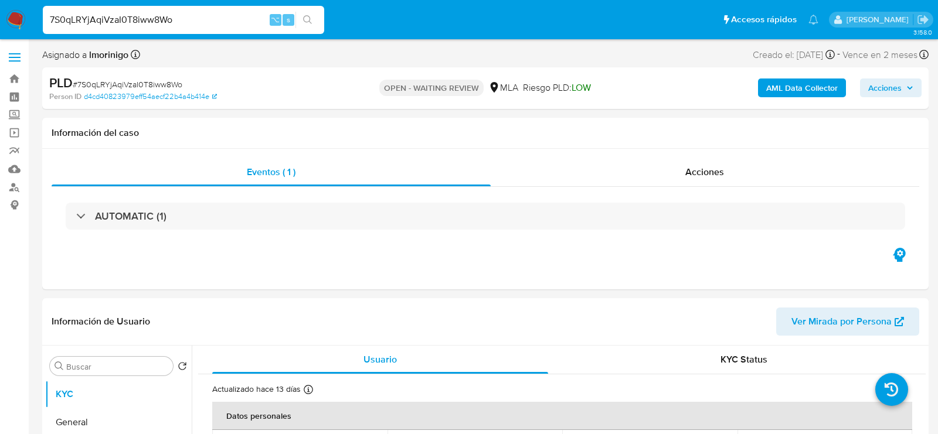
select select "10"
click at [175, 85] on span "# 7S0qLRYjAqiVzaI0T8iww8Wo" at bounding box center [128, 85] width 110 height 12
copy span "7S0qLRYjAqiVzaI0T8iww8Wo"
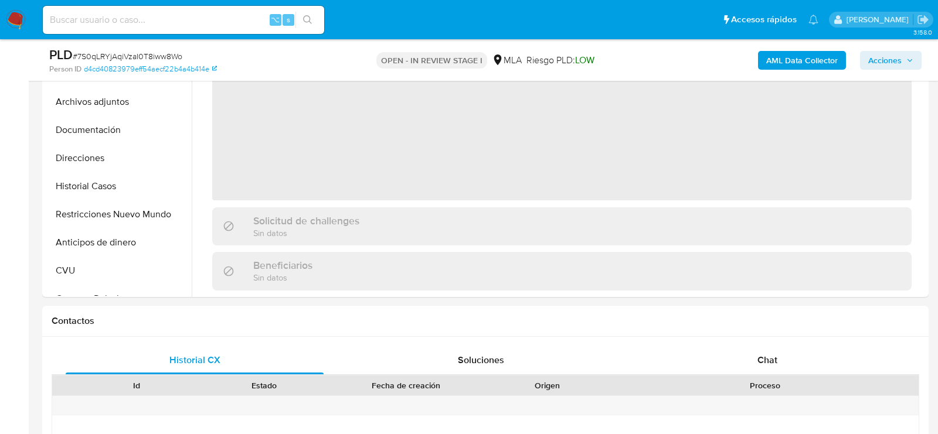
scroll to position [332, 0]
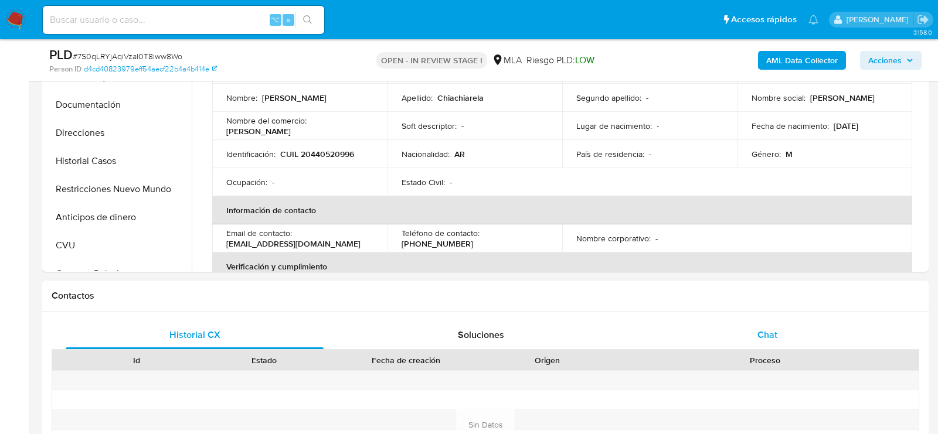
click at [701, 337] on div "Chat" at bounding box center [767, 335] width 258 height 28
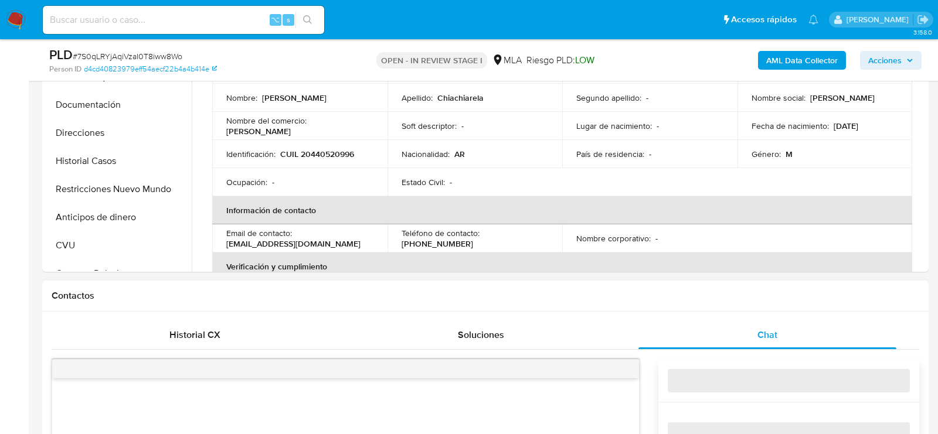
select select "10"
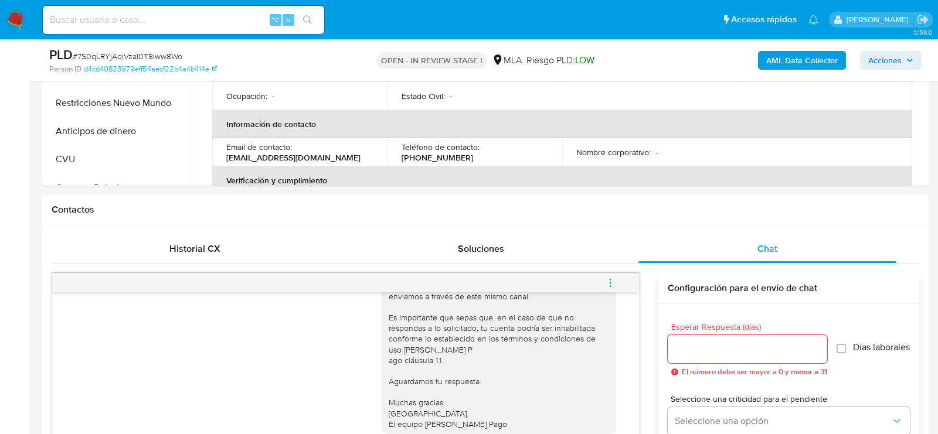
scroll to position [393, 0]
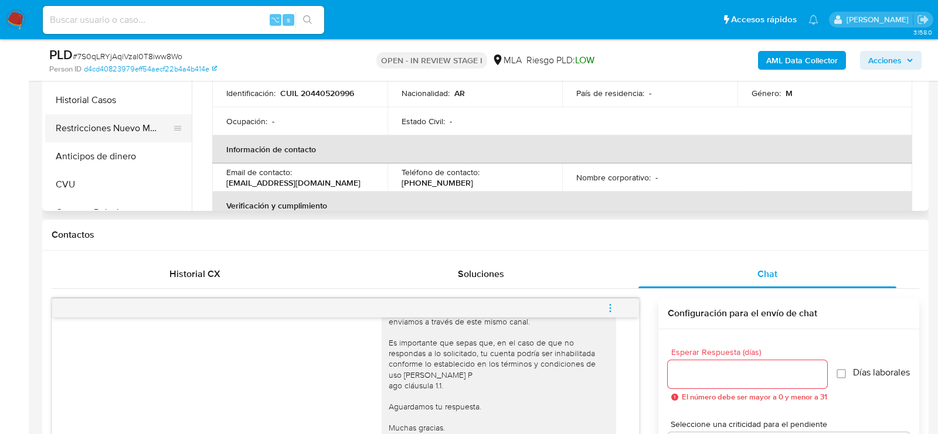
click at [121, 118] on button "Restricciones Nuevo Mundo" at bounding box center [113, 128] width 137 height 28
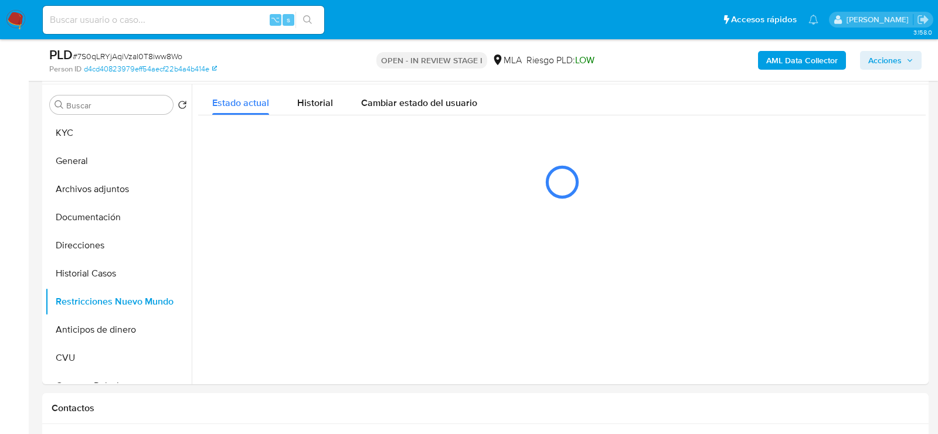
scroll to position [213, 0]
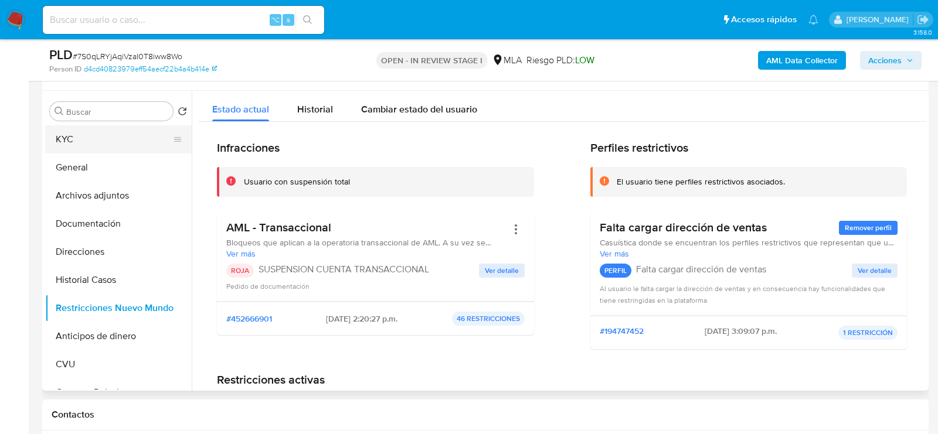
click at [81, 130] on button "KYC" at bounding box center [113, 139] width 137 height 28
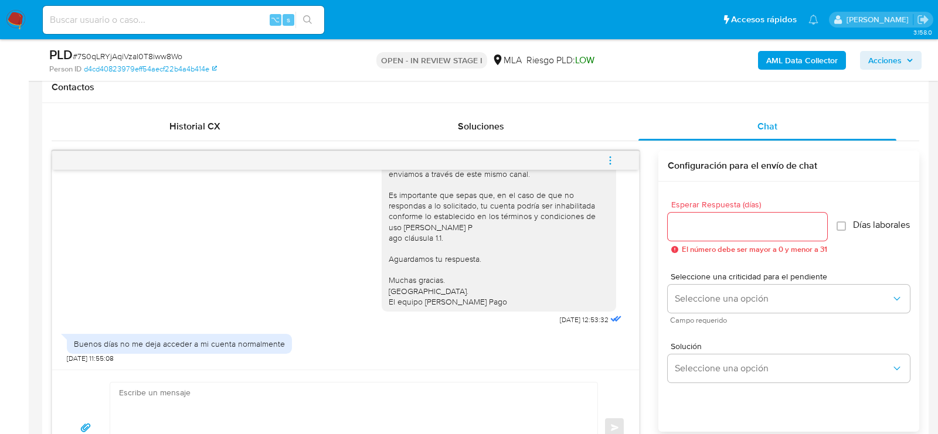
scroll to position [529, 0]
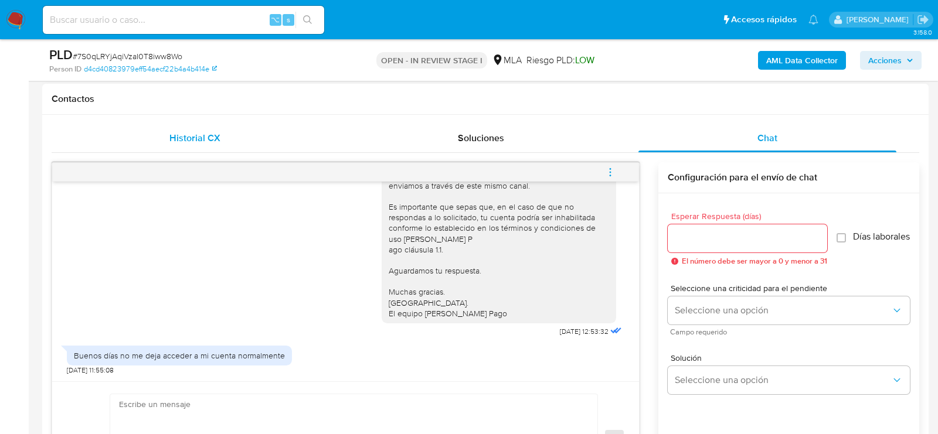
click at [183, 134] on span "Historial CX" at bounding box center [194, 137] width 51 height 13
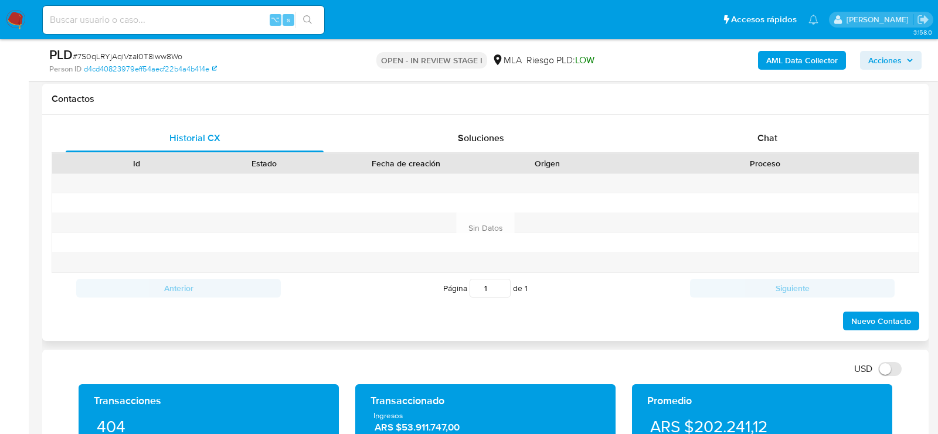
click at [733, 123] on div "Historial CX Soluciones Chat Id Estado Fecha de creación Origen Proceso Anterio…" at bounding box center [485, 228] width 886 height 226
click at [733, 129] on div "Chat" at bounding box center [767, 138] width 258 height 28
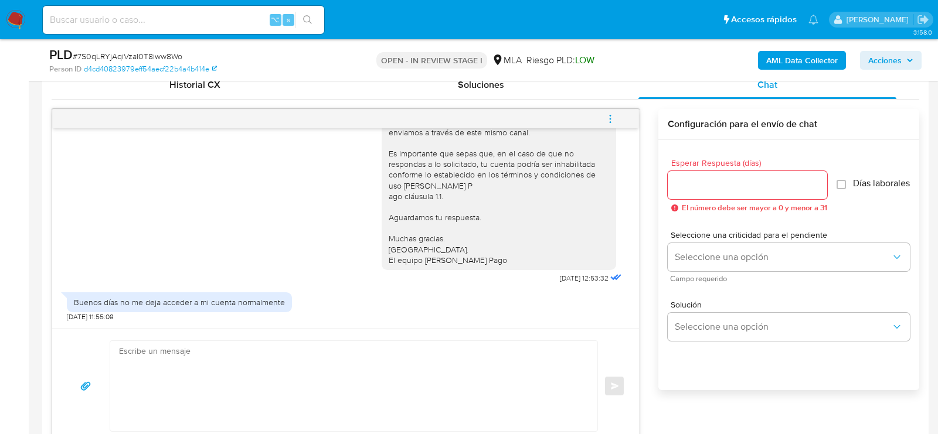
scroll to position [582, 0]
click at [283, 367] on textarea at bounding box center [351, 387] width 464 height 90
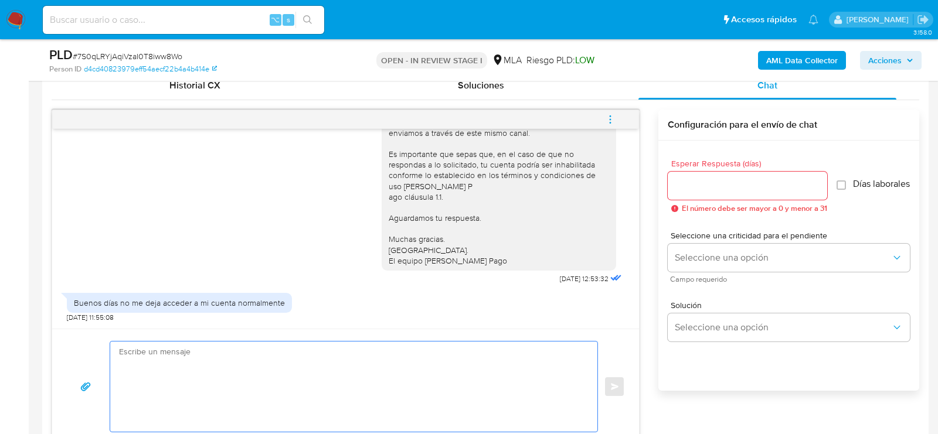
paste textarea "Lore , Ip dolorsi am con adipiscinge seddoeiusmo te in utlabo et Dolorem Aliq, …"
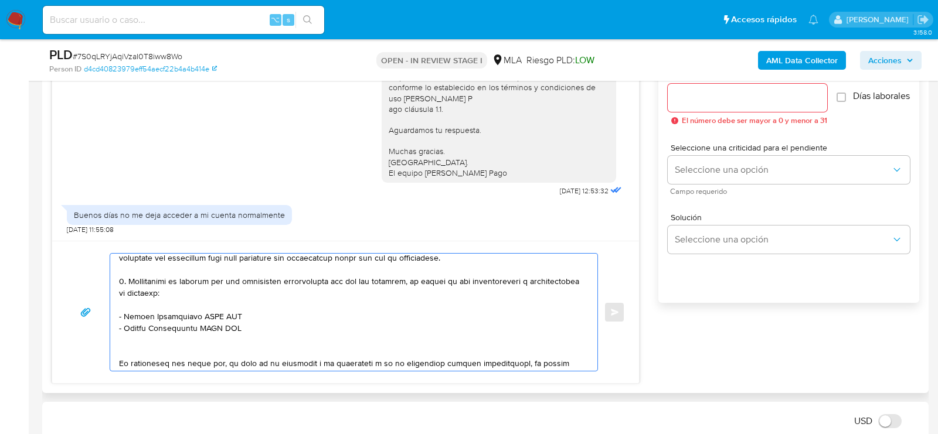
scroll to position [671, 0]
click at [228, 320] on textarea at bounding box center [351, 311] width 464 height 117
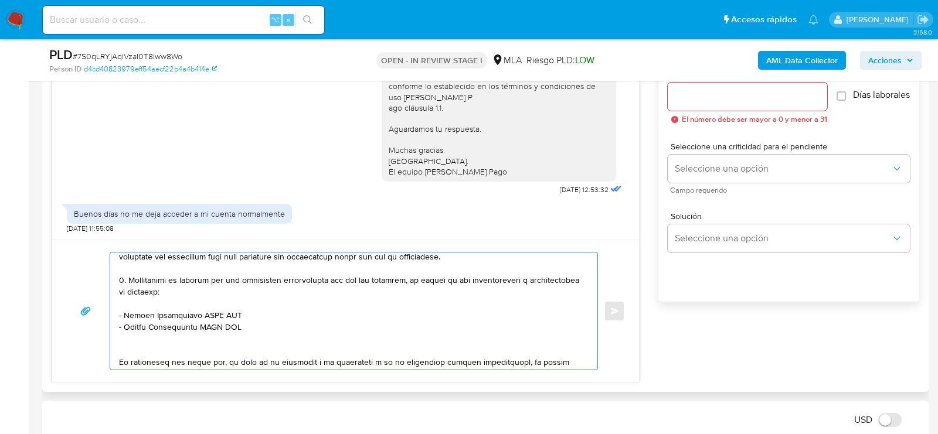
click at [228, 320] on textarea at bounding box center [351, 311] width 464 height 117
paste textarea "20331184528 name: [PERSON_NAME] || alias:"
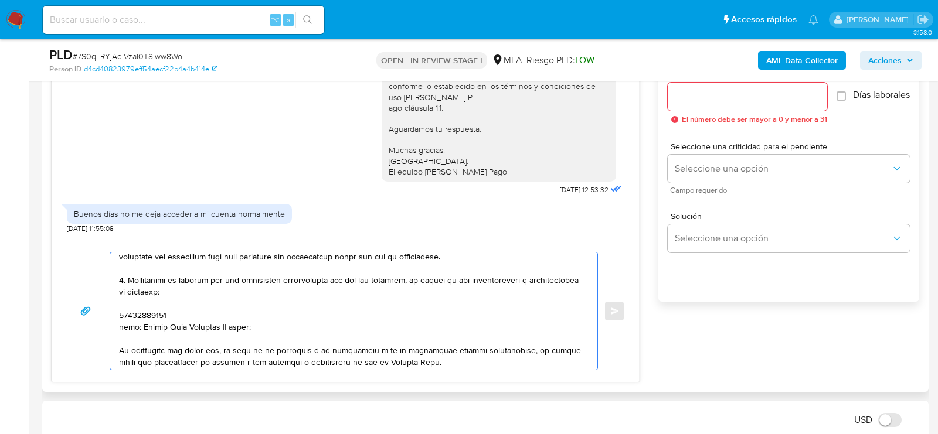
click at [147, 316] on textarea at bounding box center [351, 311] width 464 height 117
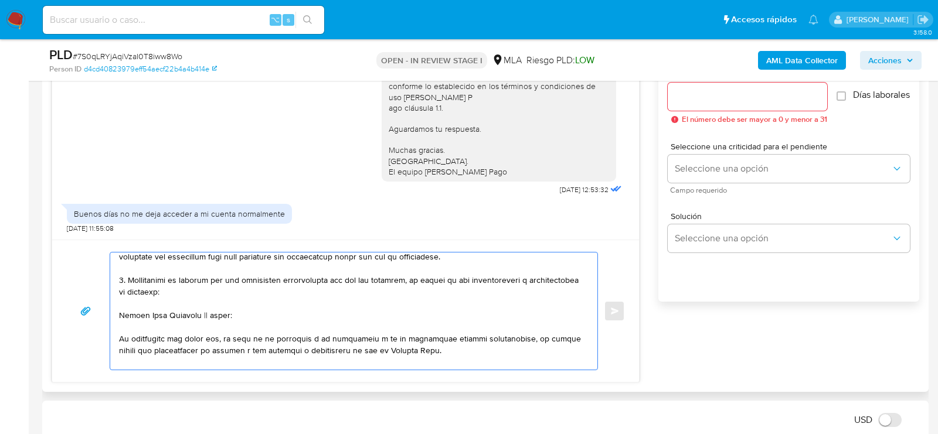
click at [205, 311] on textarea at bounding box center [351, 311] width 464 height 117
paste textarea "20331184528"
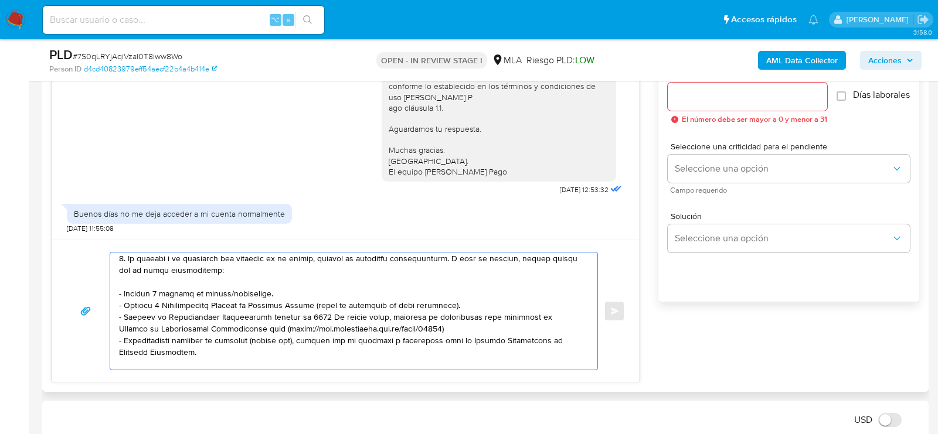
scroll to position [116, 0]
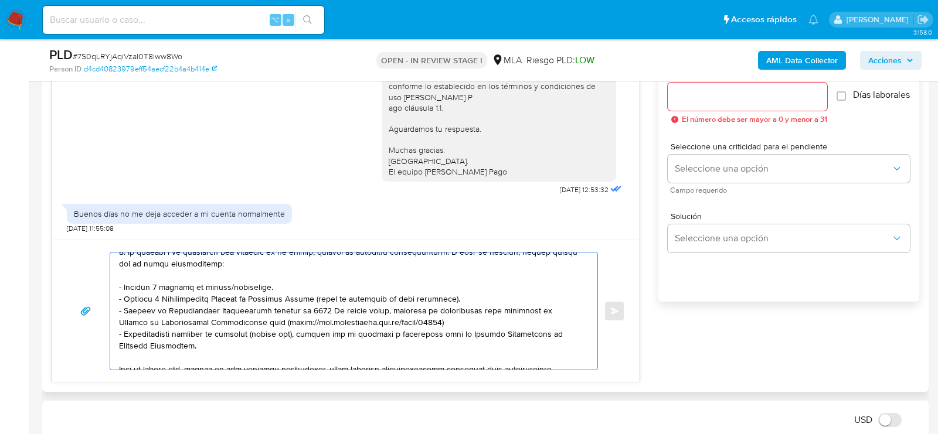
click at [244, 287] on textarea at bounding box center [351, 311] width 464 height 117
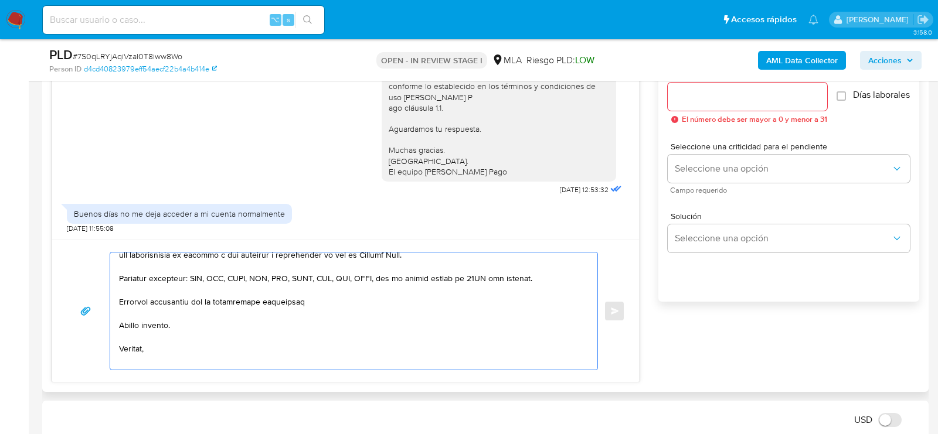
scroll to position [301, 0]
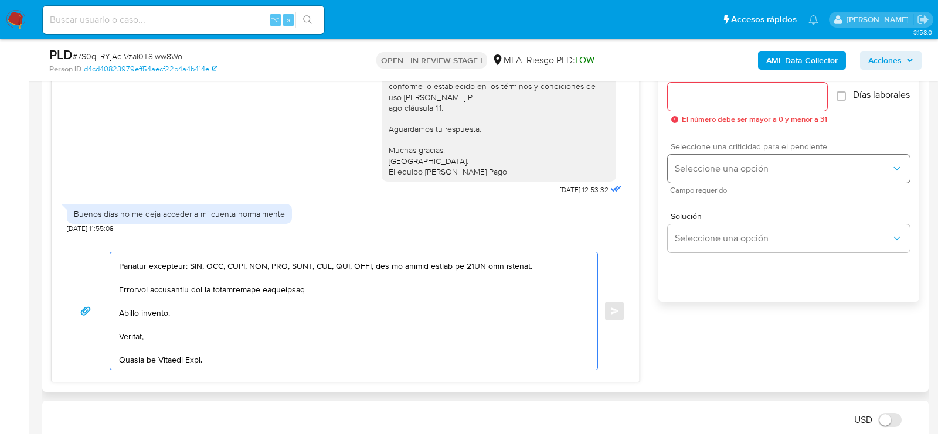
type textarea "Hola , En función de las operaciones registradas en tu cuenta de Mercado Pago, …"
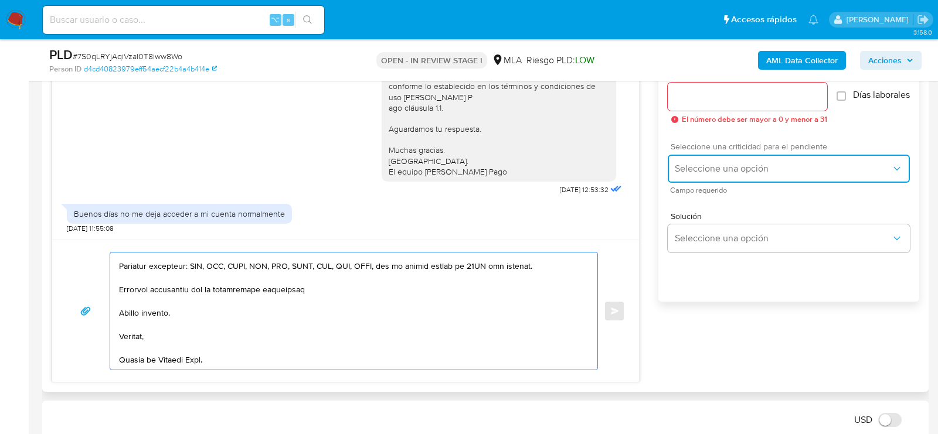
click at [700, 175] on span "Seleccione una opción" at bounding box center [783, 169] width 216 height 12
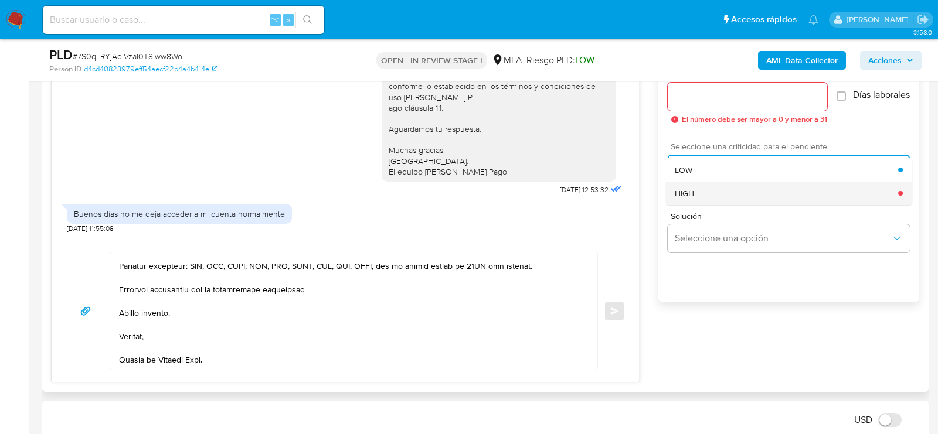
click at [700, 201] on div "HIGH" at bounding box center [786, 193] width 223 height 23
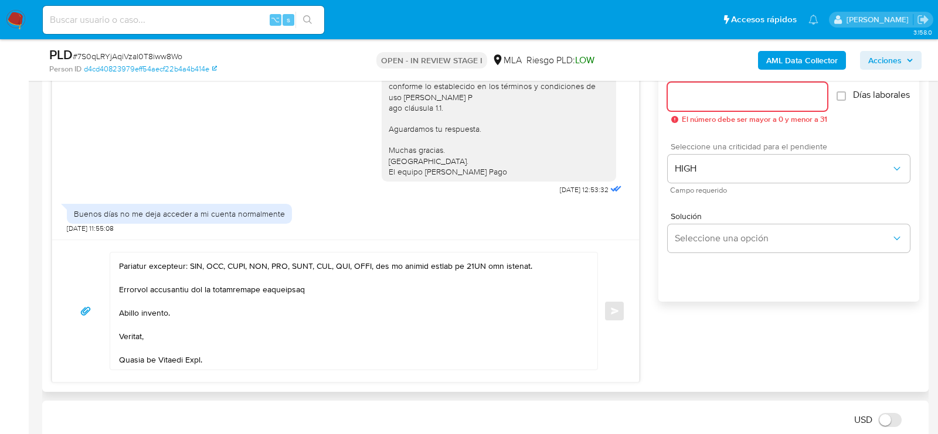
click at [695, 102] on input "Esperar Respuesta (días)" at bounding box center [747, 96] width 159 height 15
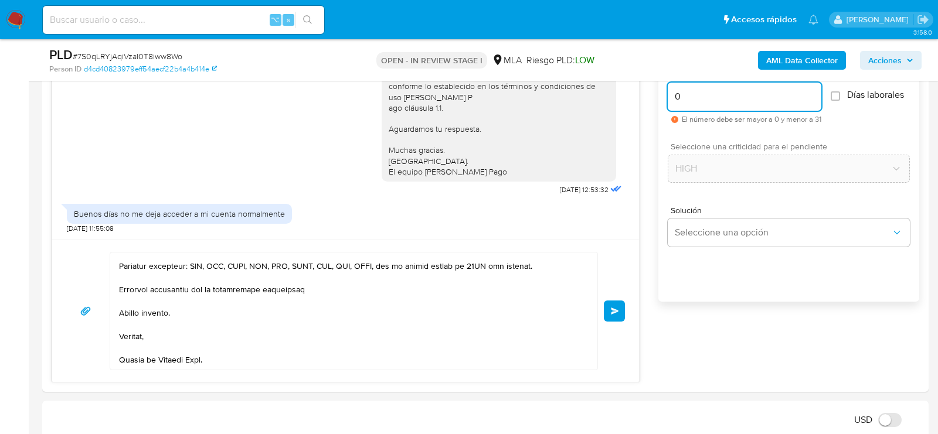
type input "0"
click at [611, 308] on span "Enviar" at bounding box center [615, 311] width 8 height 7
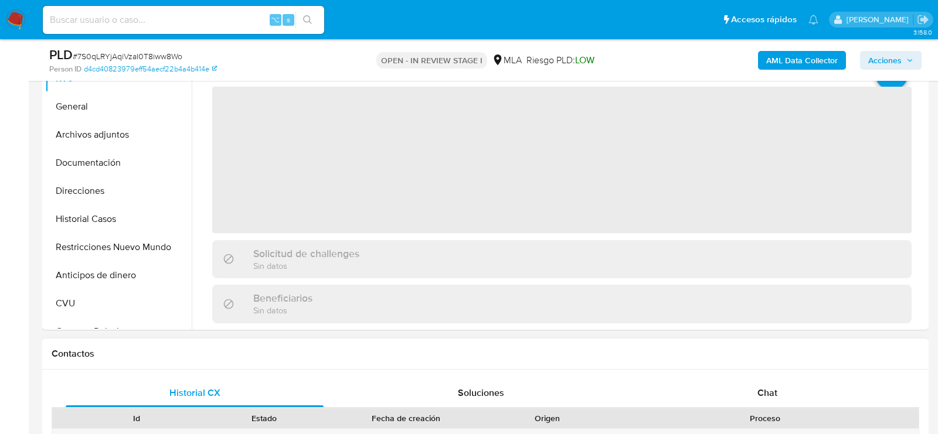
scroll to position [281, 0]
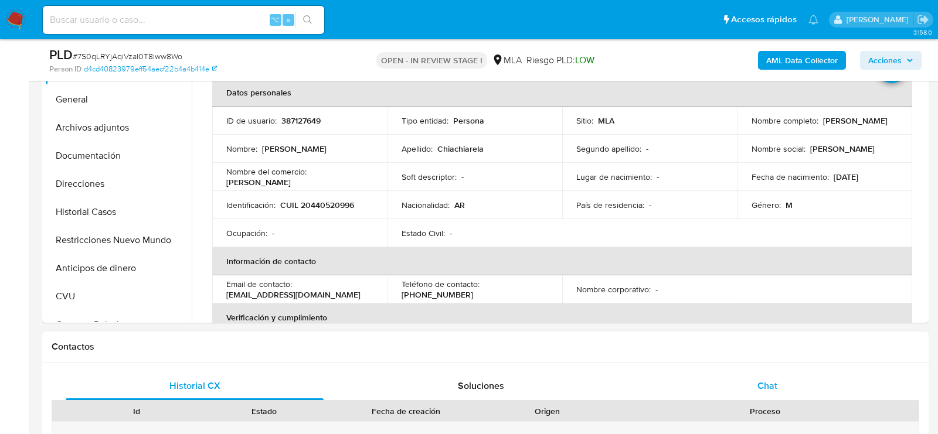
select select "10"
click at [770, 382] on span "Chat" at bounding box center [767, 385] width 20 height 13
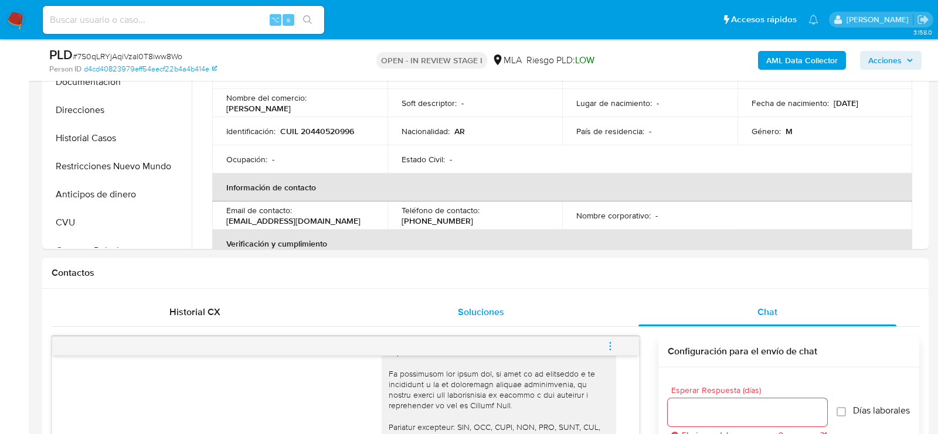
scroll to position [207, 0]
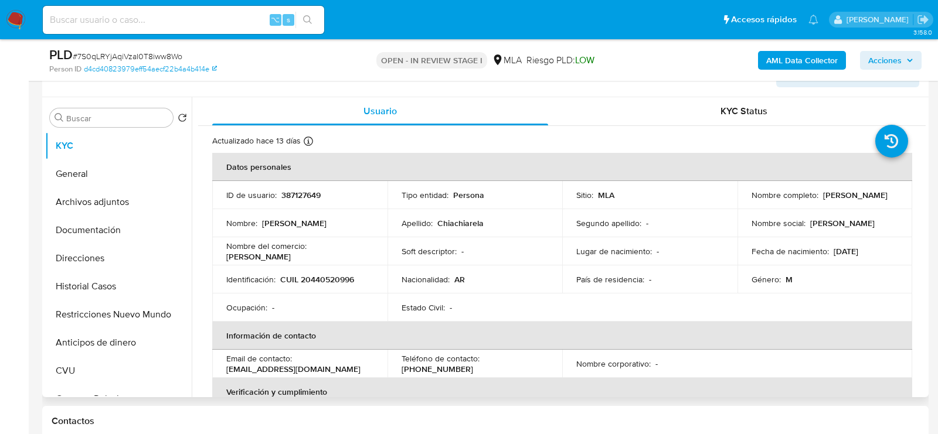
click at [329, 287] on td "Identificación : CUIL 20440520996" at bounding box center [299, 280] width 175 height 28
click at [329, 283] on p "CUIL 20440520996" at bounding box center [317, 279] width 74 height 11
copy p "20440520996"
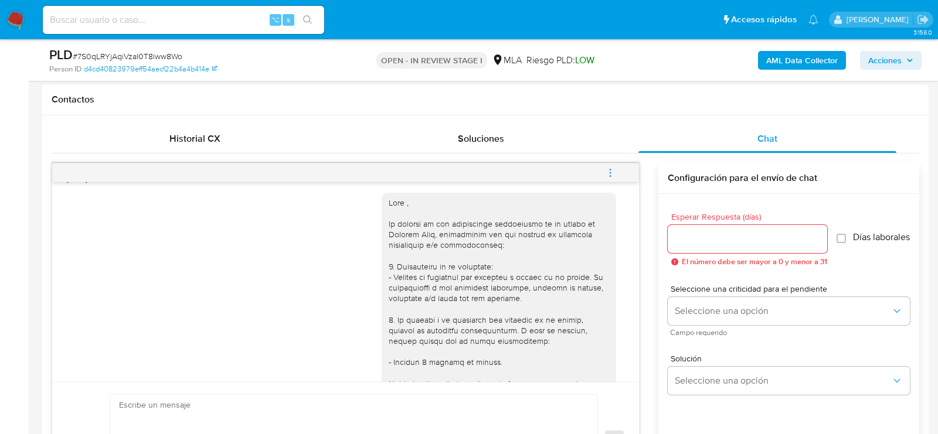
scroll to position [1250, 0]
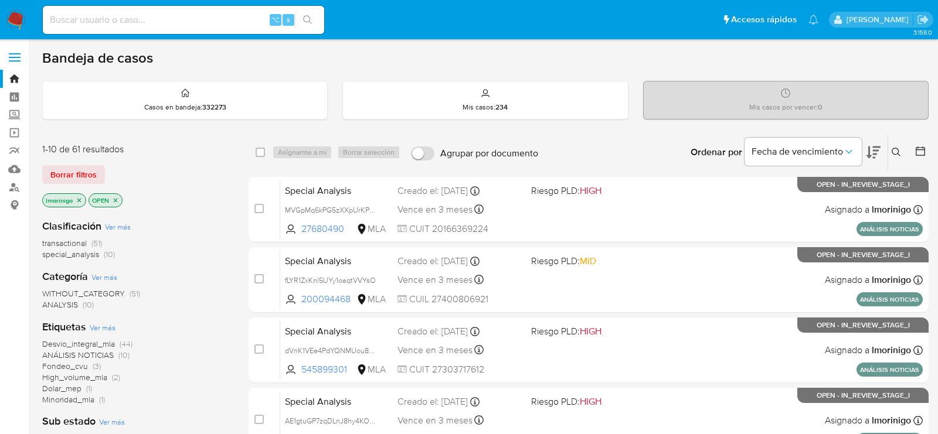
click at [81, 200] on icon "close-filter" at bounding box center [79, 200] width 7 height 7
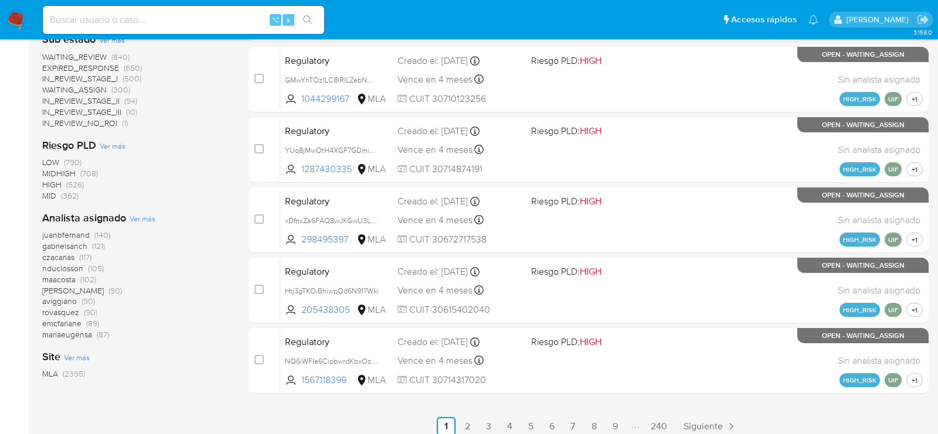
scroll to position [493, 0]
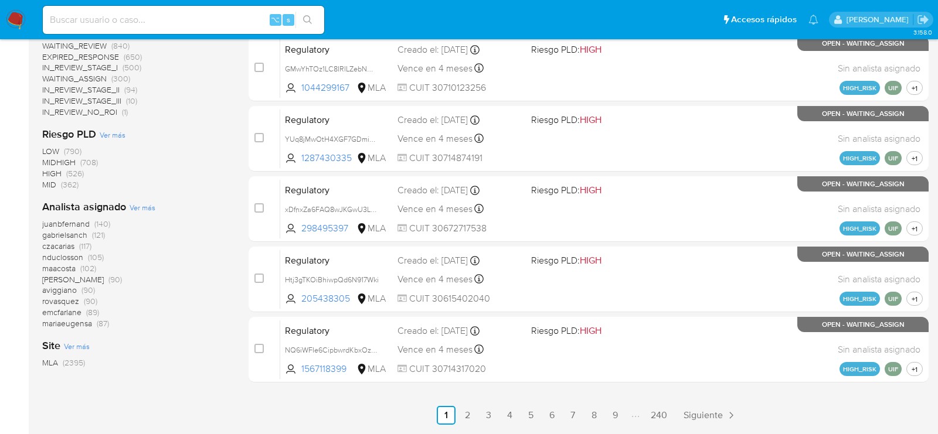
click at [143, 213] on div "Analista asignado Ver más juanbfernand (140) gabrielsanch (121) czacarias (117)…" at bounding box center [136, 265] width 188 height 130
click at [142, 207] on span "Ver más" at bounding box center [143, 207] width 26 height 11
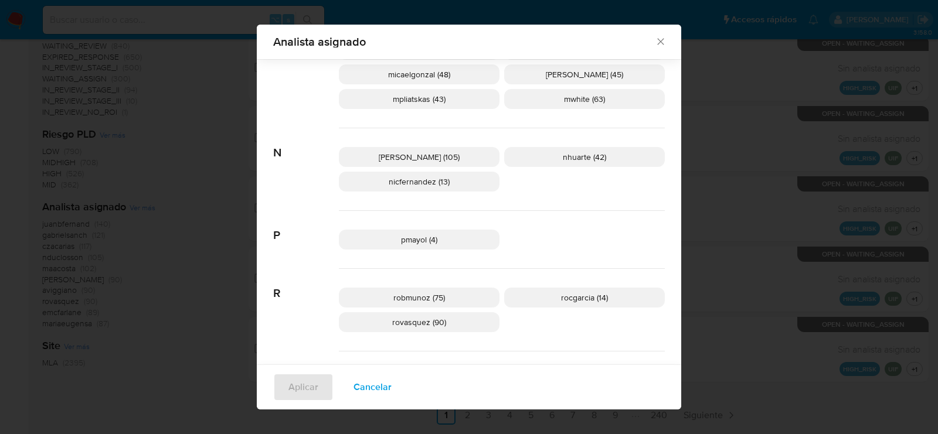
scroll to position [682, 0]
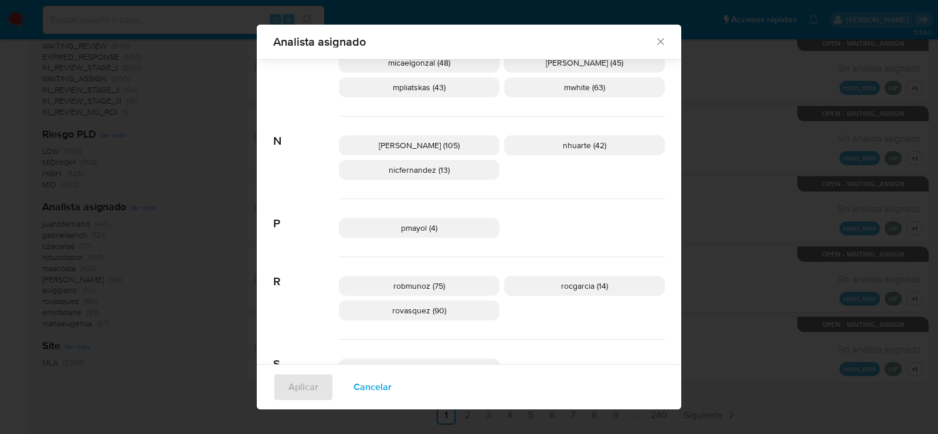
click at [361, 381] on span "Cancelar" at bounding box center [373, 388] width 38 height 26
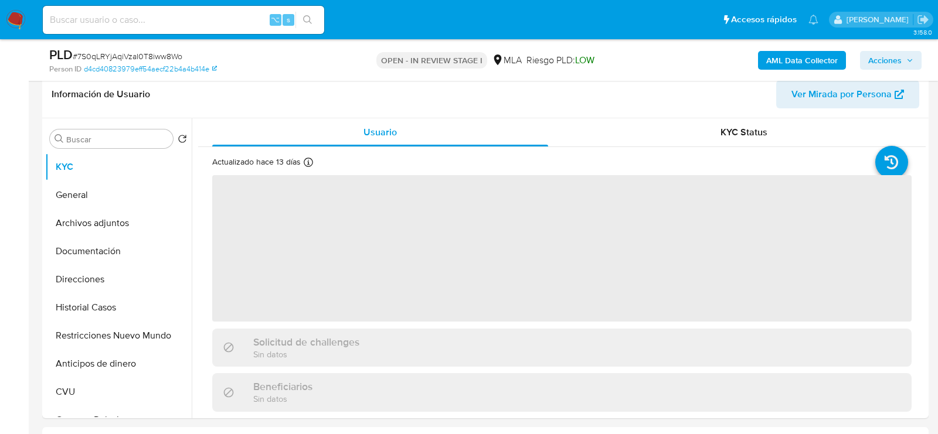
scroll to position [292, 0]
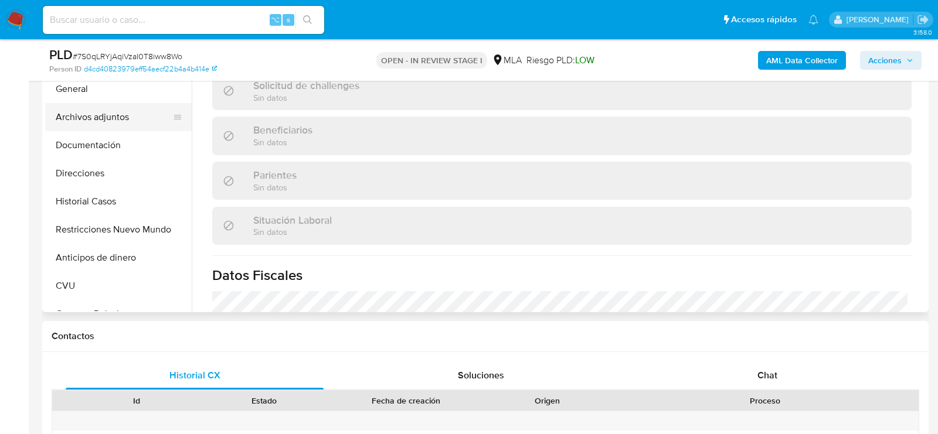
click at [94, 127] on button "Archivos adjuntos" at bounding box center [113, 117] width 137 height 28
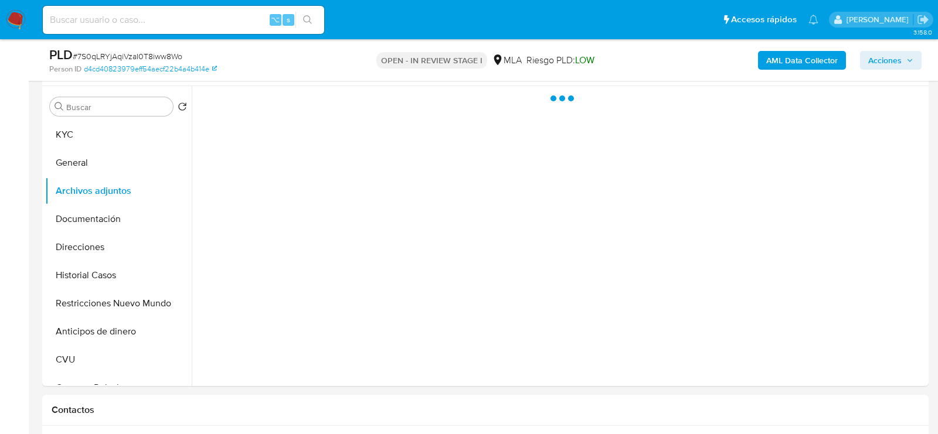
select select "10"
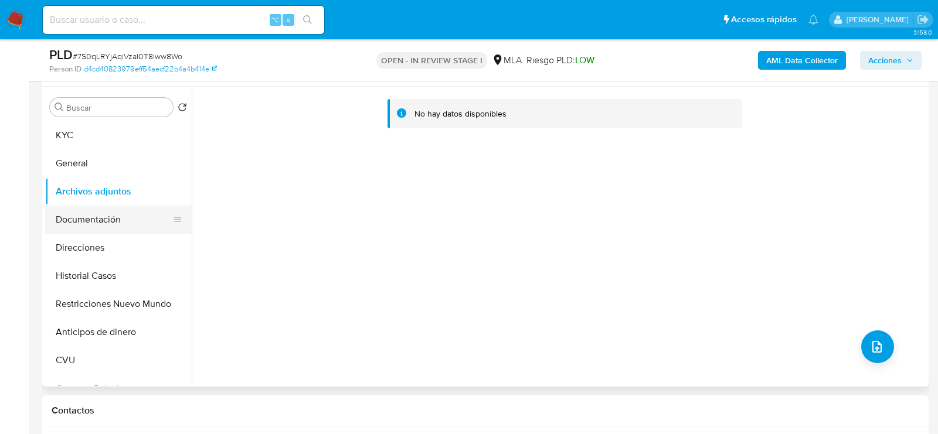
click at [91, 213] on button "Documentación" at bounding box center [113, 220] width 137 height 28
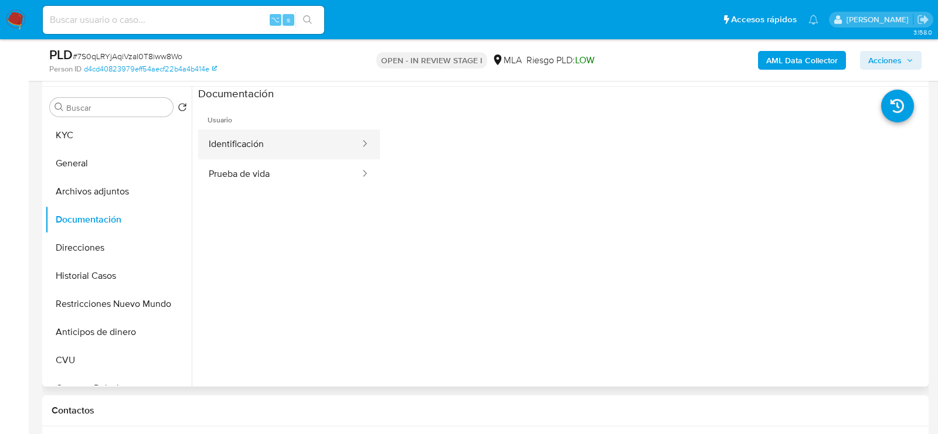
click at [268, 143] on button "Identificación" at bounding box center [279, 145] width 163 height 30
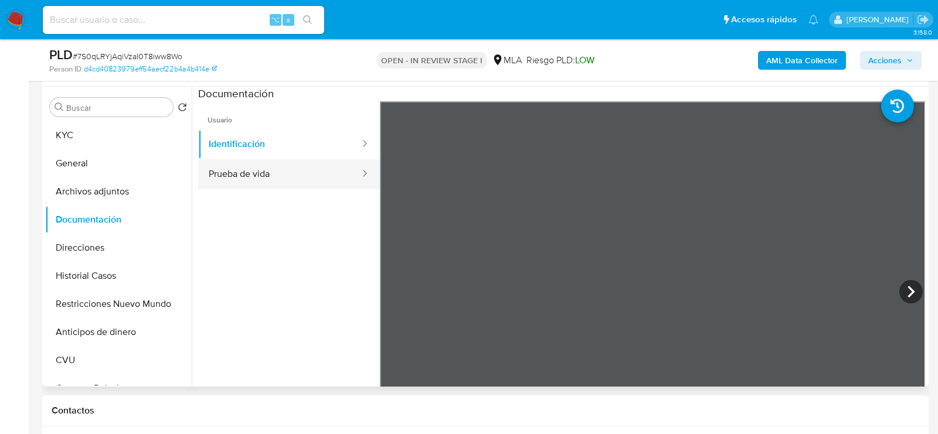
click at [287, 176] on button "Prueba de vida" at bounding box center [279, 174] width 163 height 30
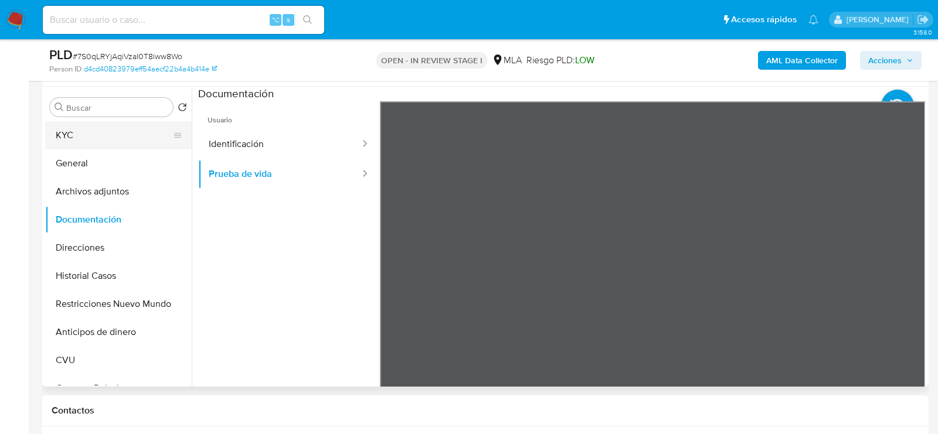
click at [143, 133] on button "KYC" at bounding box center [113, 135] width 137 height 28
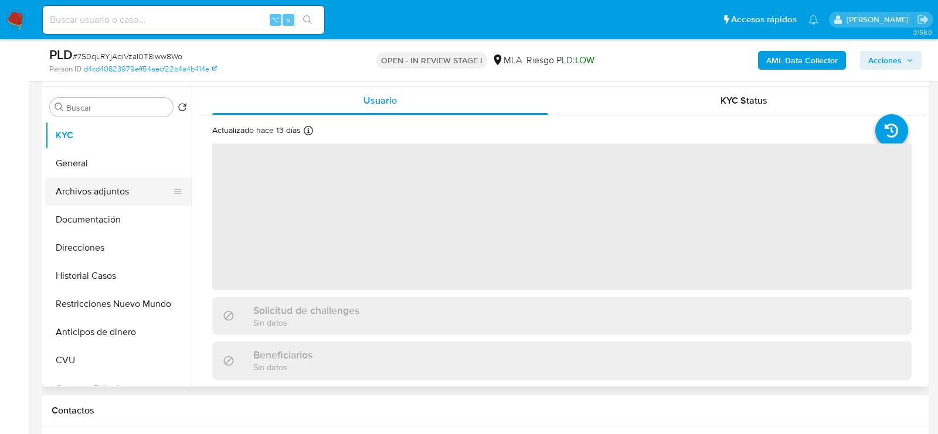
click at [127, 188] on button "Archivos adjuntos" at bounding box center [113, 192] width 137 height 28
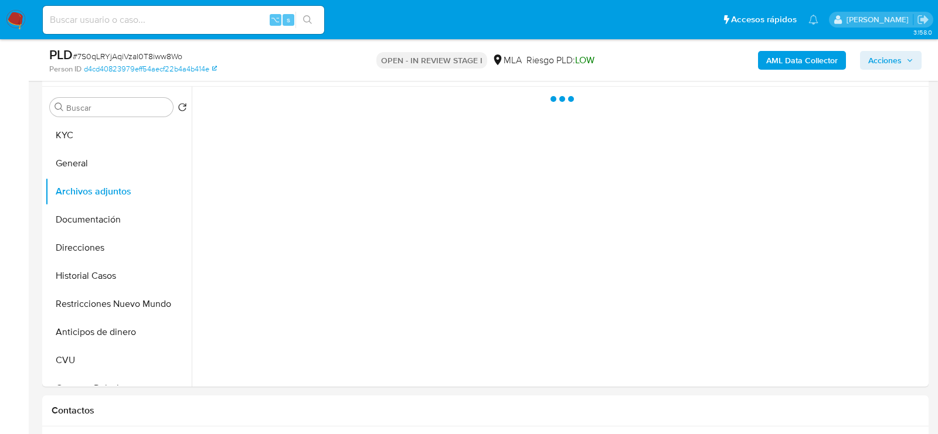
click at [810, 47] on div "AML Data Collector Acciones" at bounding box center [778, 60] width 288 height 28
click at [813, 63] on b "AML Data Collector" at bounding box center [802, 60] width 72 height 19
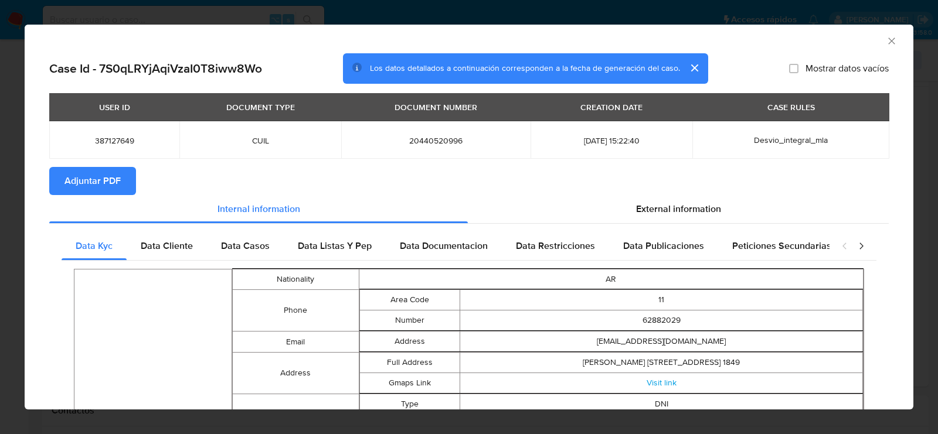
click at [122, 179] on button "Adjuntar PDF" at bounding box center [92, 181] width 87 height 28
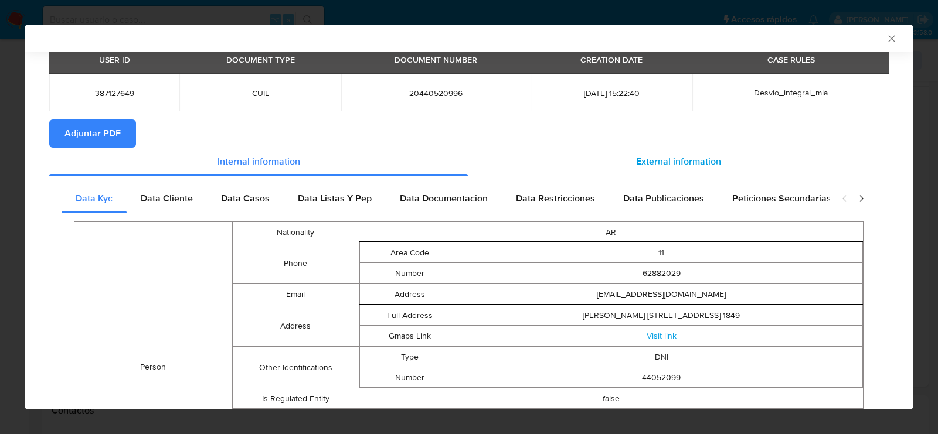
scroll to position [0, 0]
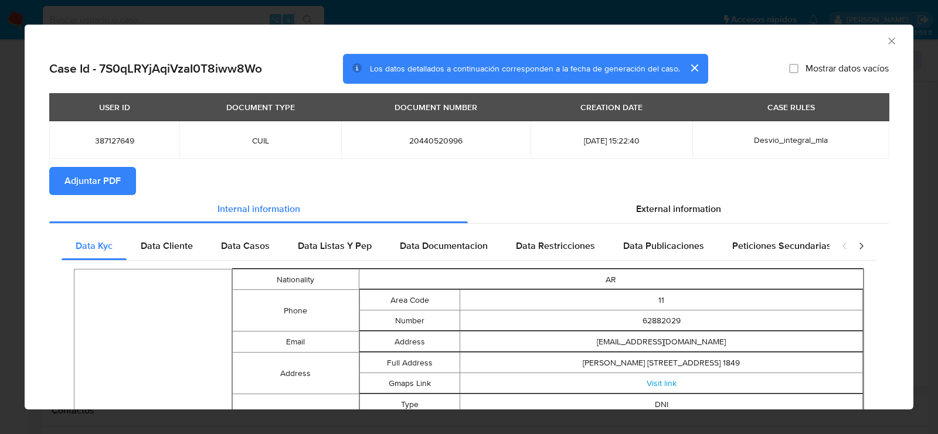
click at [891, 42] on icon "Cerrar ventana" at bounding box center [891, 41] width 6 height 6
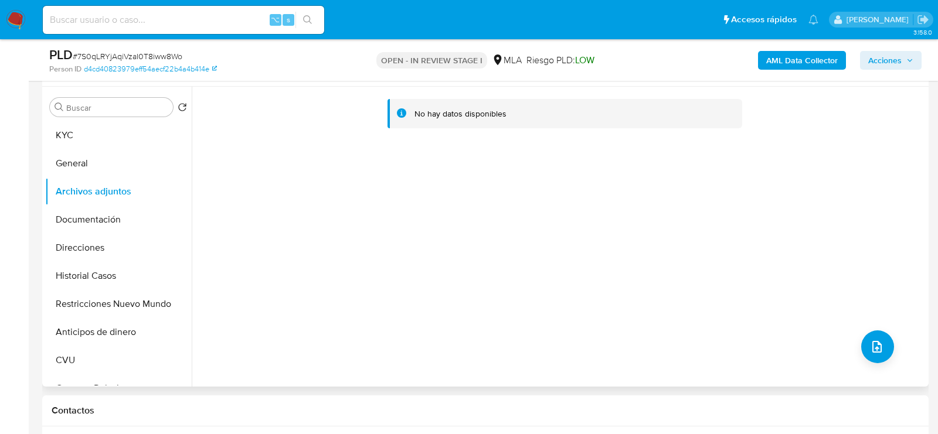
click at [352, 291] on div "No hay datos disponibles" at bounding box center [559, 237] width 734 height 300
click at [103, 124] on button "KYC" at bounding box center [113, 135] width 137 height 28
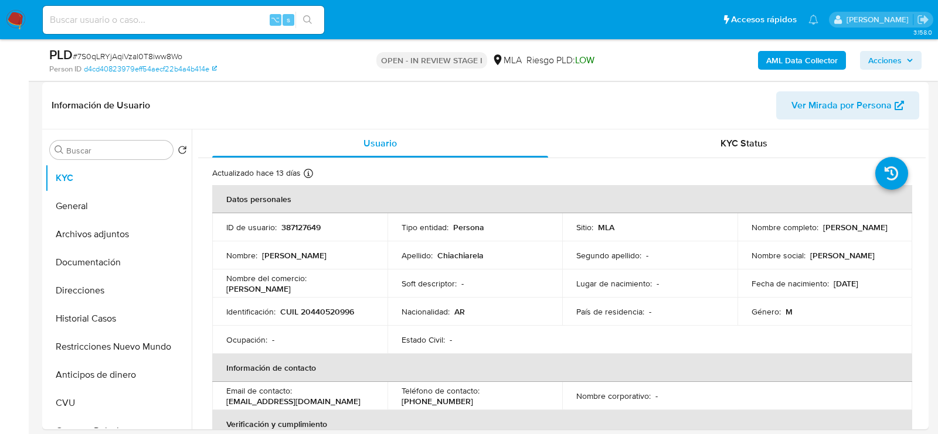
scroll to position [171, 0]
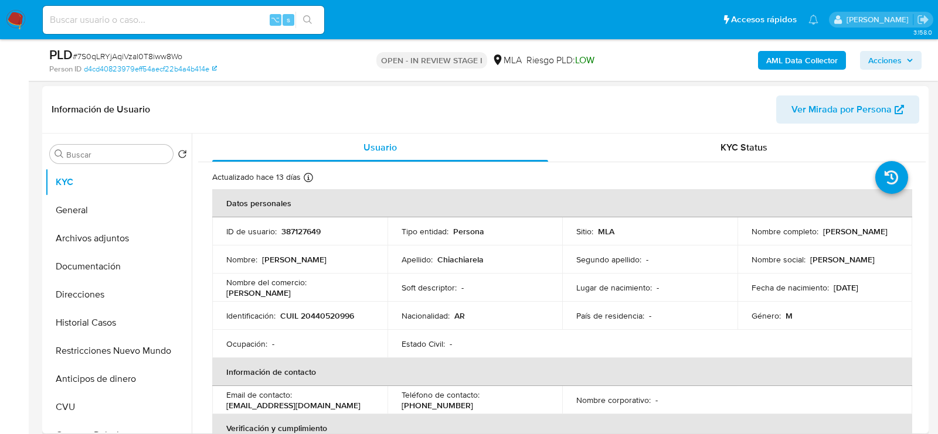
drag, startPoint x: 746, startPoint y: 234, endPoint x: 873, endPoint y: 233, distance: 126.6
click at [873, 233] on td "Nombre completo : Adrian Martin Chiachiarela" at bounding box center [824, 231] width 175 height 28
click at [67, 238] on button "Archivos adjuntos" at bounding box center [113, 239] width 137 height 28
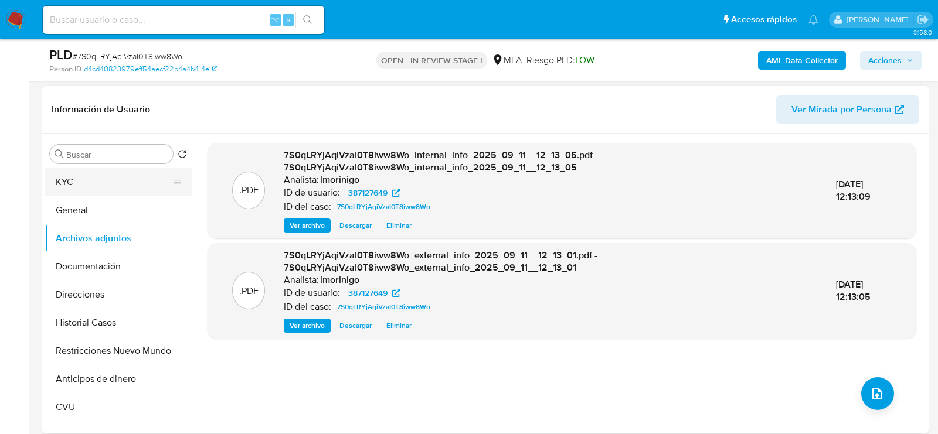
click at [70, 180] on button "KYC" at bounding box center [113, 182] width 137 height 28
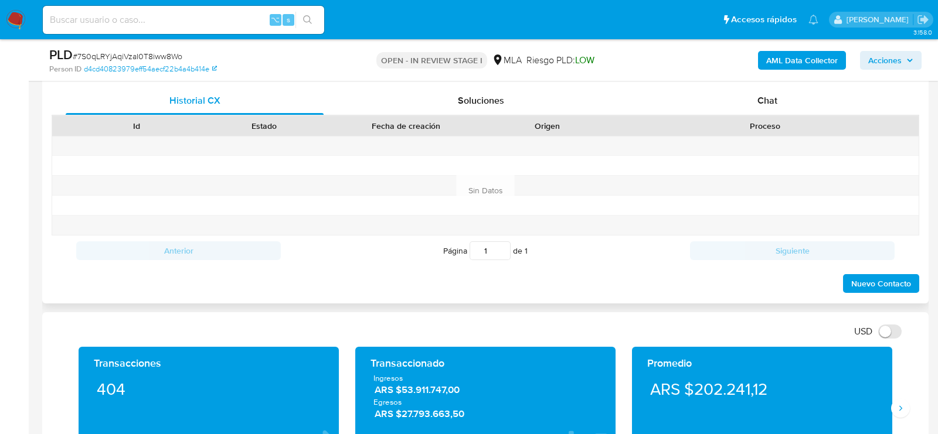
scroll to position [564, 0]
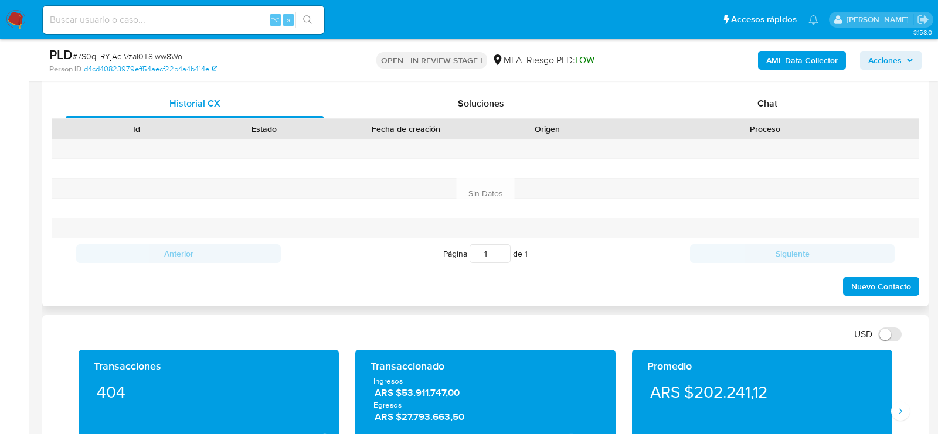
click at [751, 120] on div "Proceso" at bounding box center [764, 129] width 307 height 20
click at [751, 109] on div "Chat" at bounding box center [767, 104] width 258 height 28
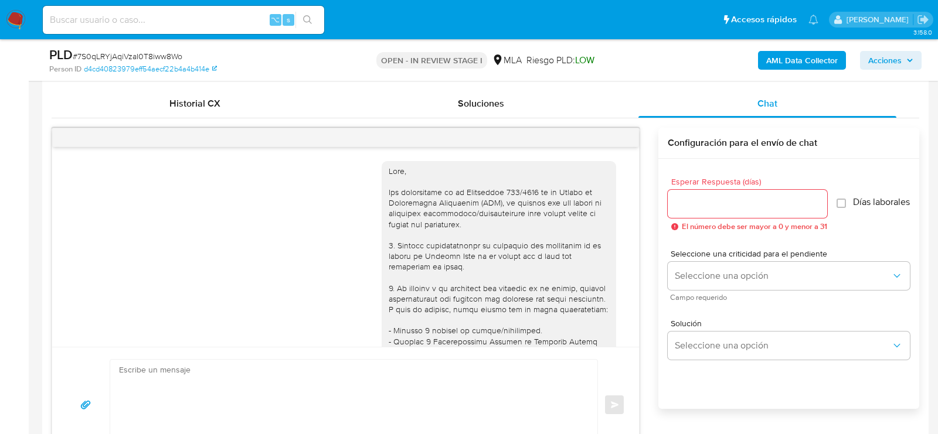
scroll to position [1250, 0]
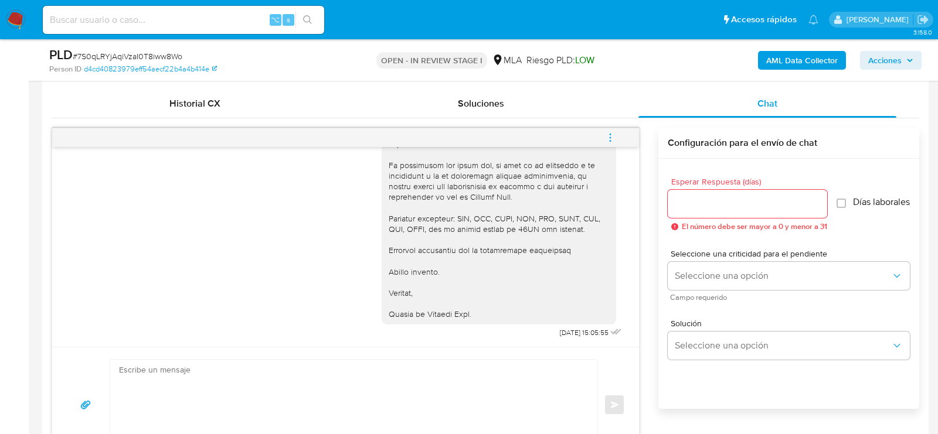
click at [173, 16] on input at bounding box center [183, 19] width 281 height 15
paste input "VLWttuK7UwfHpoUwLfAmVlp3"
type input "VLWttuK7UwfHpoUwLfAmVlp3"
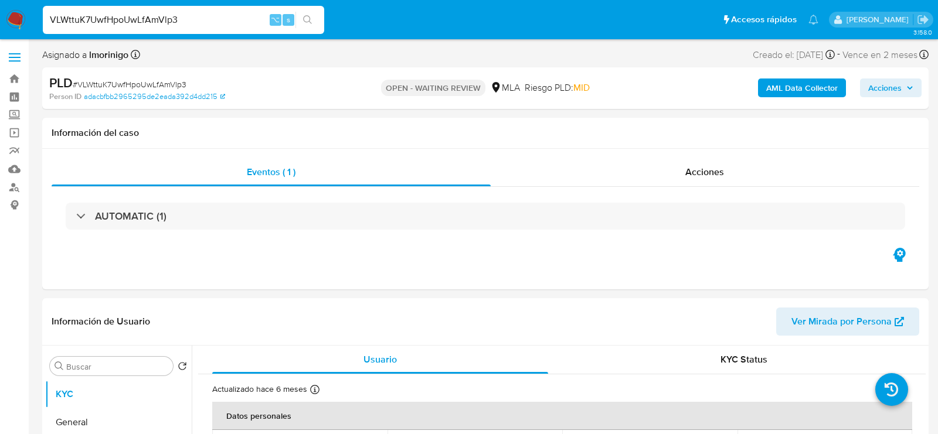
select select "10"
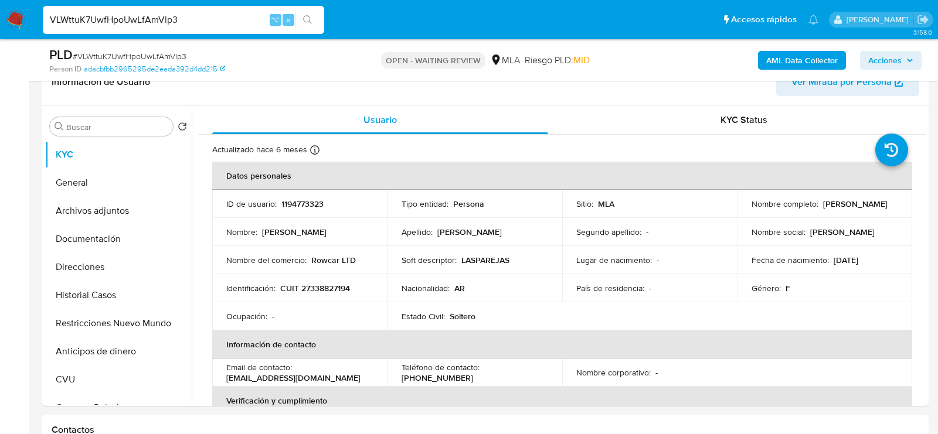
scroll to position [225, 0]
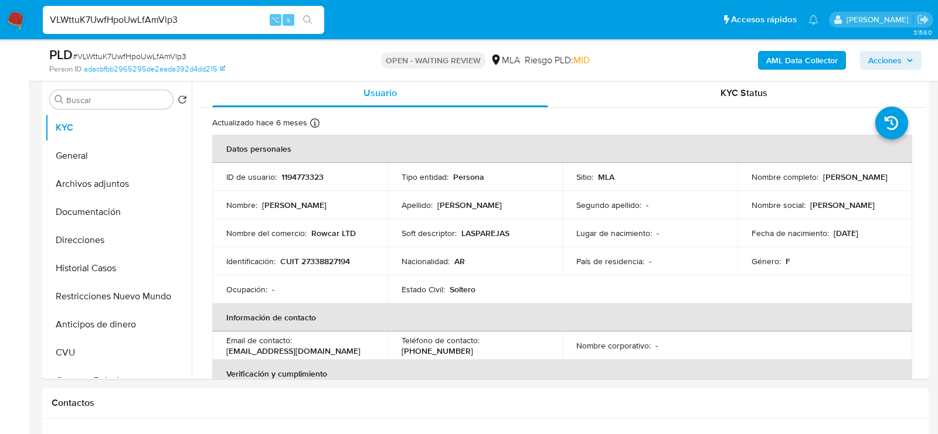
click at [167, 59] on span "# VLWttuK7UwfHpoUwLfAmVlp3" at bounding box center [130, 56] width 114 height 12
copy span "VLWttuK7UwfHpoUwLfAmVlp3"
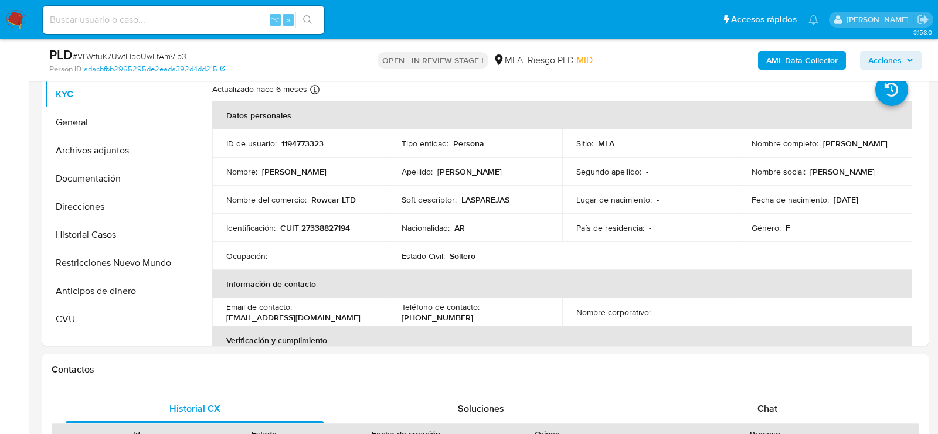
scroll to position [256, 0]
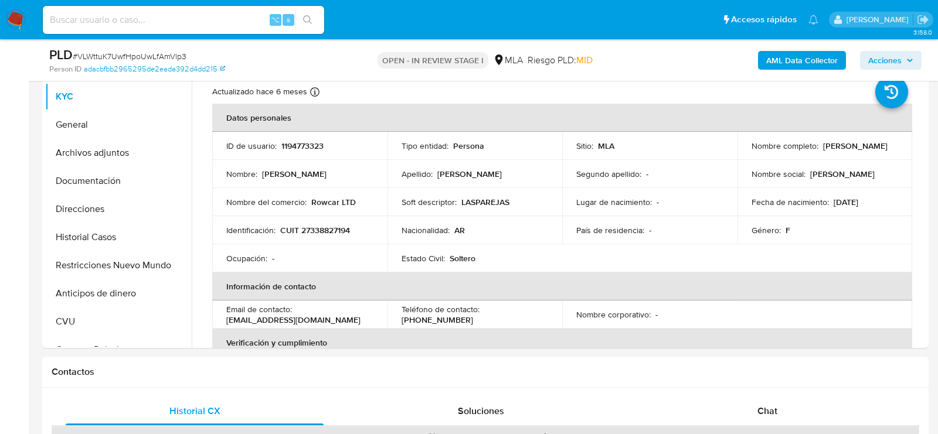
select select "10"
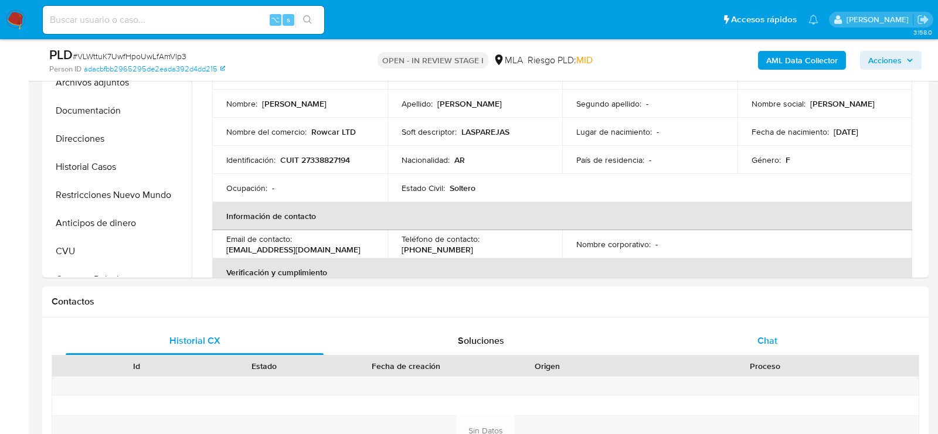
scroll to position [443, 0]
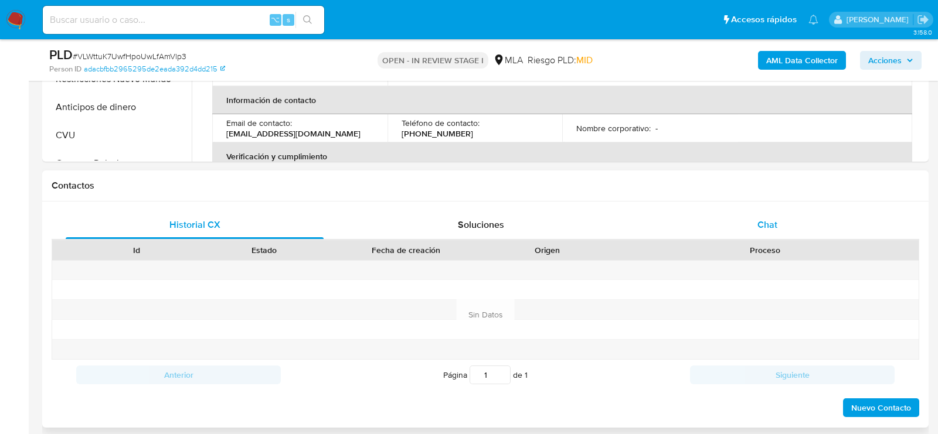
click at [715, 216] on div "Chat" at bounding box center [767, 225] width 258 height 28
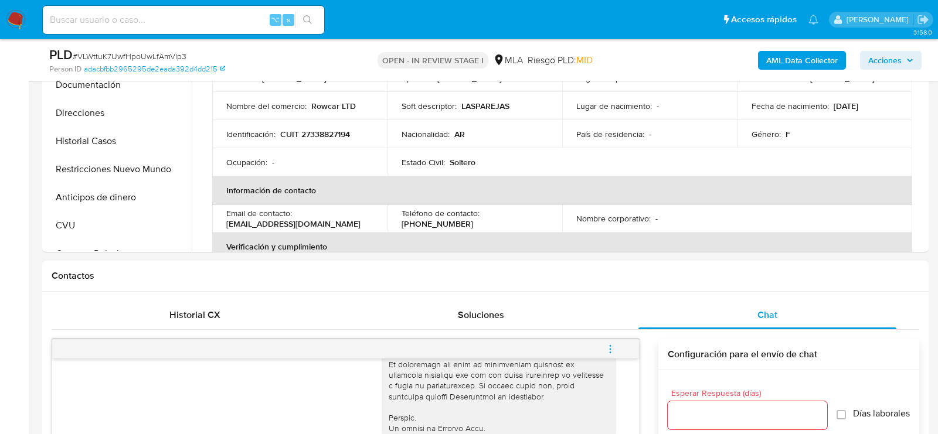
scroll to position [309, 0]
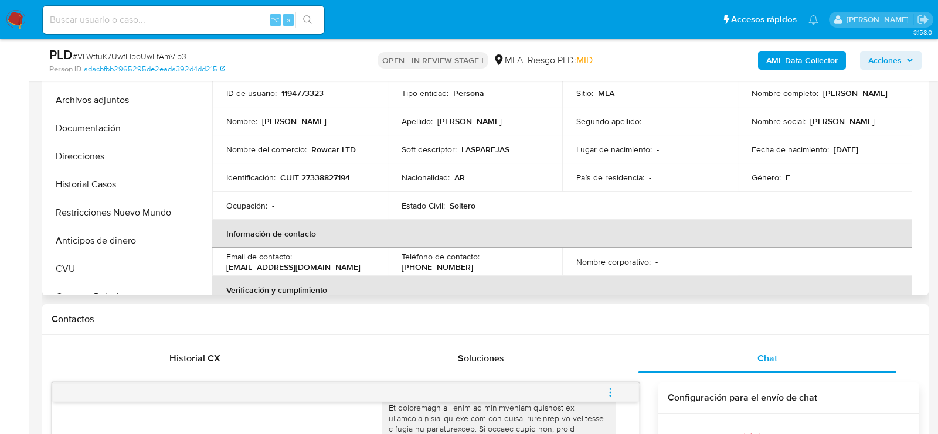
click at [337, 173] on p "CUIT 27338827194" at bounding box center [315, 177] width 70 height 11
copy p "27338827194"
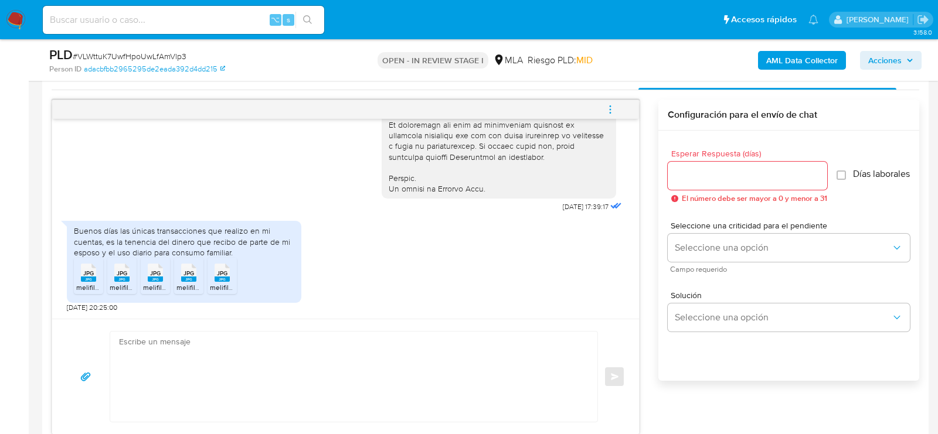
scroll to position [617, 0]
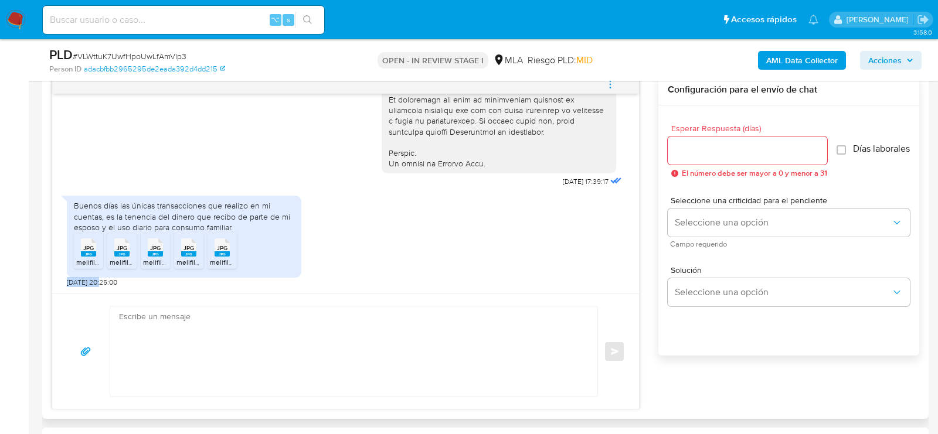
drag, startPoint x: 100, startPoint y: 281, endPoint x: 52, endPoint y: 281, distance: 48.7
click at [52, 281] on div "18/08/2025 17:39:17 Buenos días las únicas transacciones que realizo en mi cuen…" at bounding box center [345, 194] width 587 height 200
copy span "18/08/2025"
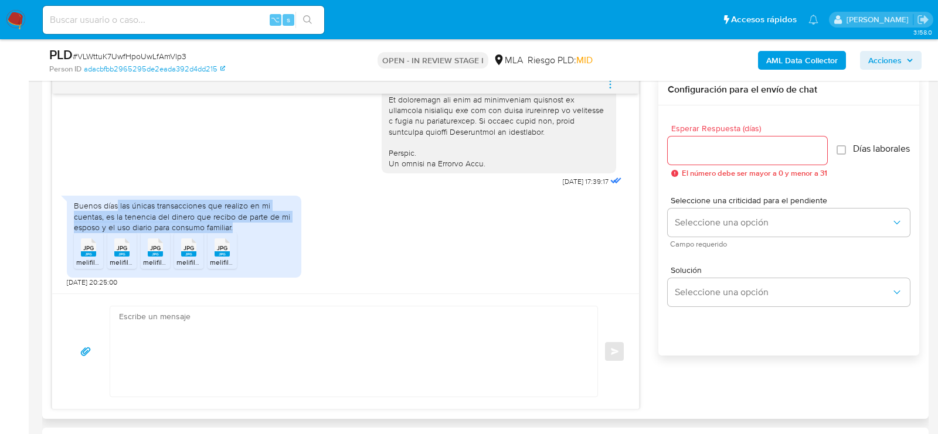
drag, startPoint x: 117, startPoint y: 206, endPoint x: 287, endPoint y: 225, distance: 171.0
click at [287, 225] on div "Buenos días las únicas transacciones que realizo en mi cuentas, es la tenencia …" at bounding box center [184, 216] width 220 height 32
copy div "las únicas transacciones que realizo en mi cuentas, es la tenencia del dinero q…"
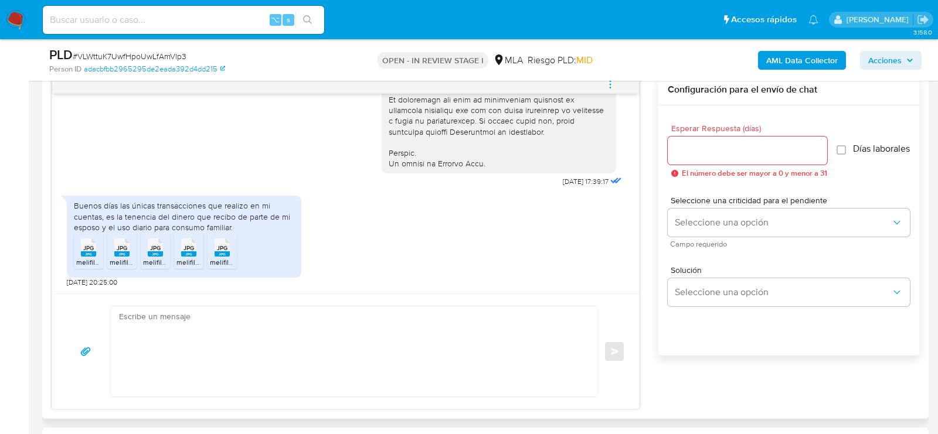
click at [454, 371] on textarea at bounding box center [351, 352] width 464 height 90
paste textarea "Hola, ¡Muchas gracias por tu respuesta! Confirmamos la recepción de la document…"
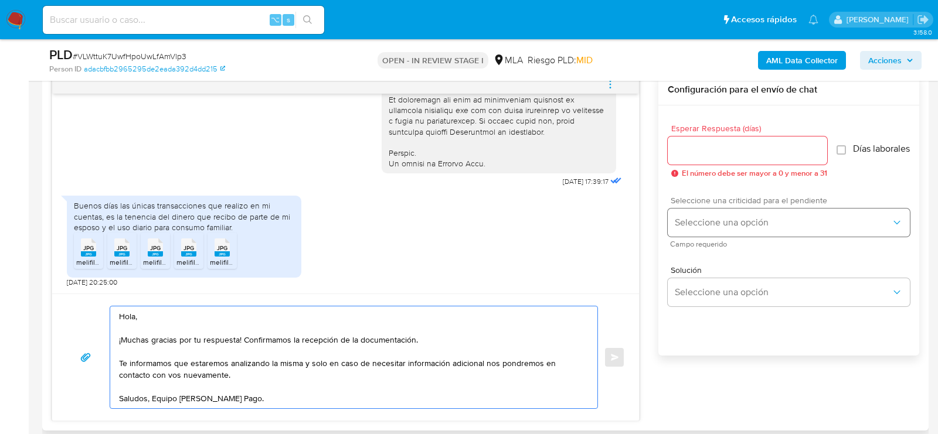
type textarea "Hola, ¡Muchas gracias por tu respuesta! Confirmamos la recepción de la document…"
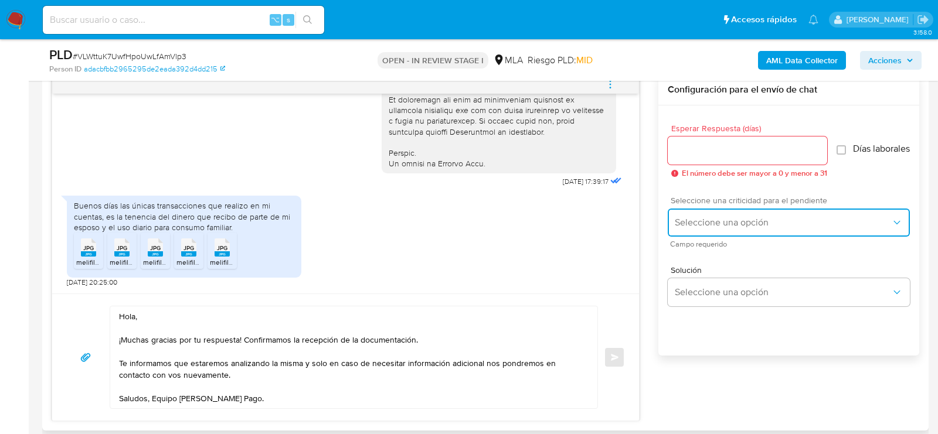
click at [753, 221] on button "Seleccione una opción" at bounding box center [789, 223] width 242 height 28
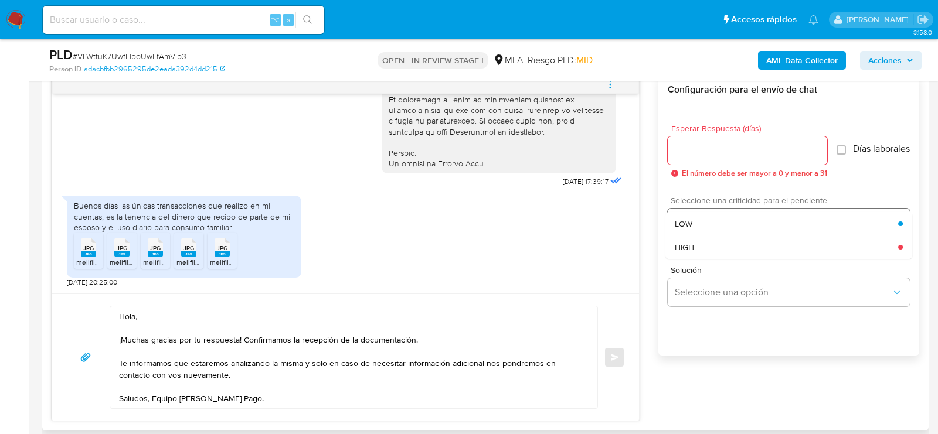
click at [703, 224] on div "LOW" at bounding box center [786, 223] width 223 height 23
click at [694, 158] on div at bounding box center [747, 151] width 159 height 28
click at [689, 149] on input "Esperar Respuesta (días)" at bounding box center [747, 150] width 159 height 15
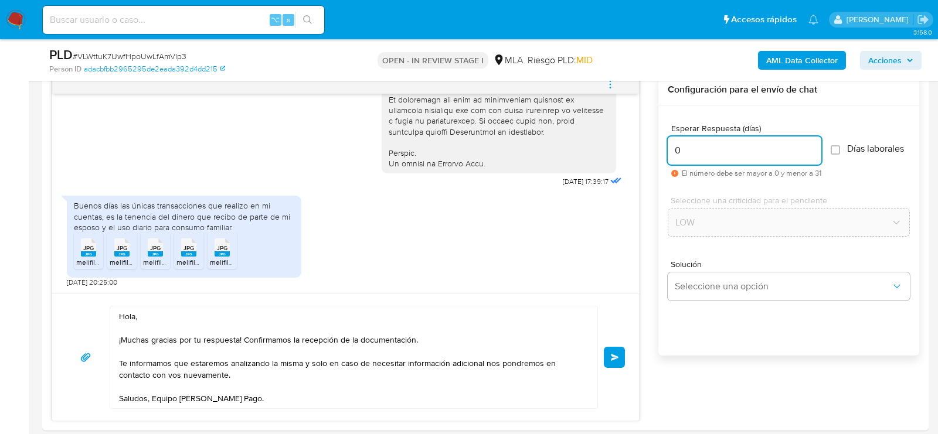
type input "0"
click at [158, 49] on div "PLD # VLWttuK7UwfHpoUwLfAmVlp3" at bounding box center [192, 55] width 287 height 18
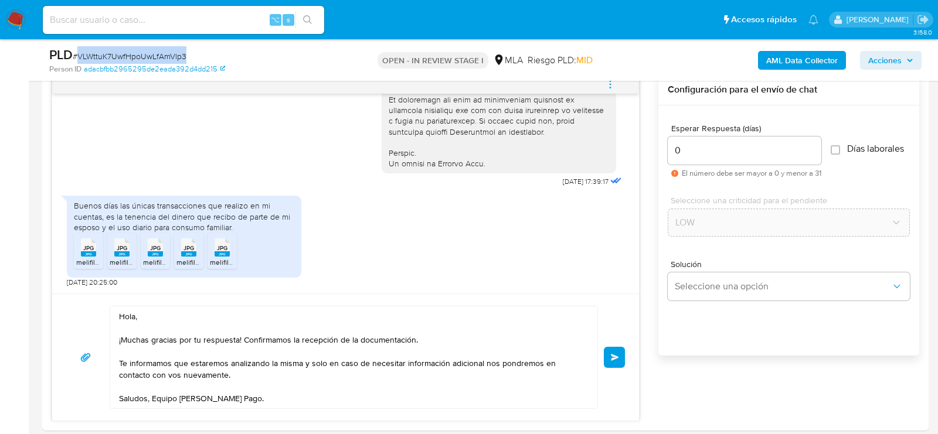
click at [158, 49] on div "PLD # VLWttuK7UwfHpoUwLfAmVlp3" at bounding box center [192, 55] width 287 height 18
copy span "VLWttuK7UwfHpoUwLfAmVlp3"
click at [620, 354] on button "Enviar" at bounding box center [614, 357] width 21 height 21
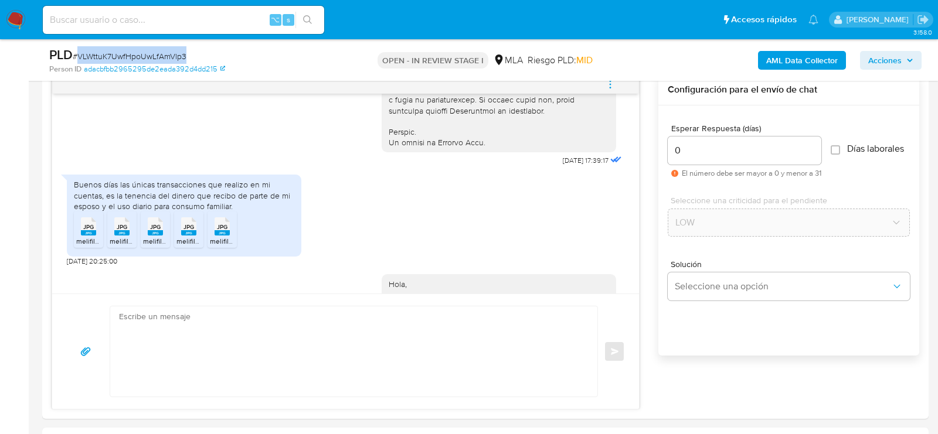
scroll to position [713, 0]
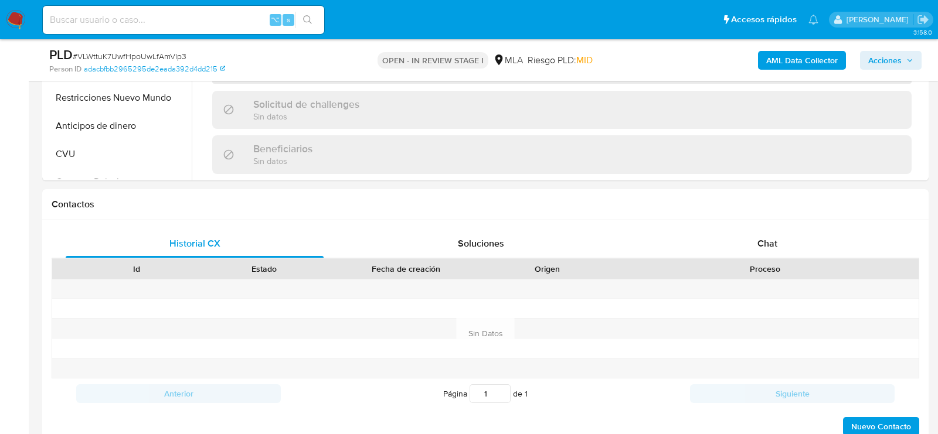
scroll to position [463, 0]
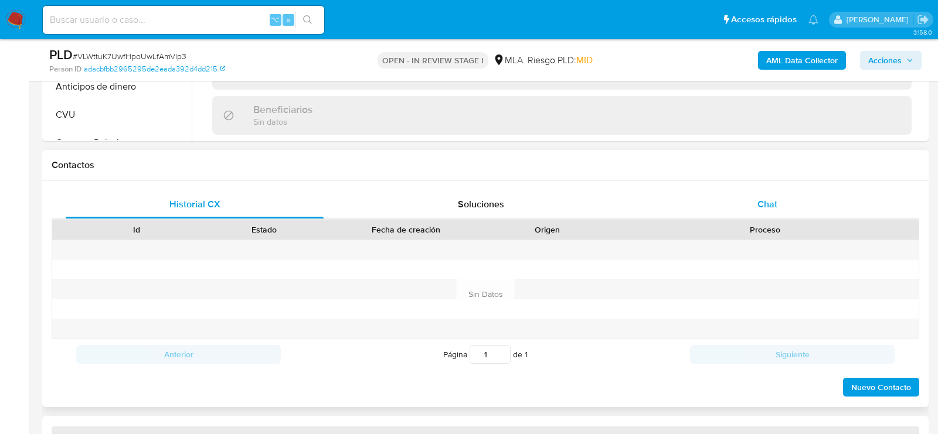
click at [764, 193] on div "Chat" at bounding box center [767, 205] width 258 height 28
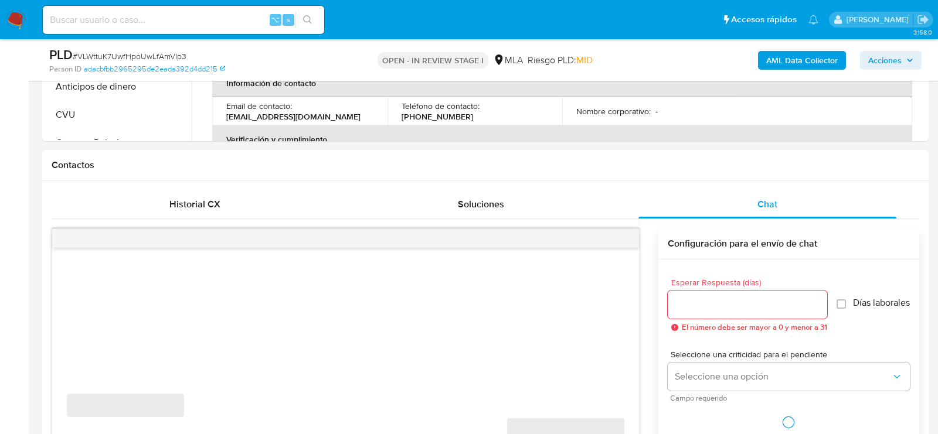
select select "10"
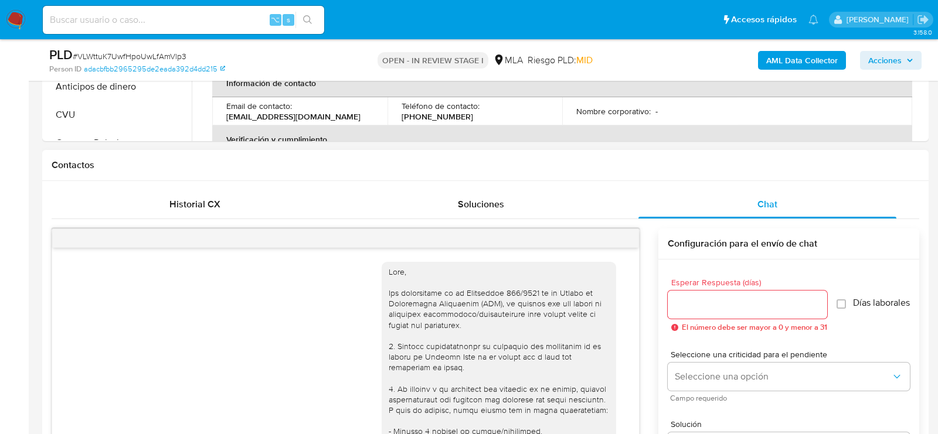
scroll to position [713, 0]
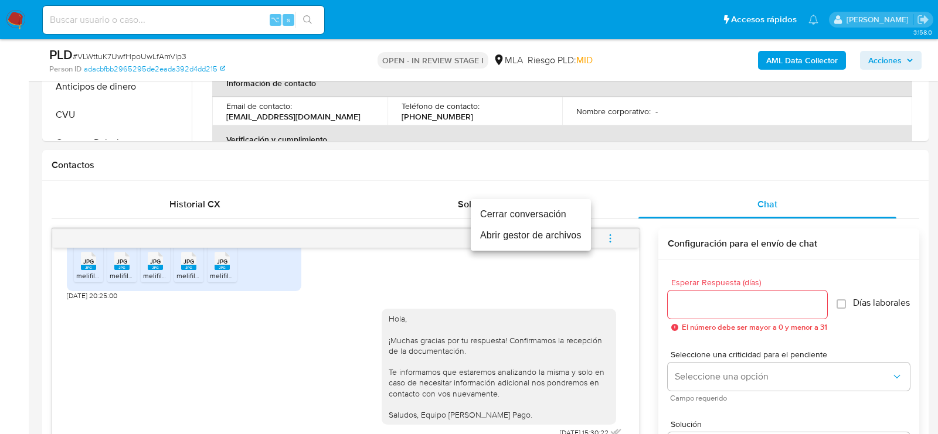
click at [542, 216] on li "Cerrar conversación" at bounding box center [531, 214] width 120 height 21
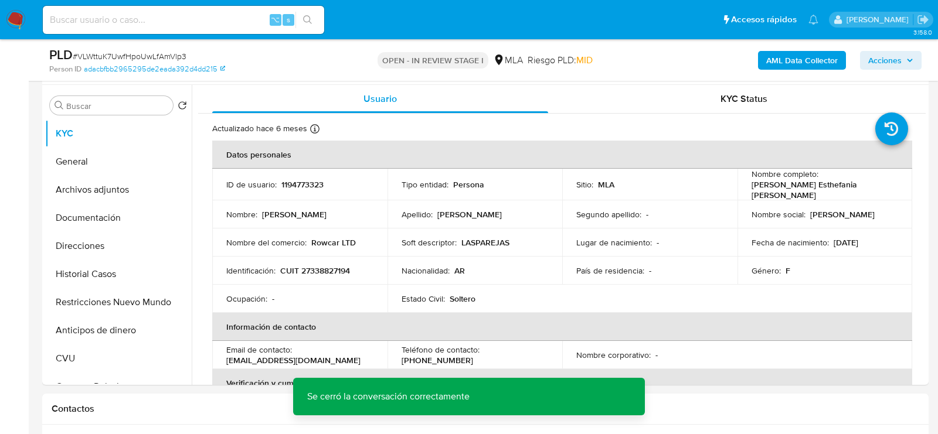
scroll to position [224, 0]
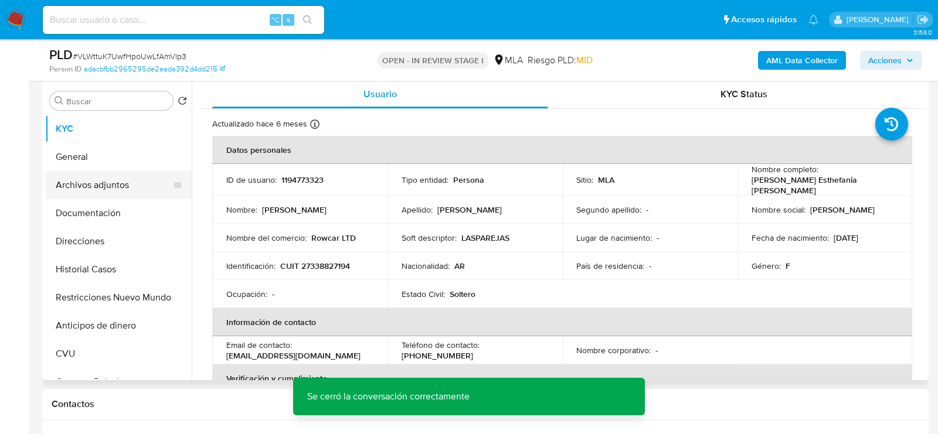
click at [121, 189] on button "Archivos adjuntos" at bounding box center [113, 185] width 137 height 28
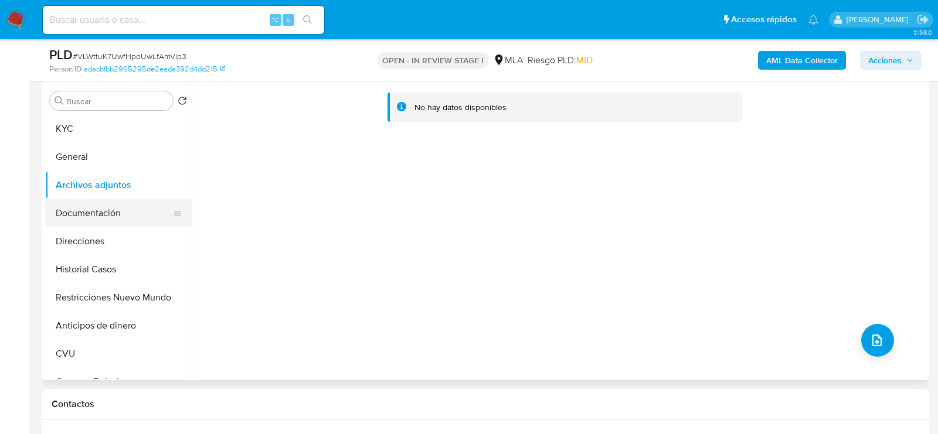
drag, startPoint x: 124, startPoint y: 213, endPoint x: 166, endPoint y: 210, distance: 42.9
click at [128, 213] on button "Documentación" at bounding box center [113, 213] width 137 height 28
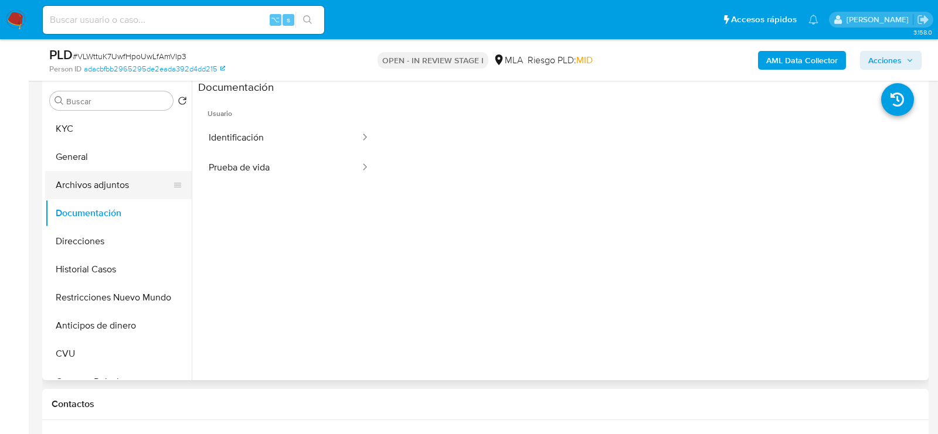
click at [127, 185] on button "Archivos adjuntos" at bounding box center [113, 185] width 137 height 28
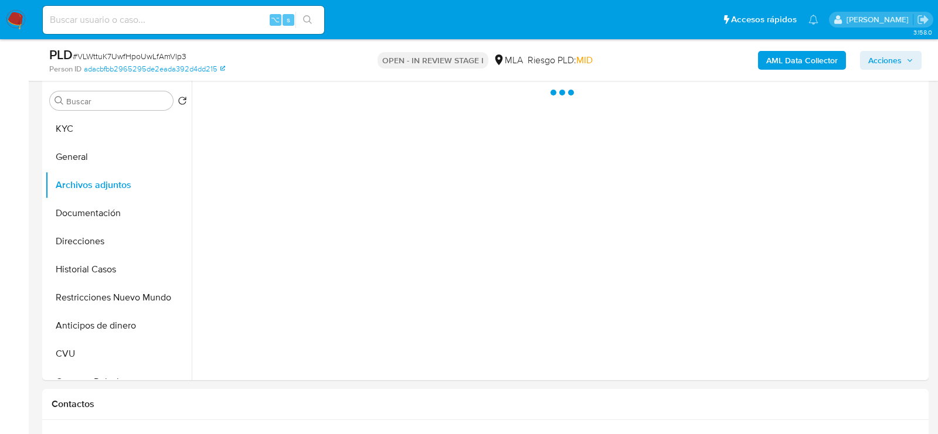
click at [790, 63] on b "AML Data Collector" at bounding box center [802, 60] width 72 height 19
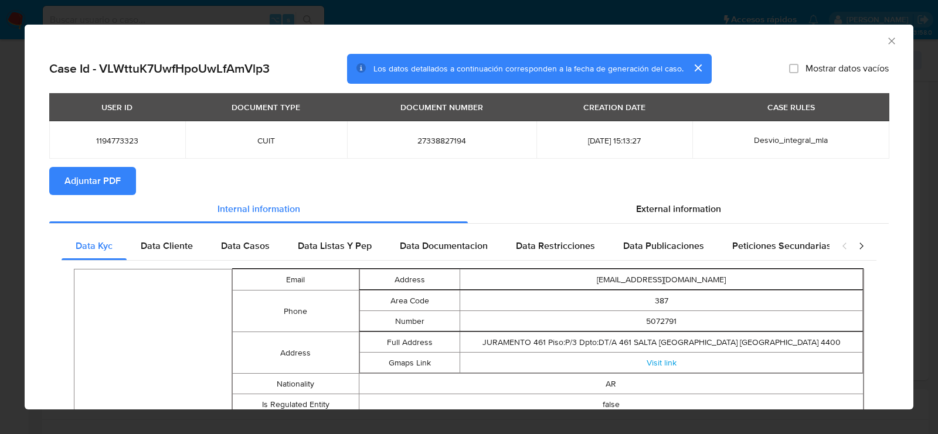
click at [119, 184] on span "Adjuntar PDF" at bounding box center [92, 181] width 56 height 26
click at [891, 41] on icon "Cerrar ventana" at bounding box center [891, 41] width 6 height 6
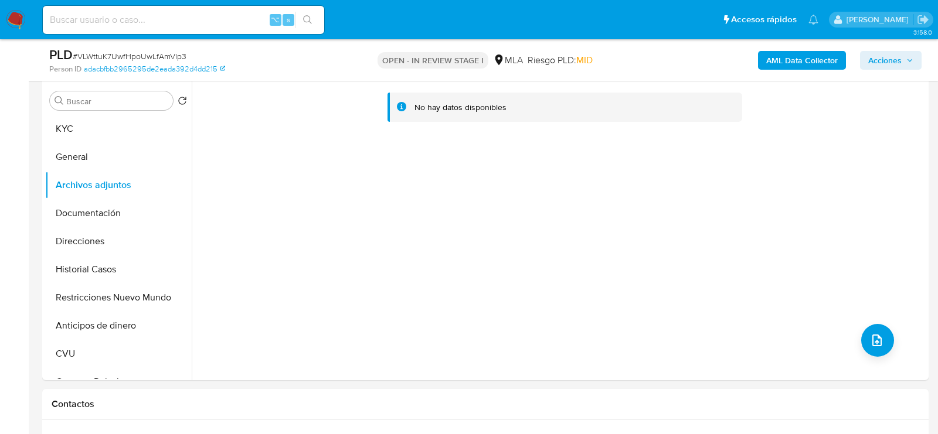
scroll to position [212, 0]
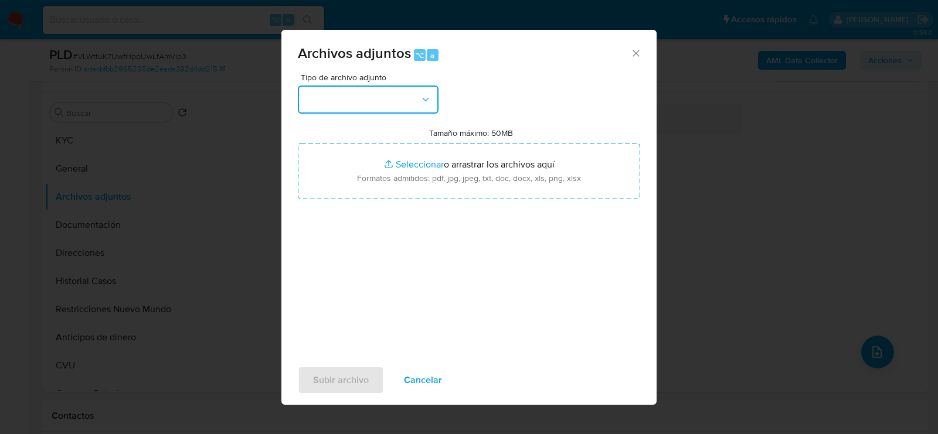
click at [429, 90] on button "button" at bounding box center [368, 100] width 141 height 28
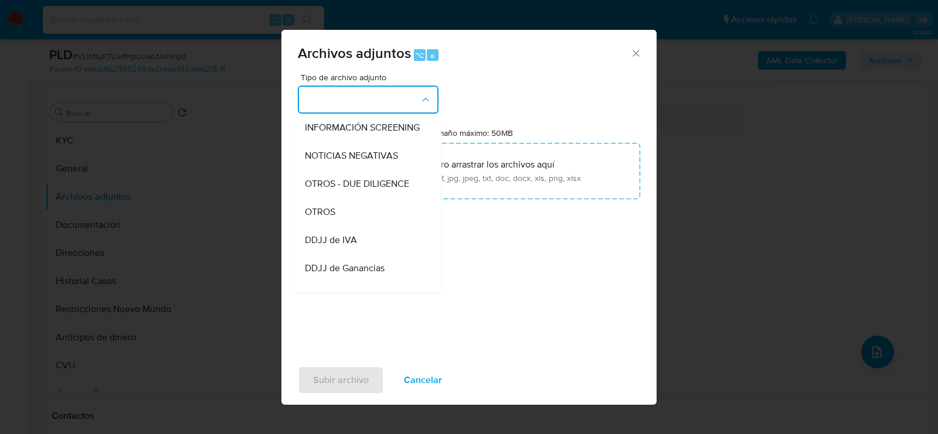
scroll to position [202, 0]
click at [341, 159] on div "OTROS" at bounding box center [365, 154] width 120 height 28
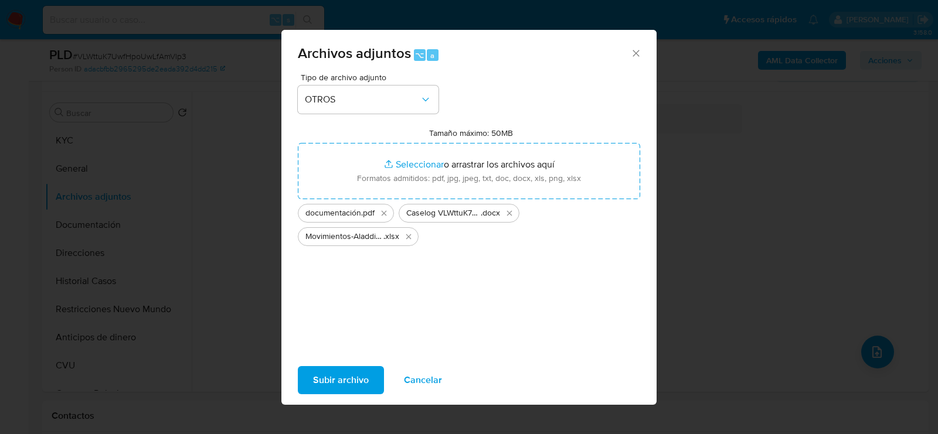
click at [357, 380] on span "Subir archivo" at bounding box center [341, 381] width 56 height 26
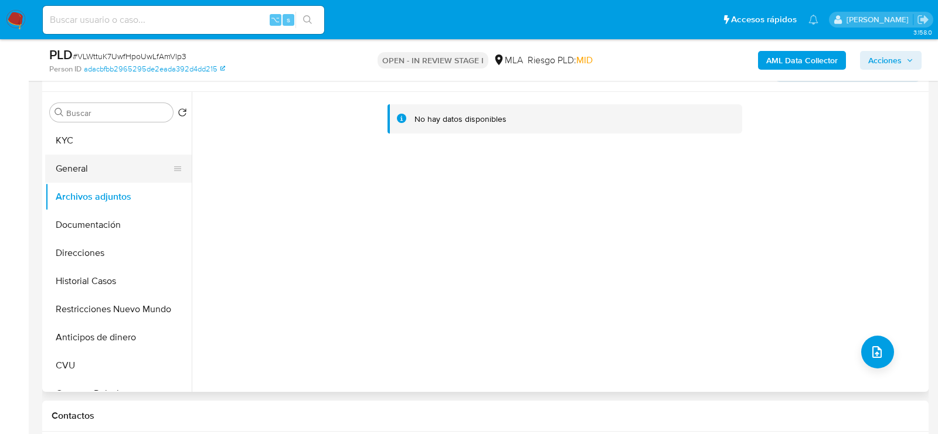
click at [117, 161] on button "General" at bounding box center [113, 169] width 137 height 28
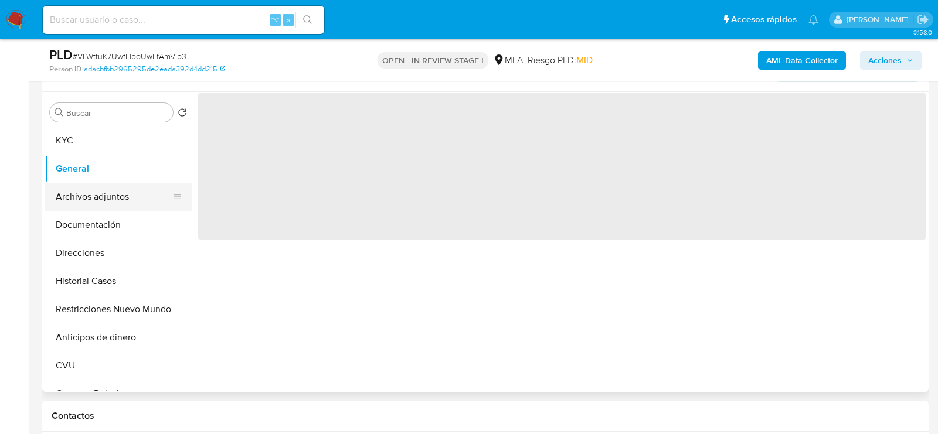
click at [117, 196] on button "Archivos adjuntos" at bounding box center [113, 197] width 137 height 28
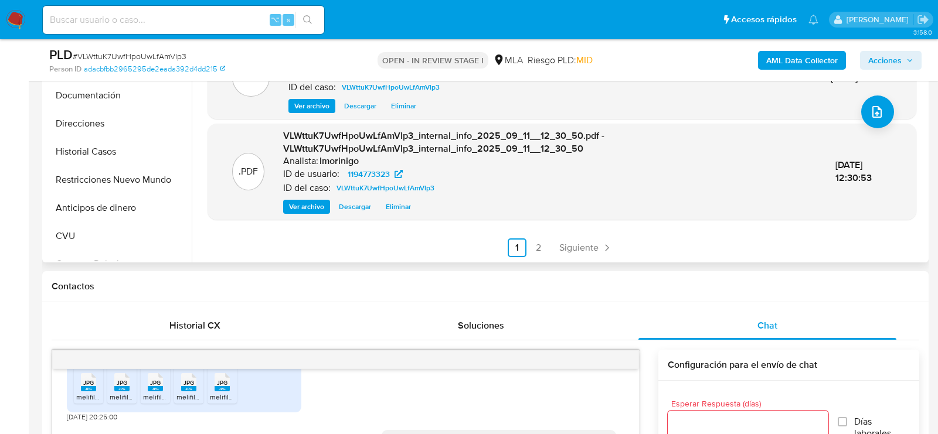
scroll to position [334, 0]
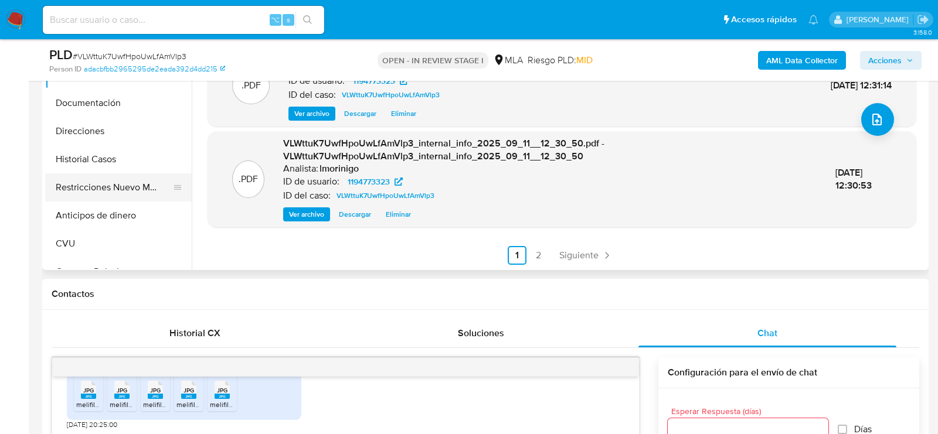
click at [114, 185] on button "Restricciones Nuevo Mundo" at bounding box center [113, 188] width 137 height 28
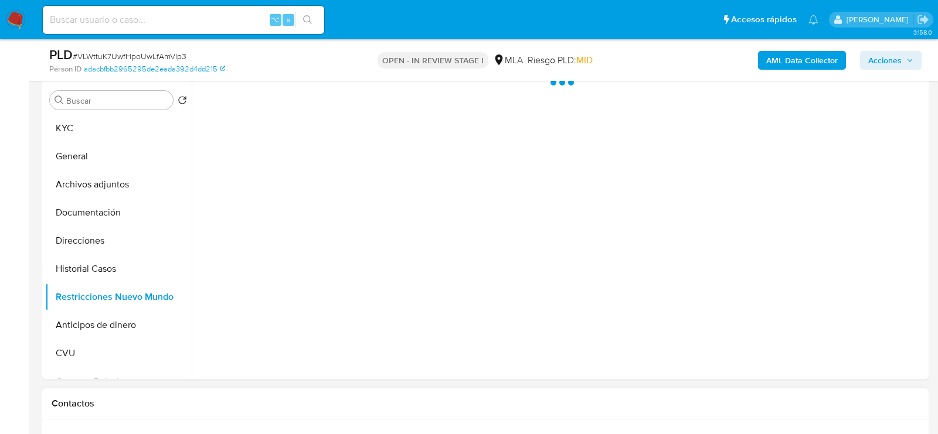
scroll to position [199, 0]
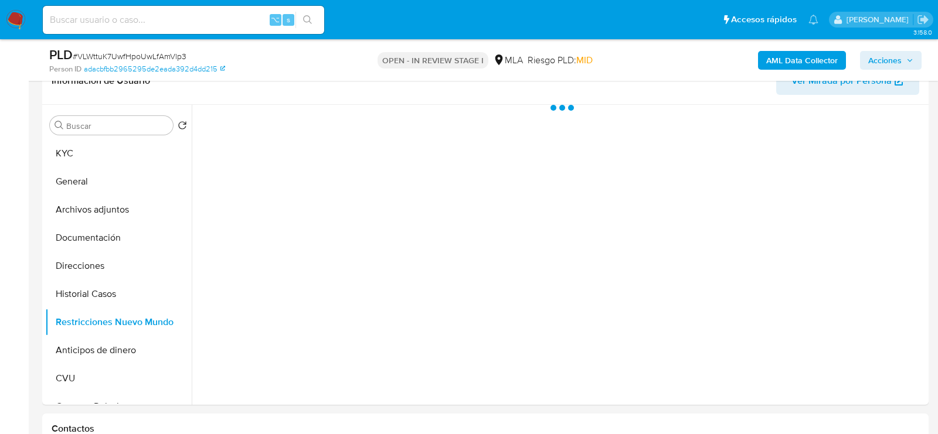
click at [905, 60] on span "Acciones" at bounding box center [890, 60] width 45 height 16
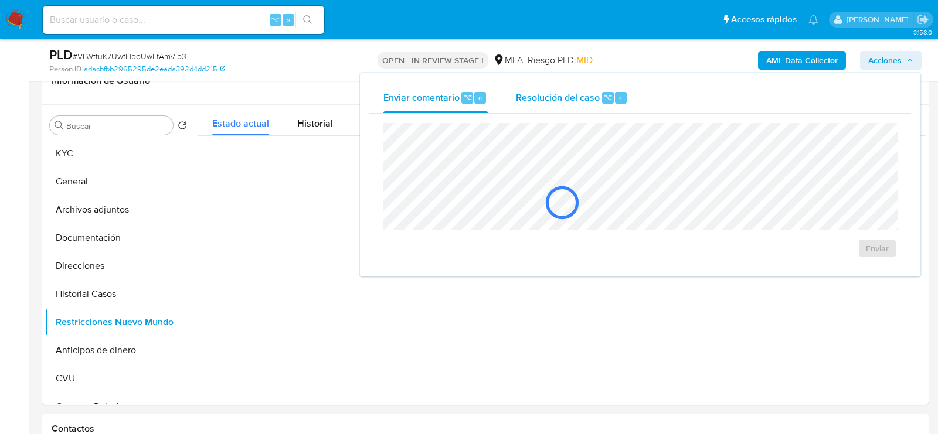
click at [573, 94] on span "Resolución del caso" at bounding box center [558, 96] width 84 height 13
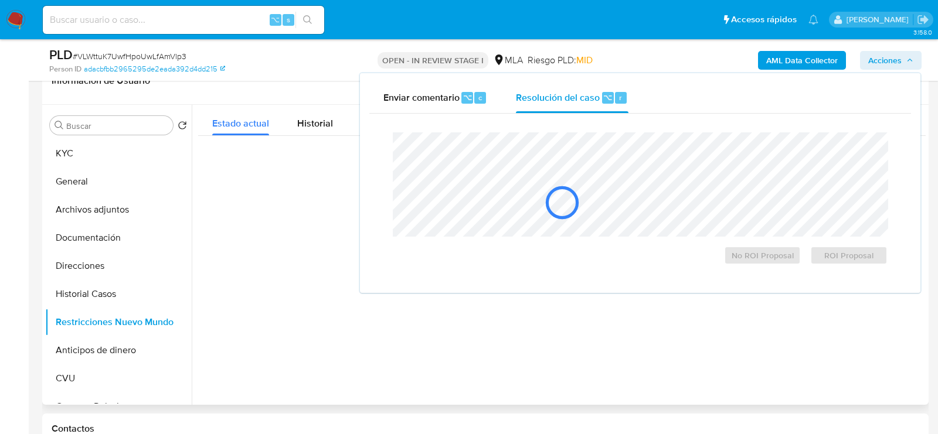
click at [552, 174] on div at bounding box center [562, 203] width 728 height 59
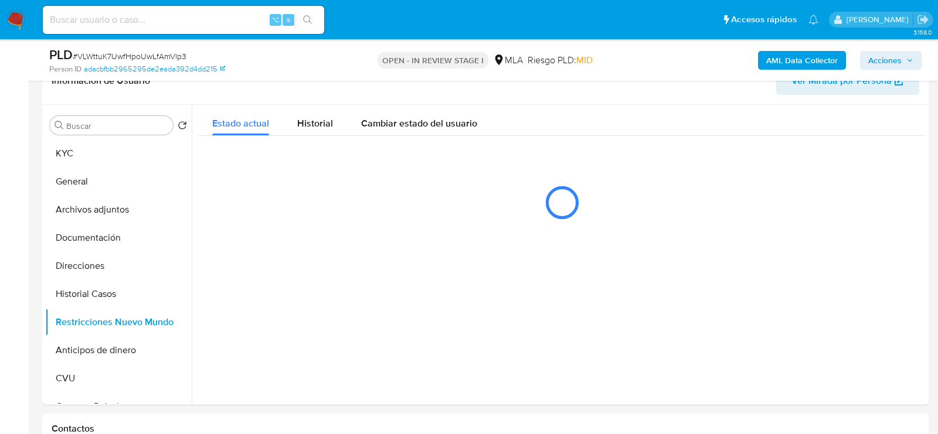
click at [892, 59] on span "Acciones" at bounding box center [884, 60] width 33 height 19
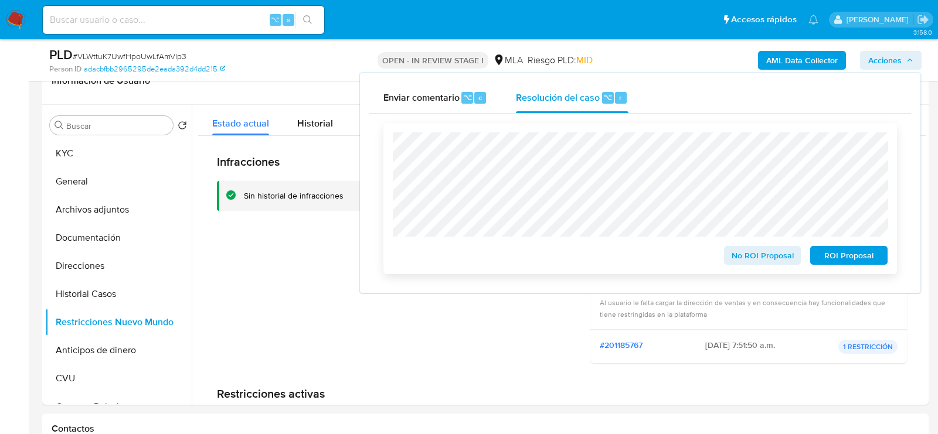
click at [782, 262] on span "No ROI Proposal" at bounding box center [762, 255] width 61 height 16
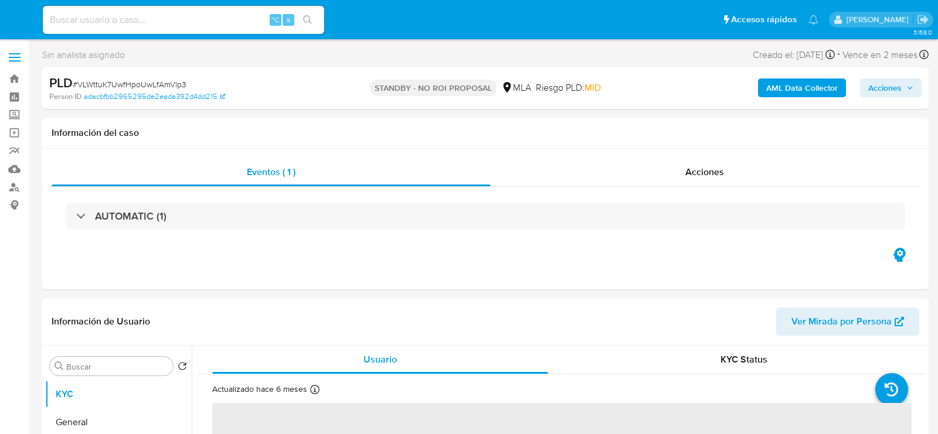
select select "10"
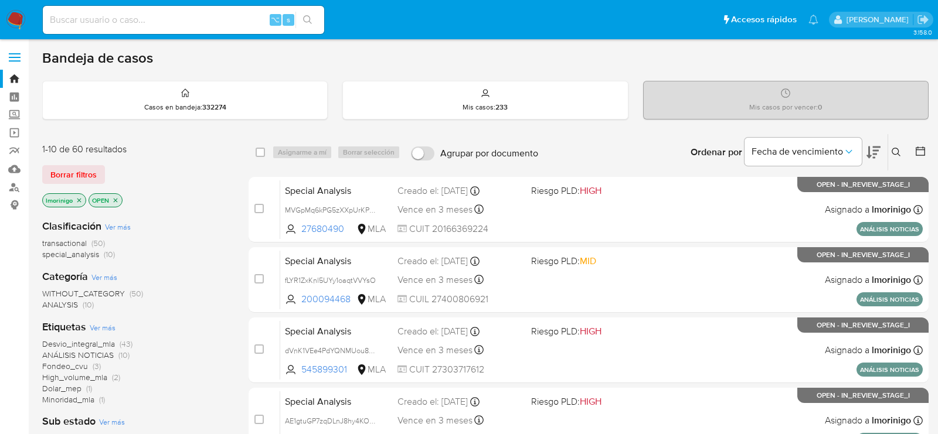
click at [502, 56] on div "Bandeja de casos" at bounding box center [485, 58] width 886 height 18
